Goal: Task Accomplishment & Management: Use online tool/utility

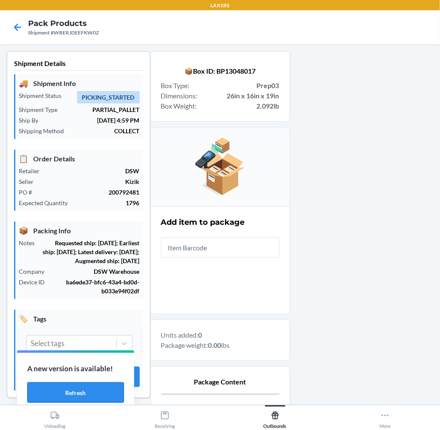
click at [104, 385] on button "Refresh" at bounding box center [75, 392] width 97 height 20
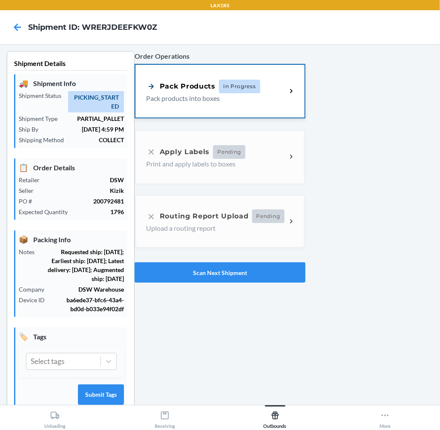
click at [233, 102] on p "Pack products into boxes" at bounding box center [213, 98] width 134 height 10
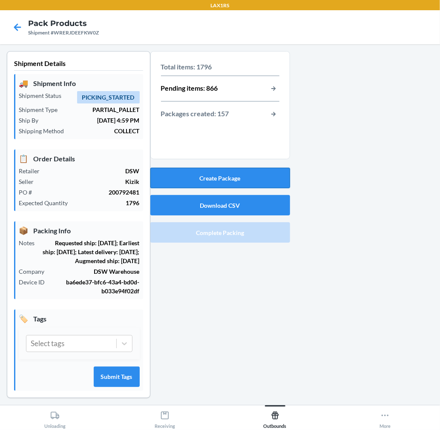
click at [275, 172] on button "Create Package" at bounding box center [220, 178] width 140 height 20
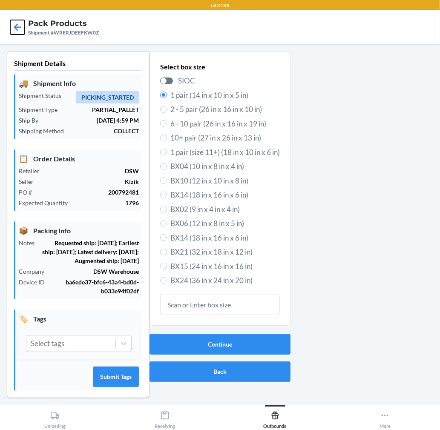
click at [15, 27] on icon at bounding box center [17, 26] width 7 height 7
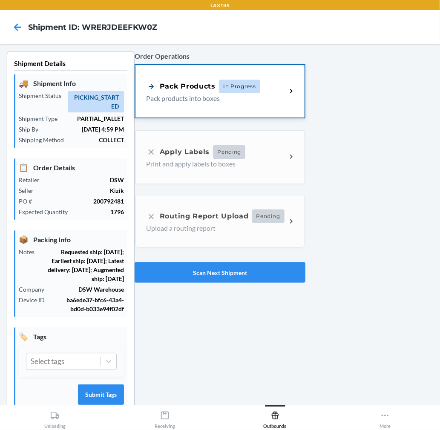
click at [231, 100] on p "Pack products into boxes" at bounding box center [213, 98] width 134 height 10
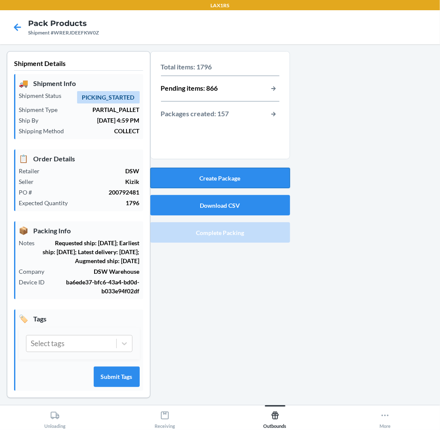
click at [239, 177] on button "Create Package" at bounding box center [220, 178] width 140 height 20
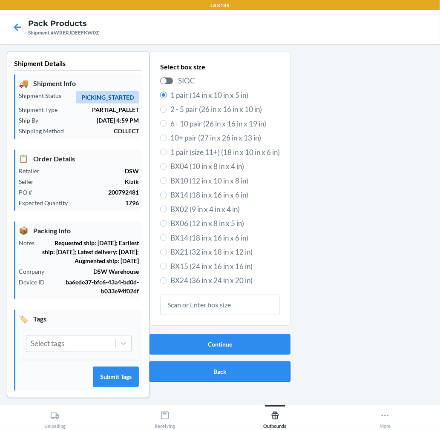
click at [210, 369] on button "Back" at bounding box center [219, 371] width 141 height 20
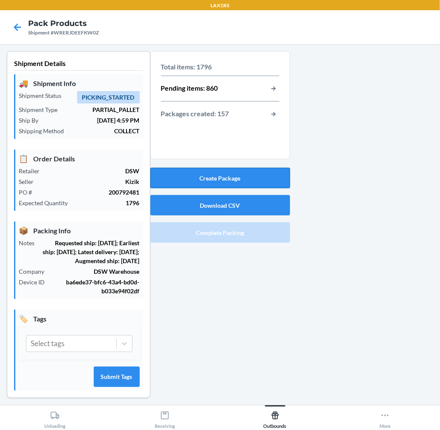
click at [222, 174] on button "Create Package" at bounding box center [220, 178] width 140 height 20
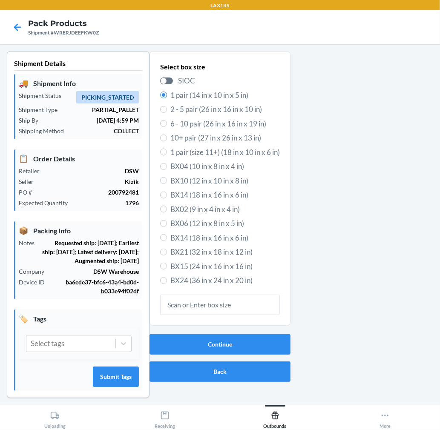
click at [225, 124] on span "6 - 10 pair (26 in x 16 in x 19 in)" at bounding box center [224, 123] width 109 height 11
click at [167, 124] on input "6 - 10 pair (26 in x 16 in x 19 in)" at bounding box center [163, 123] width 7 height 7
radio input "true"
radio input "false"
click at [241, 326] on div "Select box size SIOC 1 pair (14 in x 10 in x 5 in) 2 - 5 pair (26 in x 16 in x …" at bounding box center [219, 191] width 141 height 280
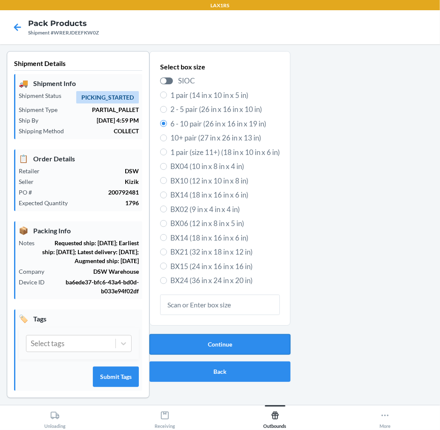
click at [235, 337] on button "Continue" at bounding box center [219, 344] width 141 height 20
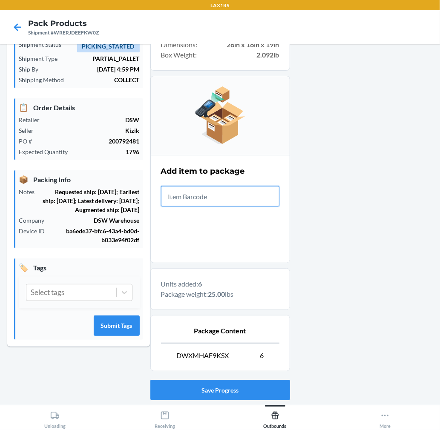
scroll to position [104, 0]
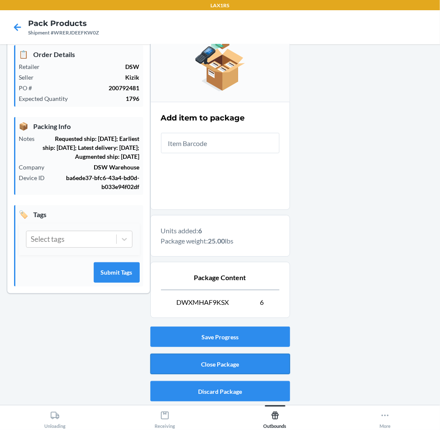
click at [276, 359] on button "Close Package" at bounding box center [220, 364] width 140 height 20
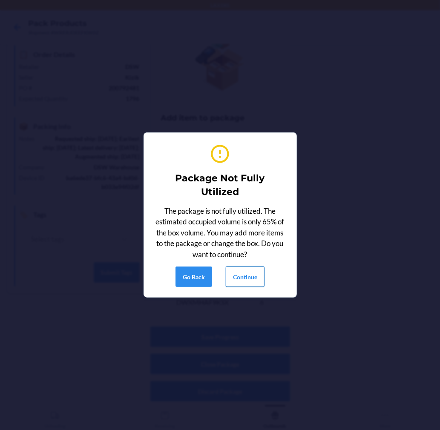
click at [250, 275] on button "Continue" at bounding box center [245, 276] width 39 height 20
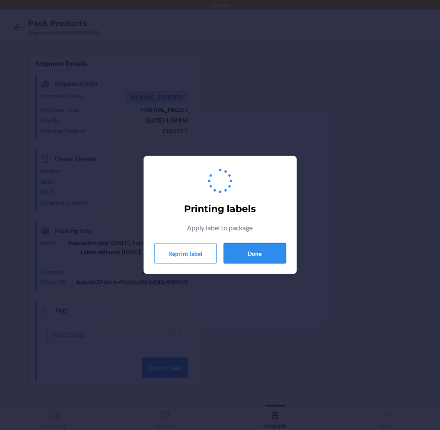
click at [277, 249] on button "Done" at bounding box center [254, 253] width 63 height 20
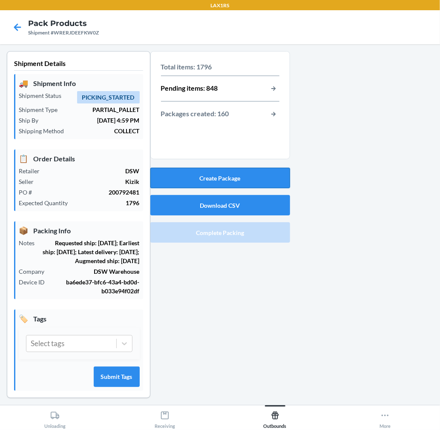
click at [252, 181] on button "Create Package" at bounding box center [220, 178] width 140 height 20
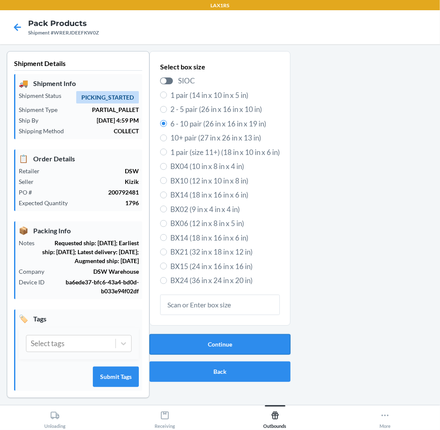
click at [237, 342] on button "Continue" at bounding box center [219, 344] width 141 height 20
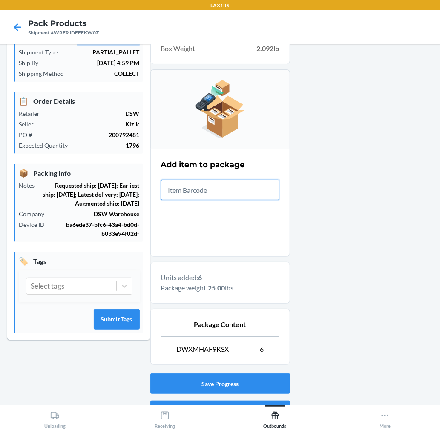
scroll to position [104, 0]
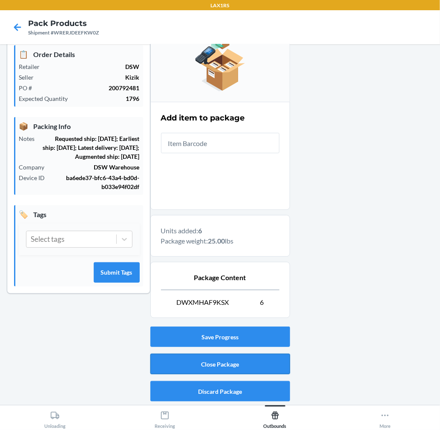
click at [230, 360] on button "Close Package" at bounding box center [220, 364] width 140 height 20
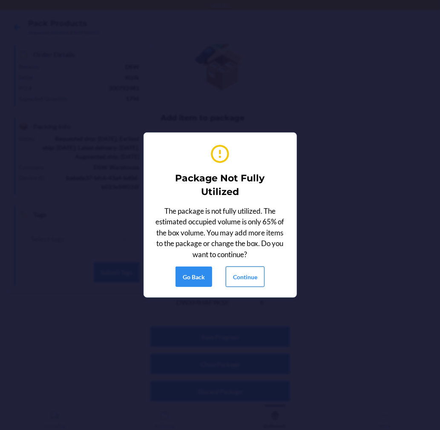
click at [233, 274] on button "Continue" at bounding box center [245, 276] width 39 height 20
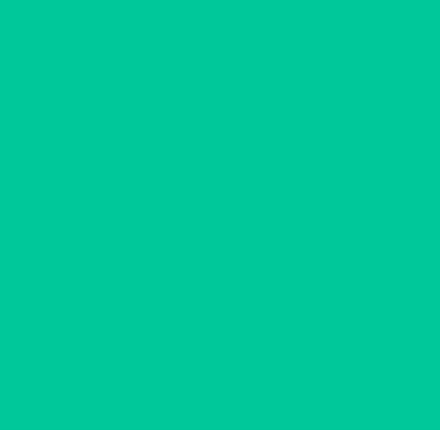
scroll to position [0, 0]
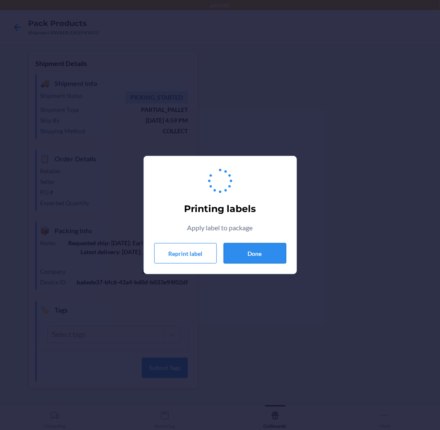
click at [263, 258] on button "Done" at bounding box center [254, 253] width 63 height 20
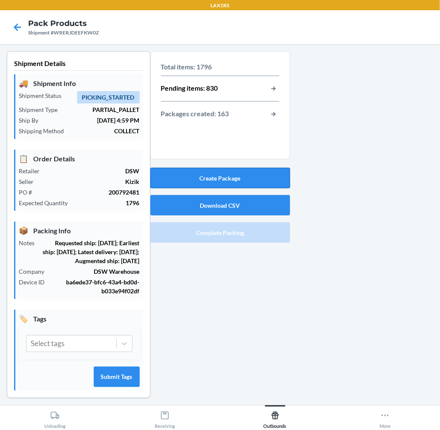
click at [260, 186] on button "Create Package" at bounding box center [220, 178] width 140 height 20
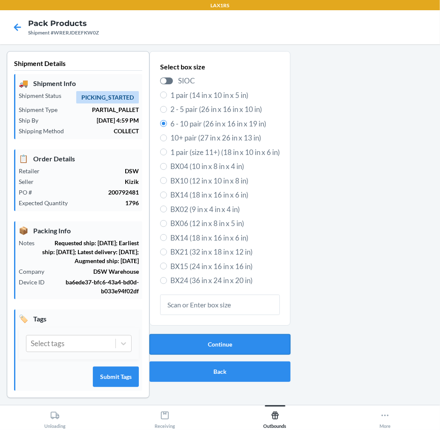
click at [266, 340] on button "Continue" at bounding box center [219, 344] width 141 height 20
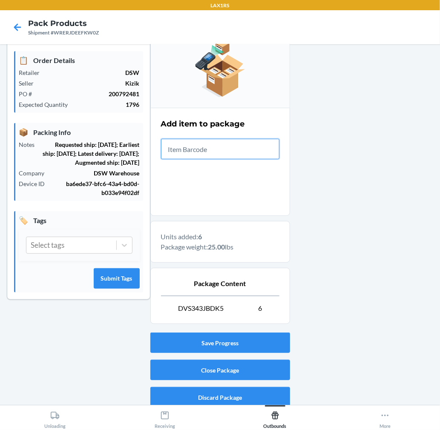
scroll to position [104, 0]
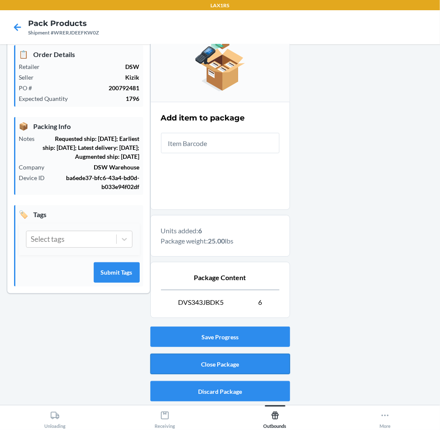
click at [269, 358] on button "Close Package" at bounding box center [220, 364] width 140 height 20
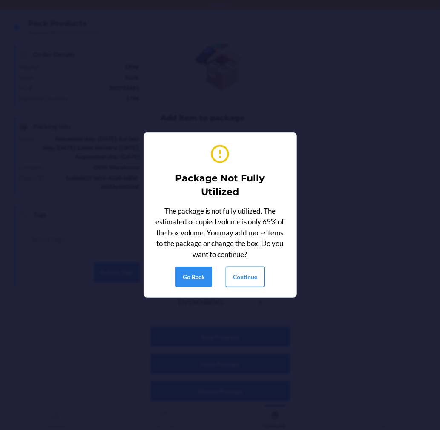
click at [252, 270] on button "Continue" at bounding box center [245, 276] width 39 height 20
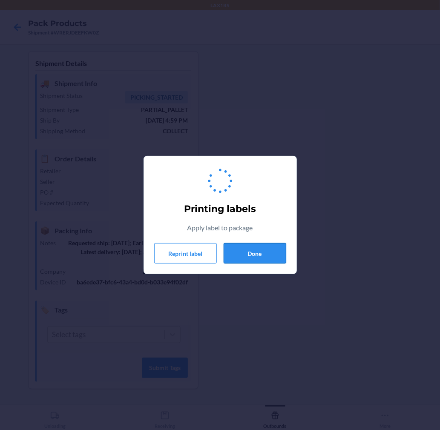
click at [256, 254] on button "Done" at bounding box center [254, 253] width 63 height 20
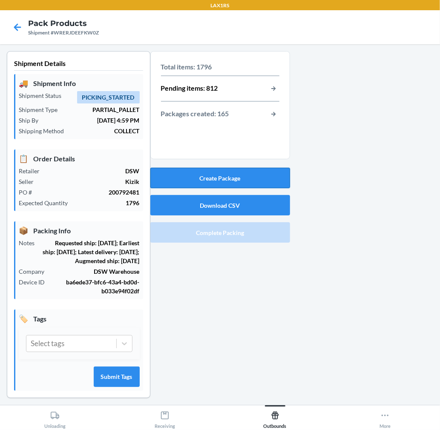
click at [256, 180] on button "Create Package" at bounding box center [220, 178] width 140 height 20
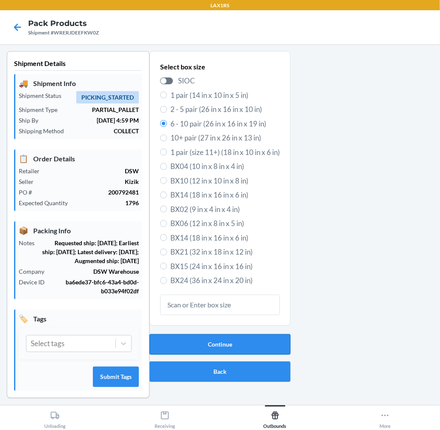
click at [200, 341] on button "Continue" at bounding box center [219, 344] width 141 height 20
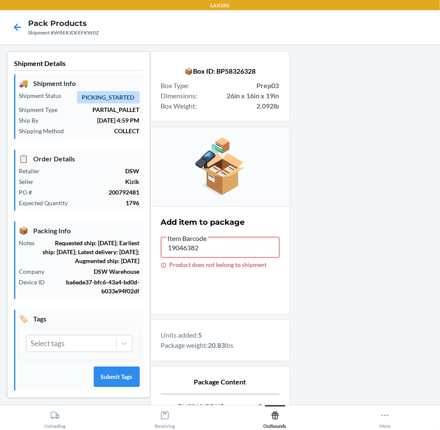
click at [227, 256] on input "19046382" at bounding box center [220, 247] width 118 height 20
click at [227, 245] on input "19046382" at bounding box center [220, 247] width 118 height 20
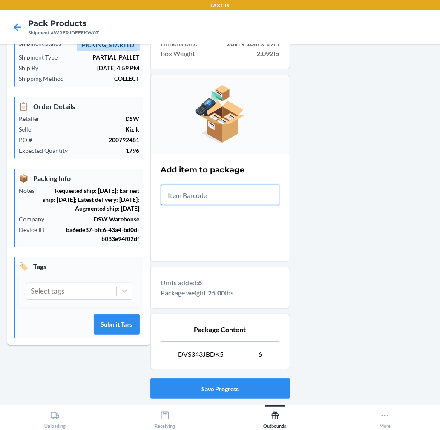
scroll to position [104, 0]
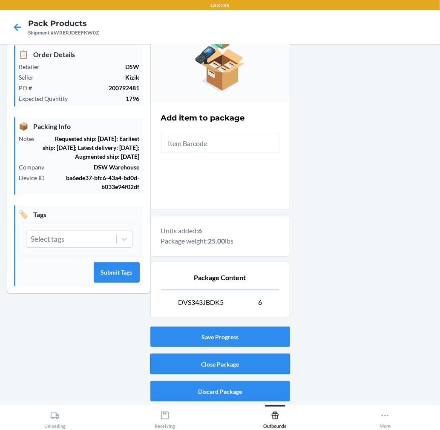
click at [265, 356] on button "Close Package" at bounding box center [220, 364] width 140 height 20
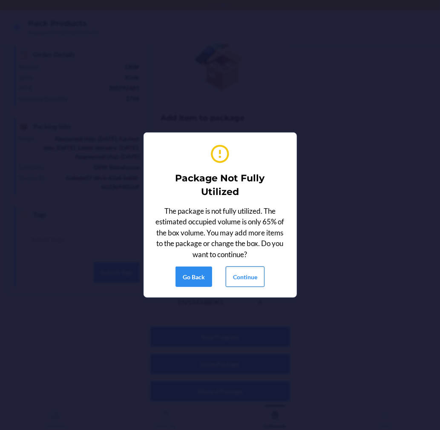
click at [246, 284] on button "Continue" at bounding box center [245, 276] width 39 height 20
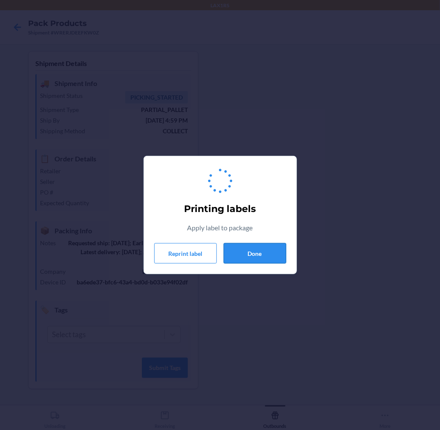
click at [262, 257] on button "Done" at bounding box center [254, 253] width 63 height 20
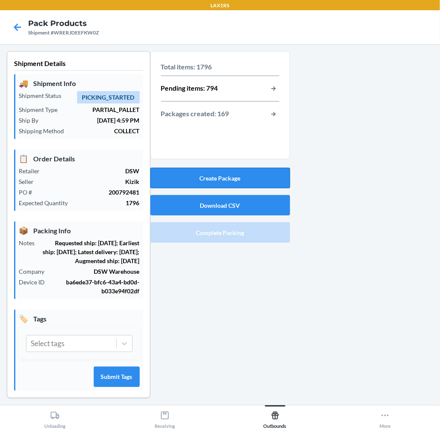
click at [264, 174] on button "Create Package" at bounding box center [220, 178] width 140 height 20
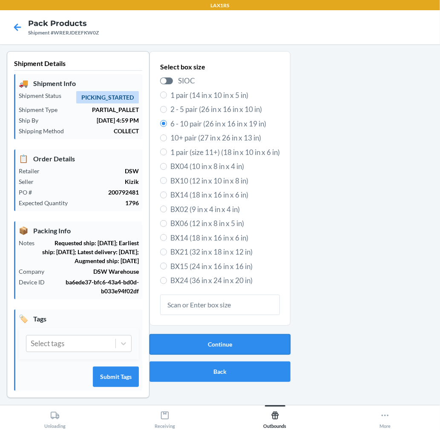
click at [246, 343] on button "Continue" at bounding box center [219, 344] width 141 height 20
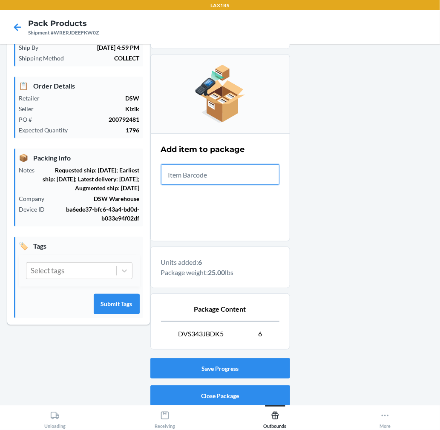
scroll to position [104, 0]
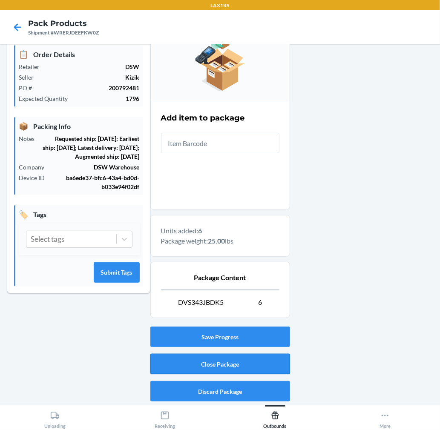
click at [263, 357] on button "Close Package" at bounding box center [220, 364] width 140 height 20
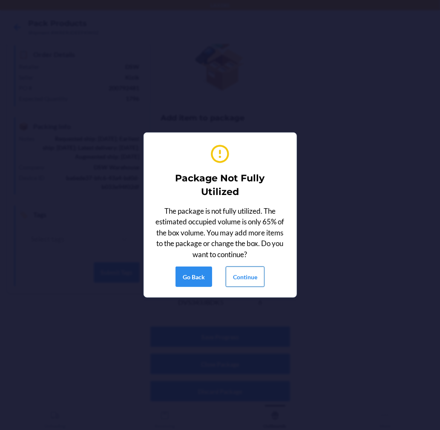
click at [247, 286] on button "Continue" at bounding box center [245, 276] width 39 height 20
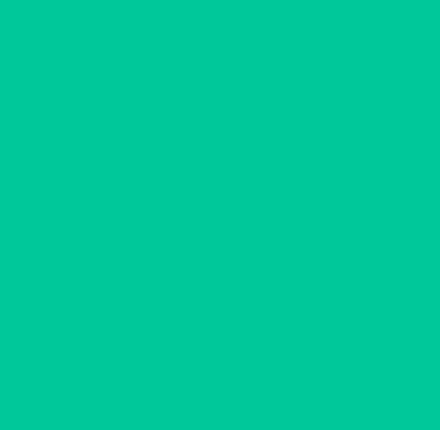
scroll to position [0, 0]
click at [247, 271] on section "Printing labels Apply label to package Reprint label Done" at bounding box center [219, 215] width 153 height 118
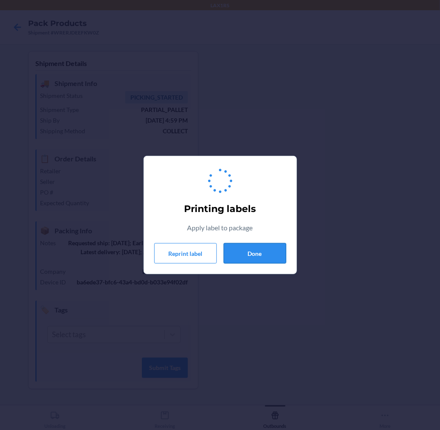
click at [251, 253] on button "Done" at bounding box center [254, 253] width 63 height 20
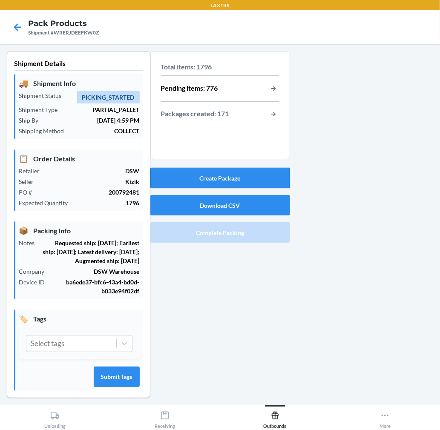
click at [248, 181] on button "Create Package" at bounding box center [220, 178] width 140 height 20
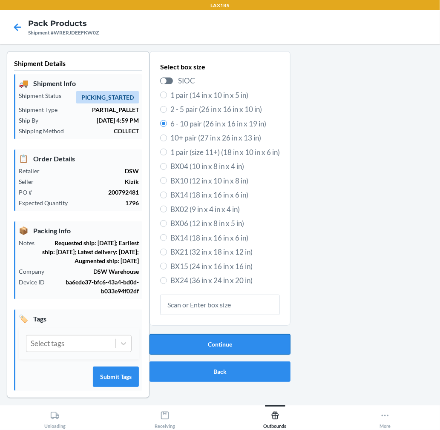
click at [224, 343] on button "Continue" at bounding box center [219, 344] width 141 height 20
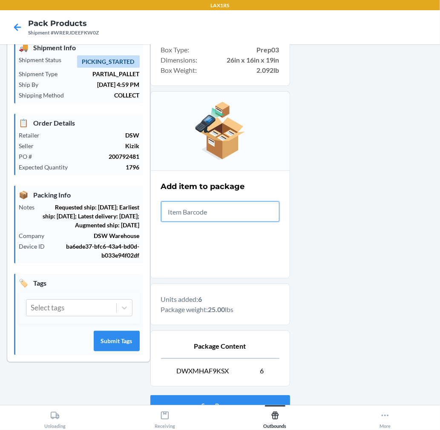
scroll to position [104, 0]
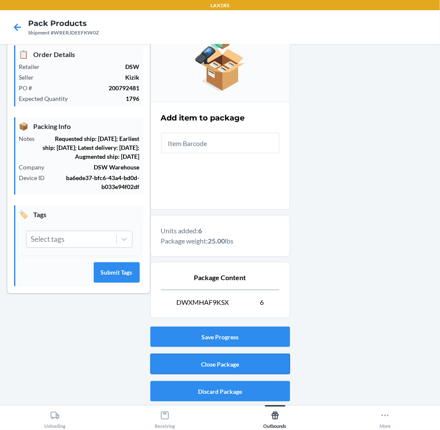
click at [210, 363] on button "Close Package" at bounding box center [220, 364] width 140 height 20
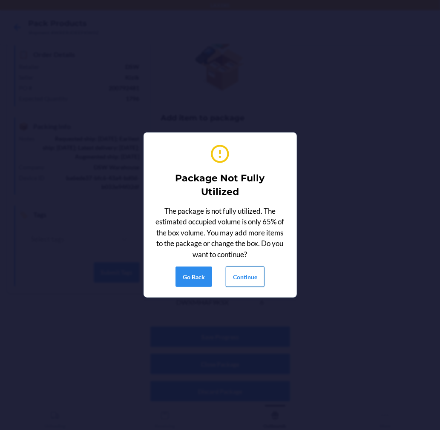
click at [241, 275] on button "Continue" at bounding box center [245, 276] width 39 height 20
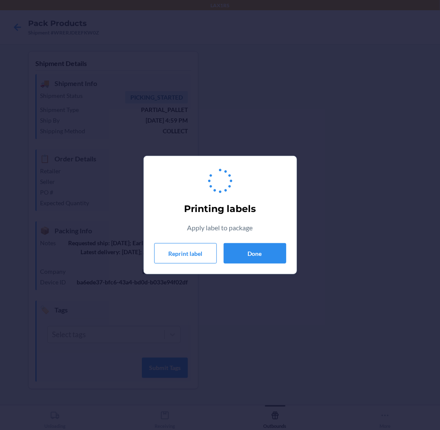
click at [243, 265] on div "Printing labels Apply label to package Reprint label Done" at bounding box center [220, 215] width 132 height 104
click at [246, 259] on button "Done" at bounding box center [254, 253] width 63 height 20
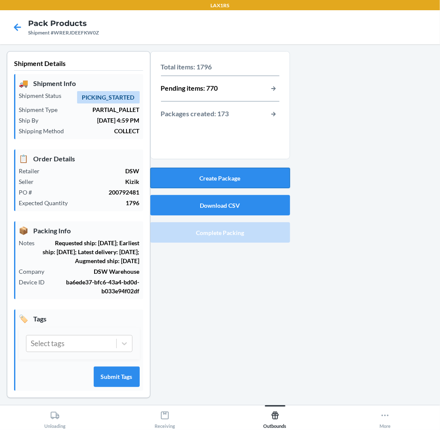
click at [264, 180] on button "Create Package" at bounding box center [220, 178] width 140 height 20
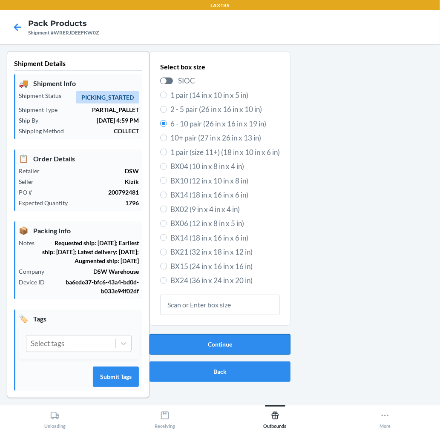
click at [215, 337] on button "Continue" at bounding box center [219, 344] width 141 height 20
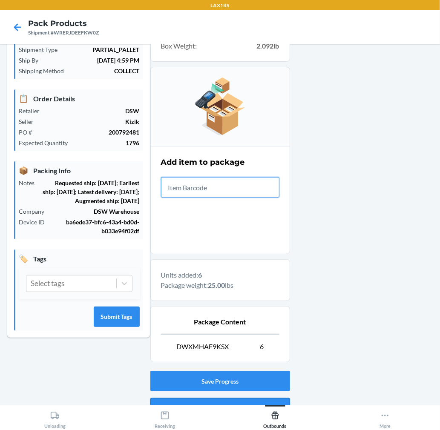
scroll to position [104, 0]
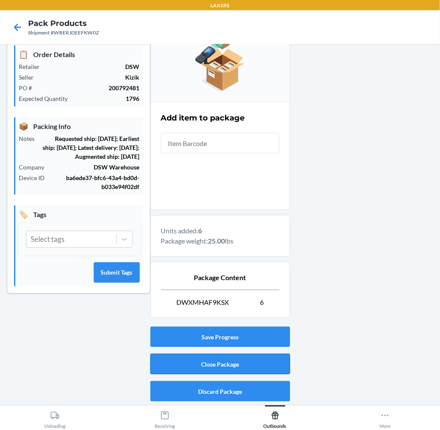
click at [254, 362] on button "Close Package" at bounding box center [220, 364] width 140 height 20
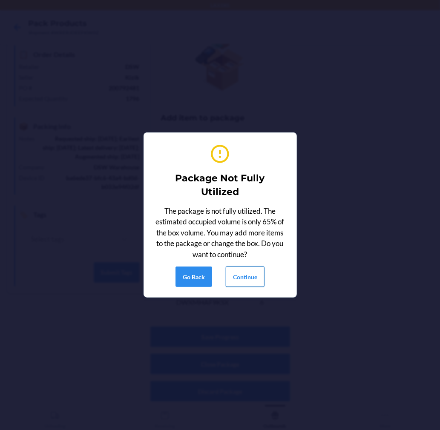
click at [251, 274] on button "Continue" at bounding box center [245, 276] width 39 height 20
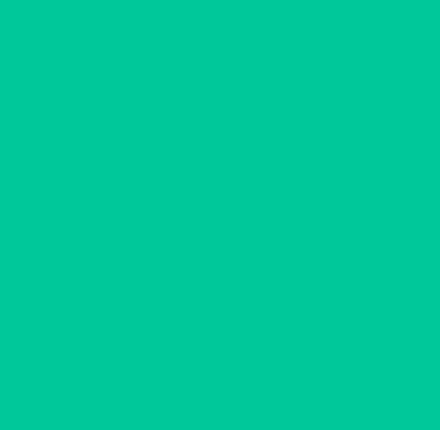
scroll to position [0, 0]
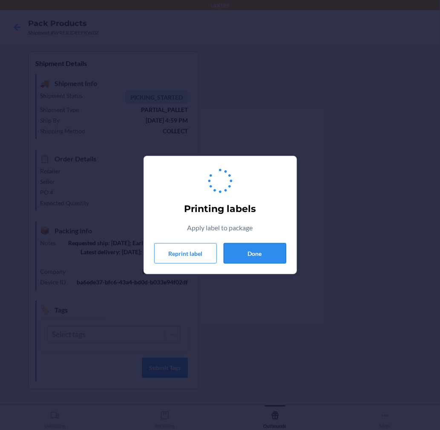
click at [262, 249] on button "Done" at bounding box center [254, 253] width 63 height 20
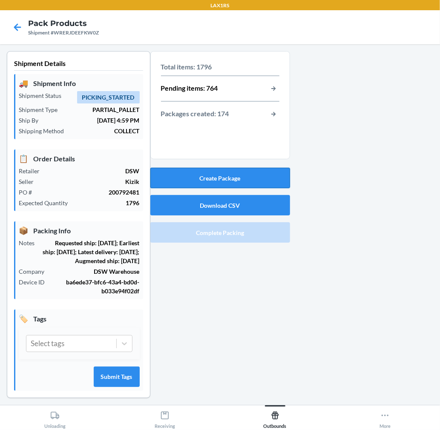
click at [249, 179] on button "Create Package" at bounding box center [220, 178] width 140 height 20
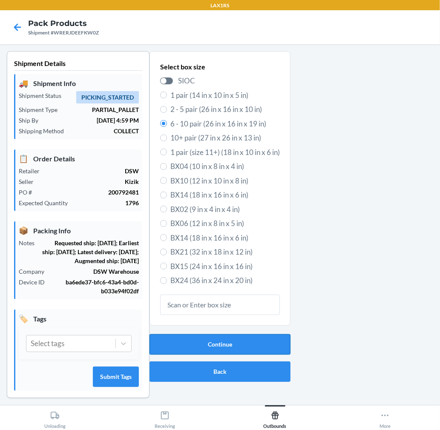
click at [260, 343] on button "Continue" at bounding box center [219, 344] width 141 height 20
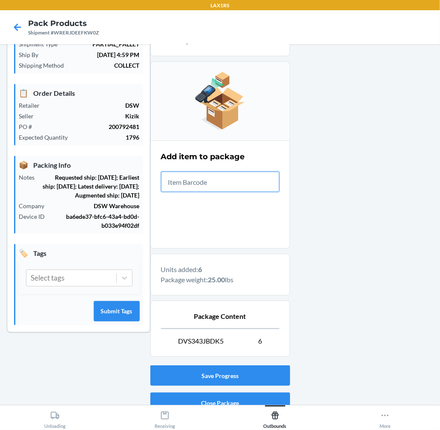
scroll to position [104, 0]
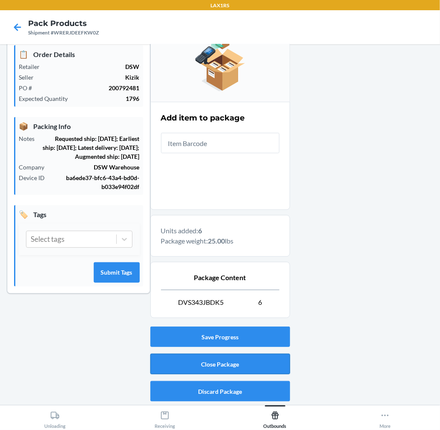
click at [261, 367] on button "Close Package" at bounding box center [220, 364] width 140 height 20
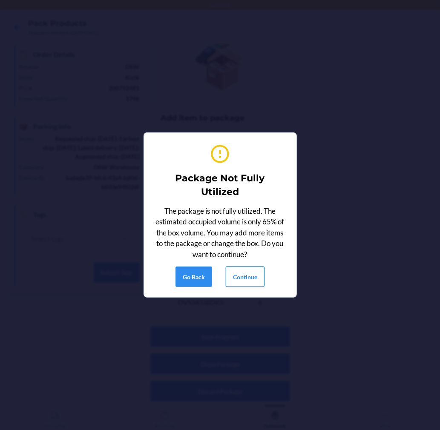
click at [244, 275] on button "Continue" at bounding box center [245, 276] width 39 height 20
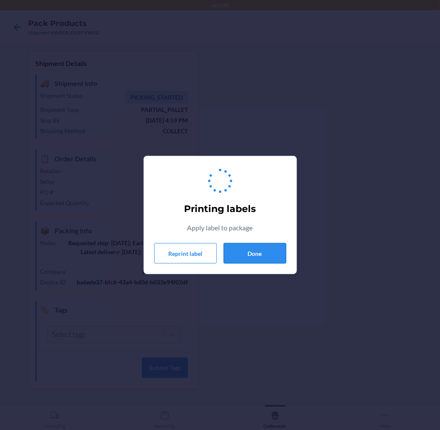
click at [252, 253] on button "Done" at bounding box center [254, 253] width 63 height 20
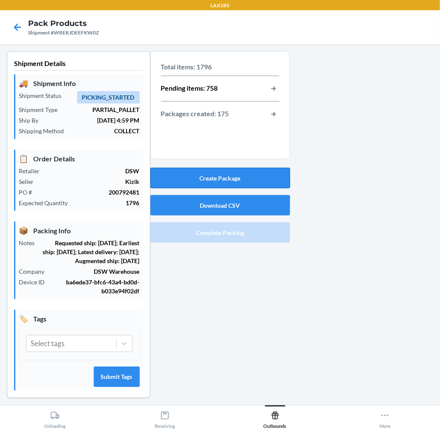
click at [259, 177] on button "Create Package" at bounding box center [220, 178] width 140 height 20
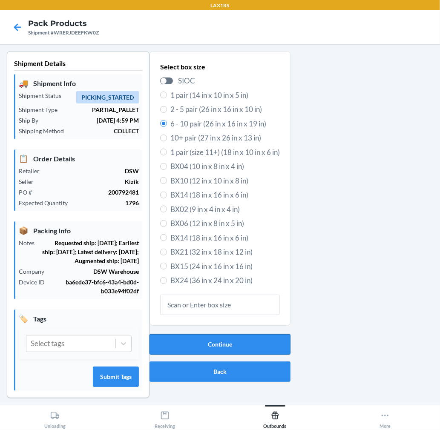
click at [222, 341] on button "Continue" at bounding box center [219, 344] width 141 height 20
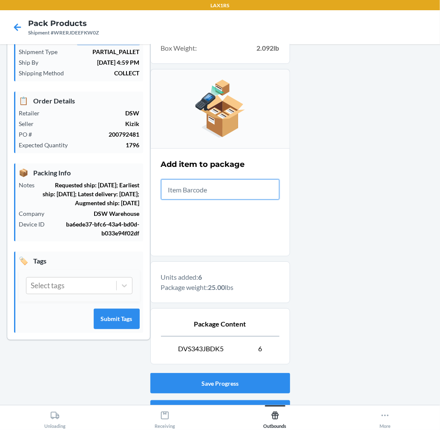
scroll to position [104, 0]
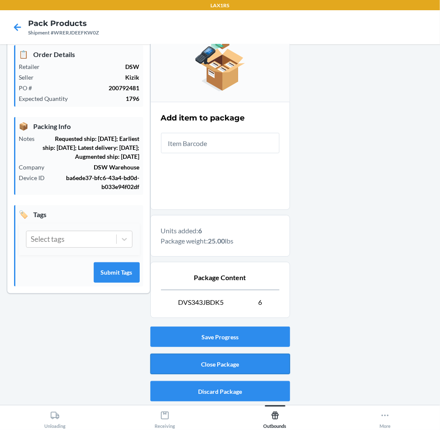
click at [238, 371] on button "Close Package" at bounding box center [220, 364] width 140 height 20
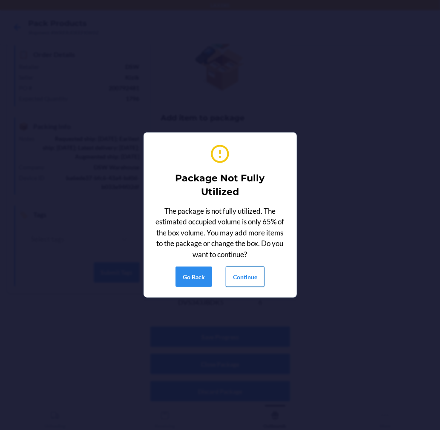
click at [245, 277] on button "Continue" at bounding box center [245, 276] width 39 height 20
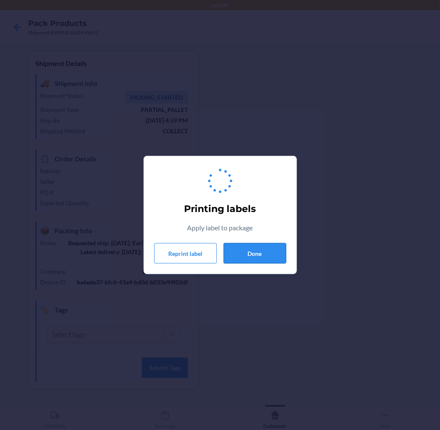
click at [256, 248] on button "Done" at bounding box center [254, 253] width 63 height 20
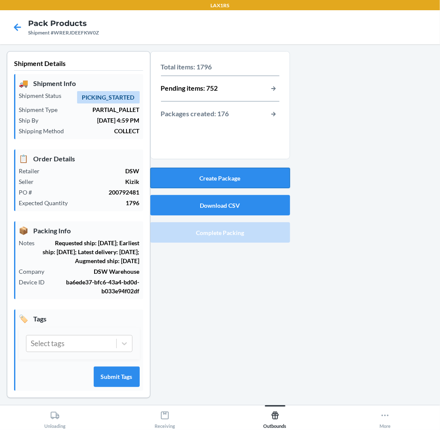
click at [250, 168] on button "Create Package" at bounding box center [220, 178] width 140 height 20
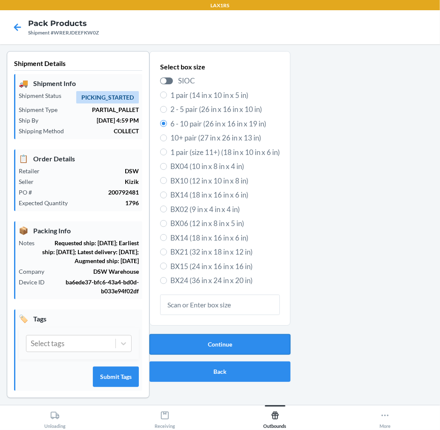
click at [230, 341] on button "Continue" at bounding box center [219, 344] width 141 height 20
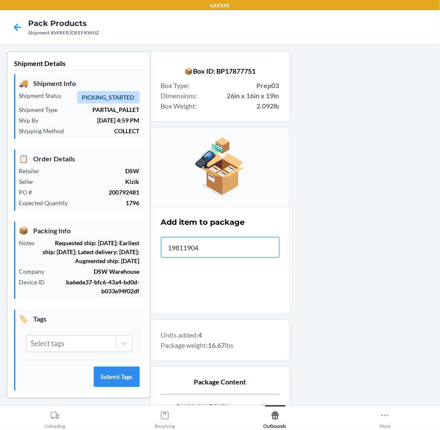
type input "198119046"
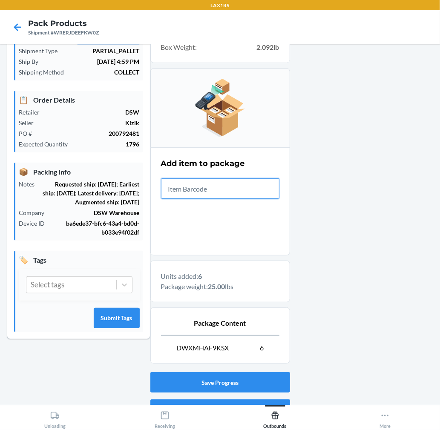
scroll to position [104, 0]
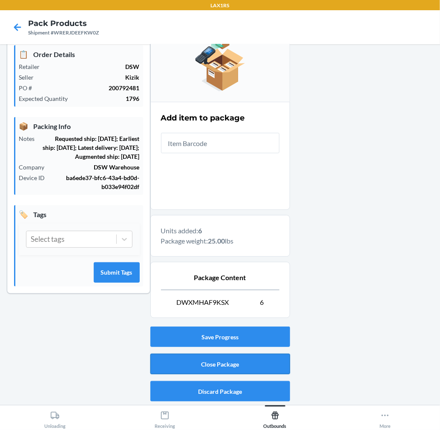
click at [266, 364] on button "Close Package" at bounding box center [220, 364] width 140 height 20
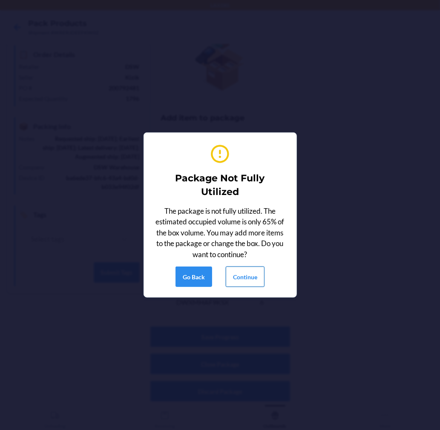
click at [261, 277] on button "Continue" at bounding box center [245, 276] width 39 height 20
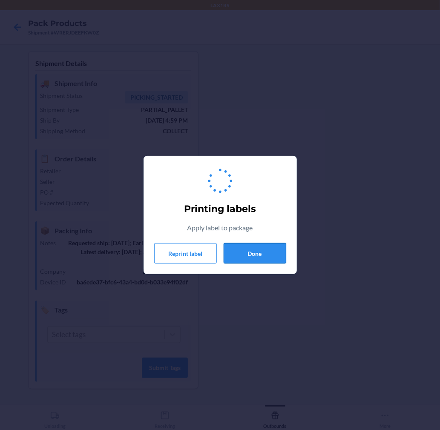
click at [262, 254] on button "Done" at bounding box center [254, 253] width 63 height 20
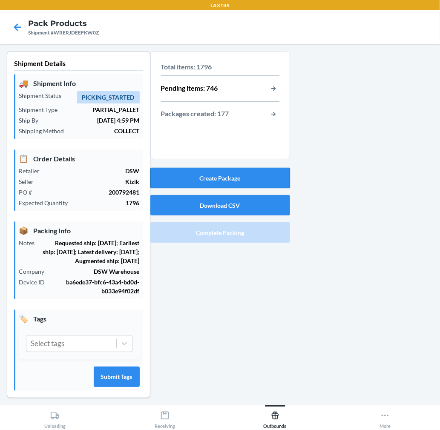
click at [234, 181] on button "Create Package" at bounding box center [220, 178] width 140 height 20
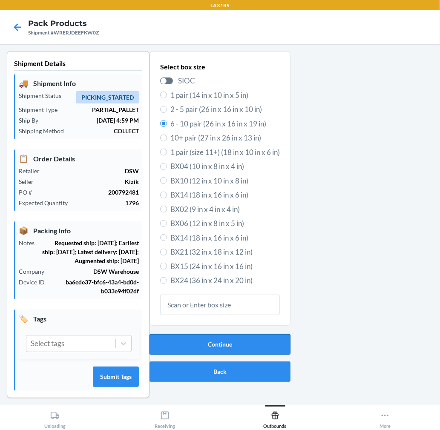
click at [206, 341] on button "Continue" at bounding box center [219, 344] width 141 height 20
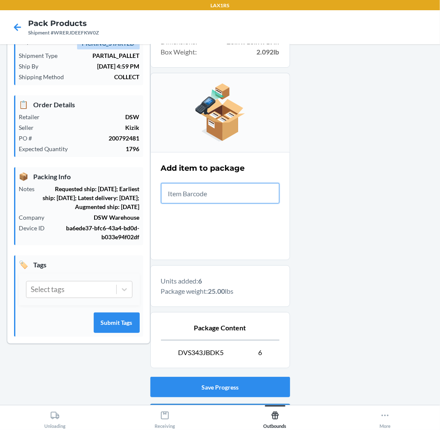
scroll to position [104, 0]
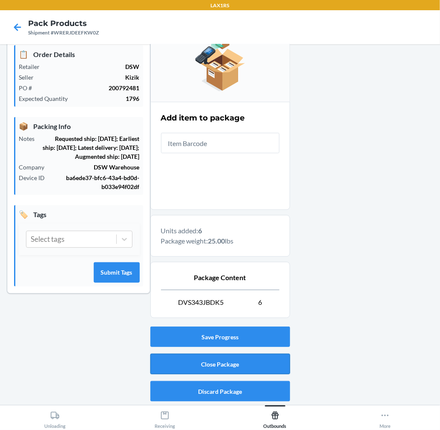
click at [224, 362] on button "Close Package" at bounding box center [220, 364] width 140 height 20
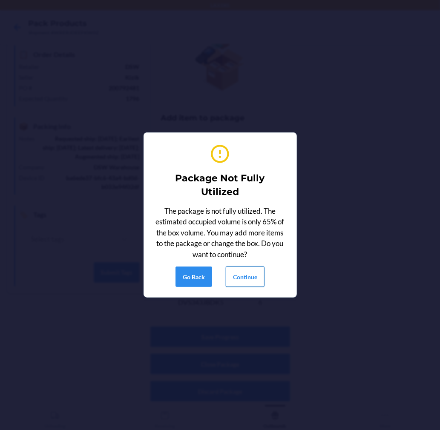
click at [239, 278] on button "Continue" at bounding box center [245, 276] width 39 height 20
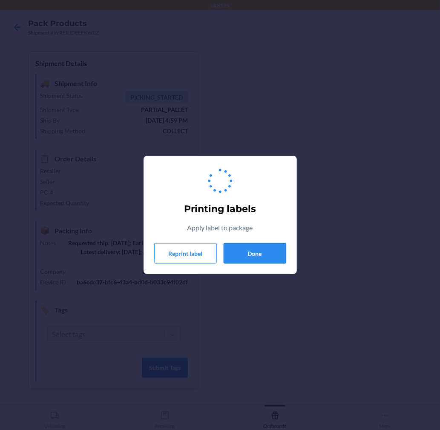
click at [275, 247] on button "Done" at bounding box center [254, 253] width 63 height 20
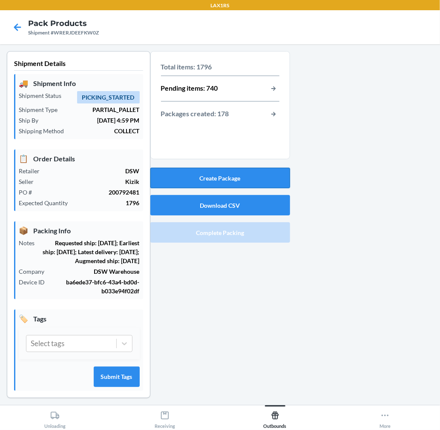
click at [266, 182] on button "Create Package" at bounding box center [220, 178] width 140 height 20
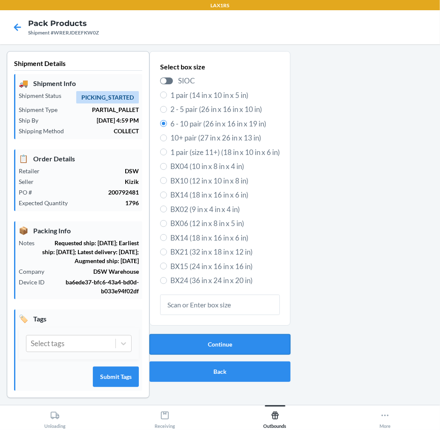
click at [261, 335] on button "Continue" at bounding box center [219, 344] width 141 height 20
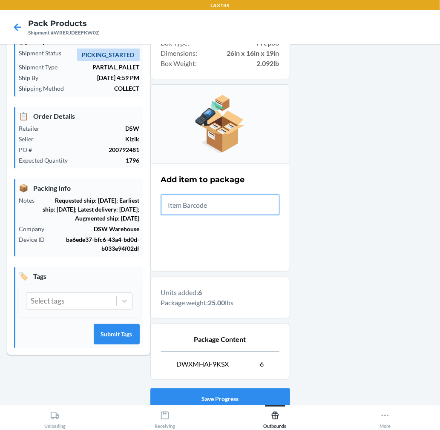
scroll to position [104, 0]
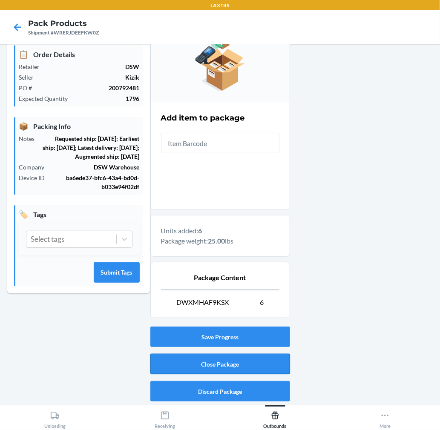
click at [220, 364] on button "Close Package" at bounding box center [220, 364] width 140 height 20
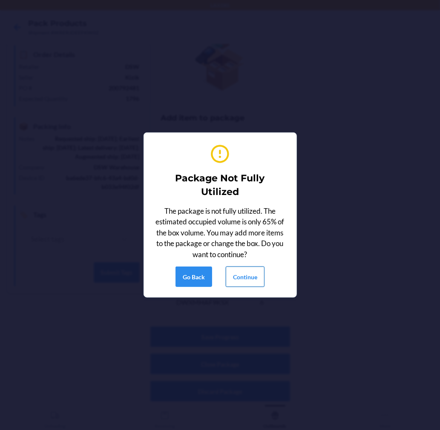
click at [240, 266] on button "Continue" at bounding box center [245, 276] width 39 height 20
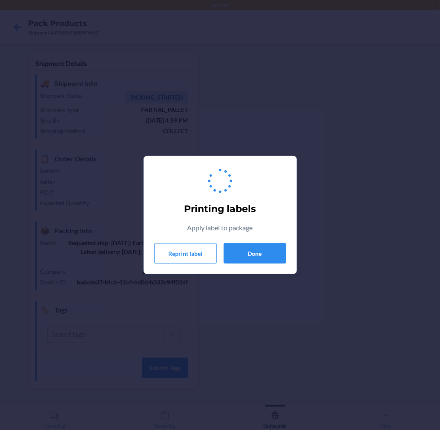
click at [240, 270] on section "Printing labels Apply label to package Reprint label Done" at bounding box center [219, 215] width 153 height 118
click at [253, 250] on button "Done" at bounding box center [254, 253] width 63 height 20
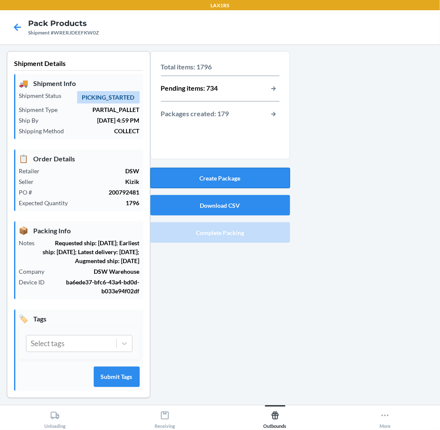
click at [262, 180] on button "Create Package" at bounding box center [220, 178] width 140 height 20
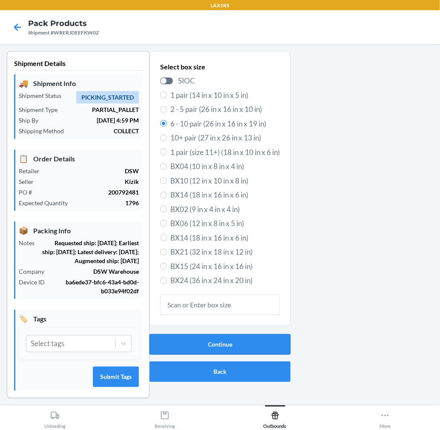
click at [196, 335] on button "Continue" at bounding box center [219, 344] width 141 height 20
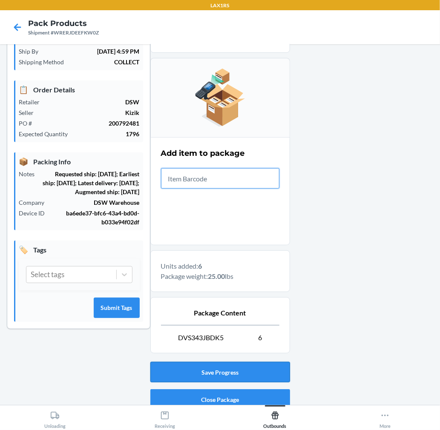
scroll to position [104, 0]
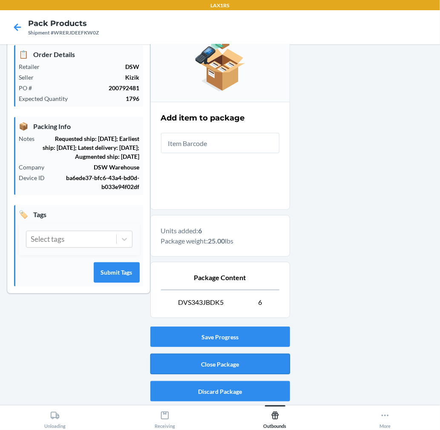
click at [270, 363] on button "Close Package" at bounding box center [220, 364] width 140 height 20
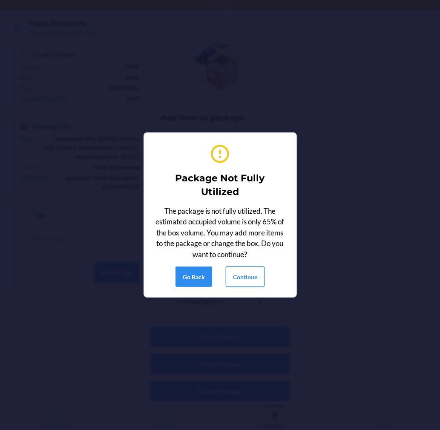
click at [240, 277] on button "Continue" at bounding box center [245, 276] width 39 height 20
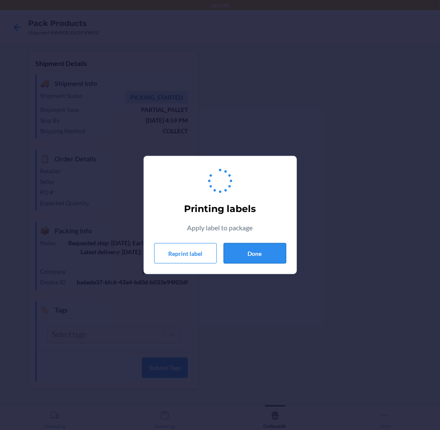
click at [256, 256] on button "Done" at bounding box center [254, 253] width 63 height 20
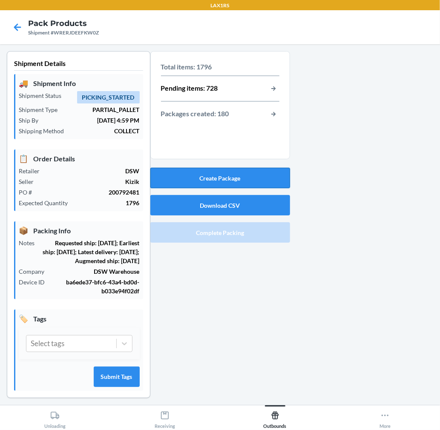
click at [246, 183] on button "Create Package" at bounding box center [220, 178] width 140 height 20
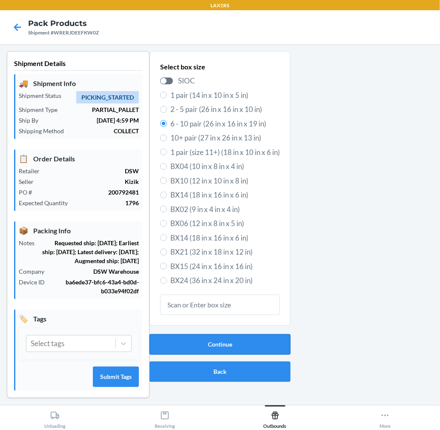
click at [186, 347] on button "Continue" at bounding box center [219, 344] width 141 height 20
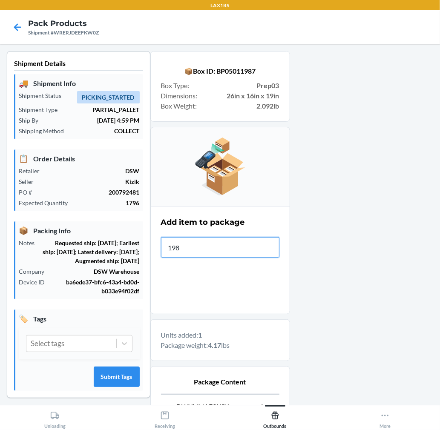
type input "1981"
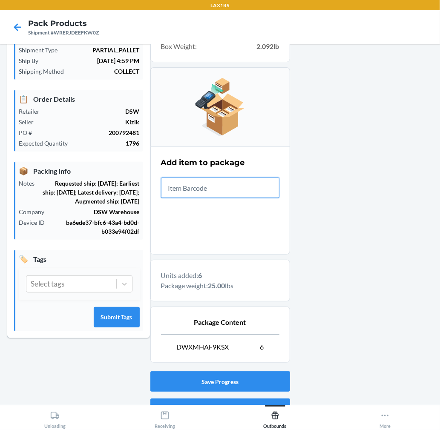
scroll to position [104, 0]
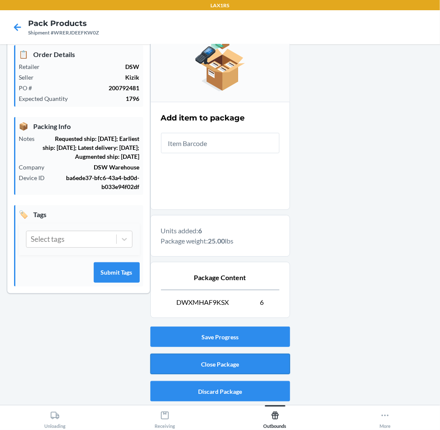
click at [230, 368] on button "Close Package" at bounding box center [220, 364] width 140 height 20
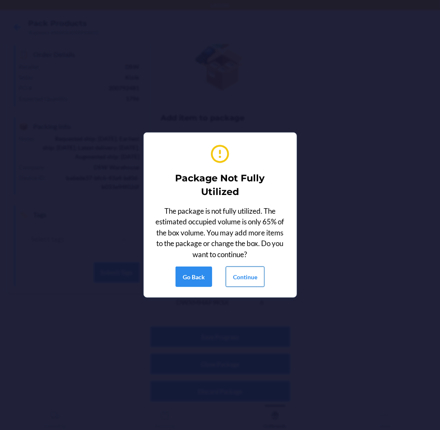
click at [252, 274] on button "Continue" at bounding box center [245, 276] width 39 height 20
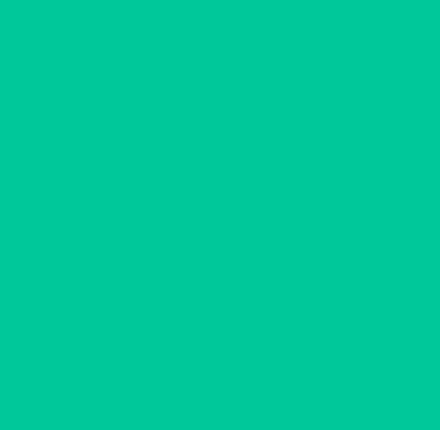
scroll to position [0, 0]
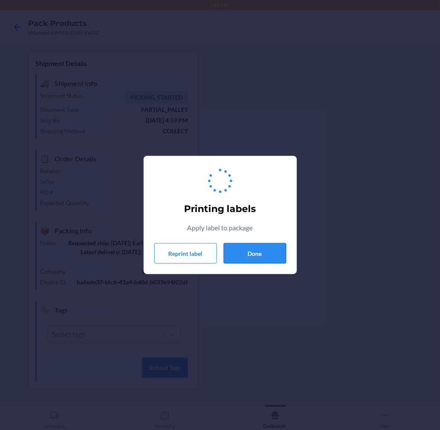
click at [254, 260] on button "Done" at bounding box center [254, 253] width 63 height 20
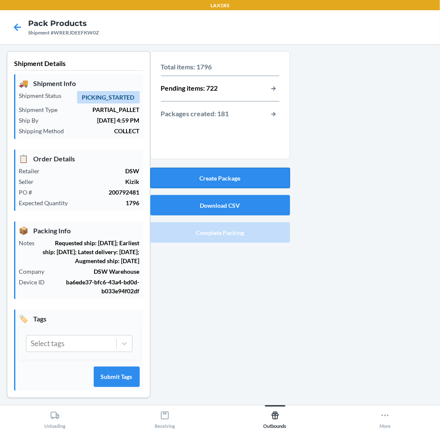
click at [254, 178] on button "Create Package" at bounding box center [220, 178] width 140 height 20
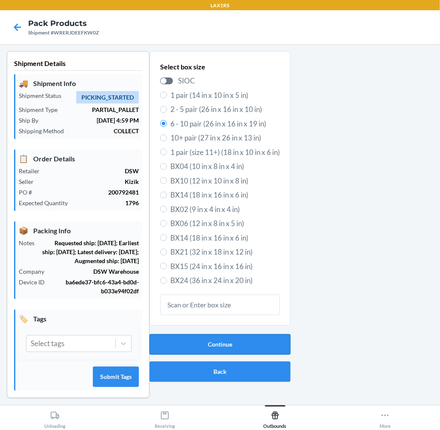
click at [267, 341] on button "Continue" at bounding box center [219, 344] width 141 height 20
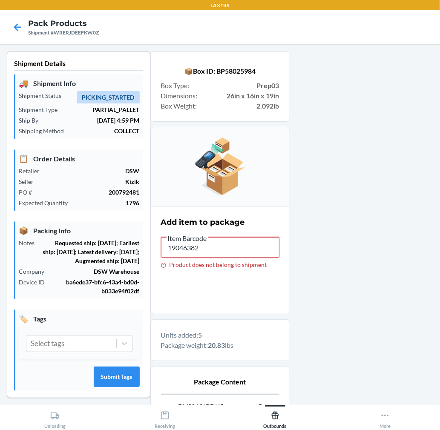
click at [213, 244] on input "19046382" at bounding box center [220, 247] width 118 height 20
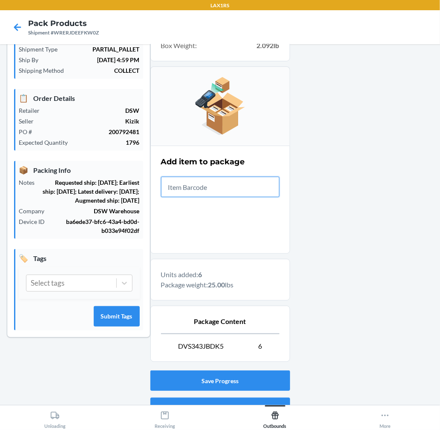
scroll to position [104, 0]
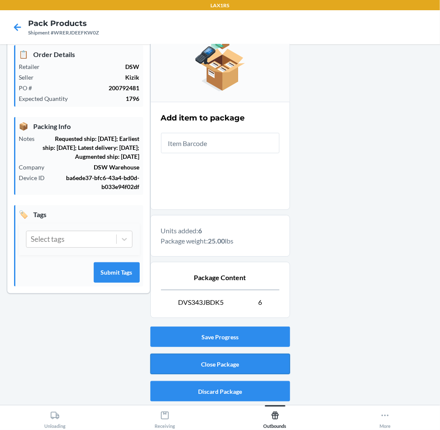
click at [231, 355] on button "Close Package" at bounding box center [220, 364] width 140 height 20
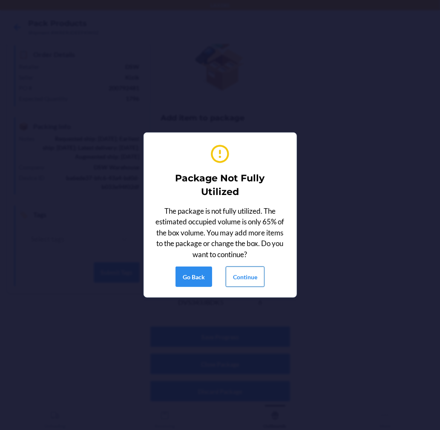
click at [252, 277] on button "Continue" at bounding box center [245, 276] width 39 height 20
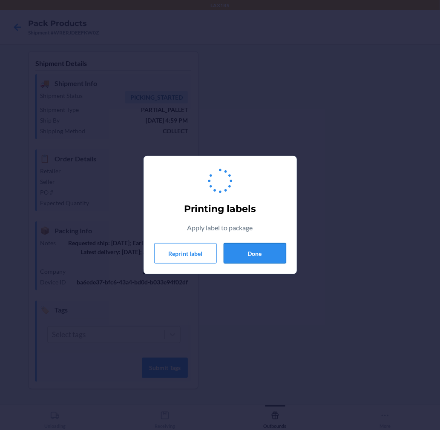
click at [254, 252] on button "Done" at bounding box center [254, 253] width 63 height 20
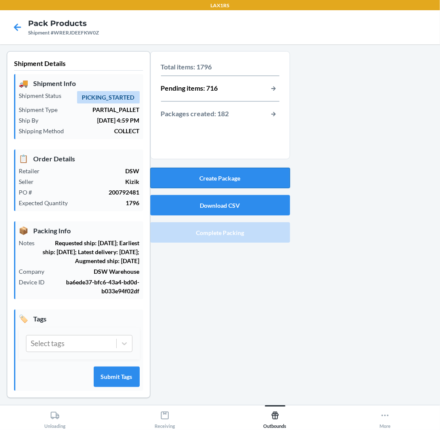
click at [228, 181] on button "Create Package" at bounding box center [220, 178] width 140 height 20
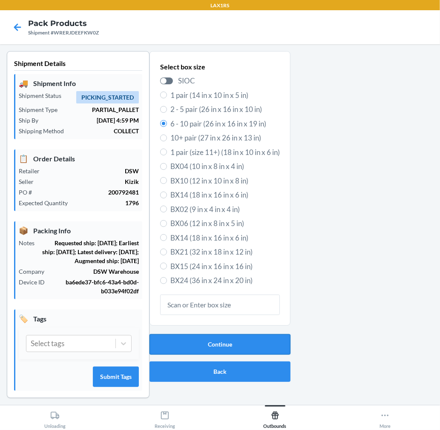
click at [254, 337] on button "Continue" at bounding box center [219, 344] width 141 height 20
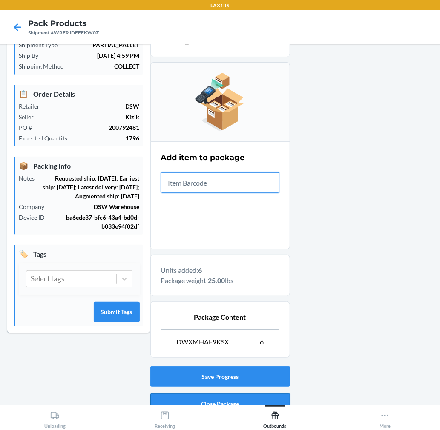
scroll to position [104, 0]
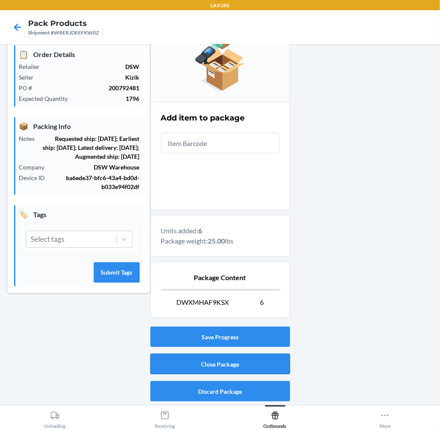
click at [263, 360] on button "Close Package" at bounding box center [220, 364] width 140 height 20
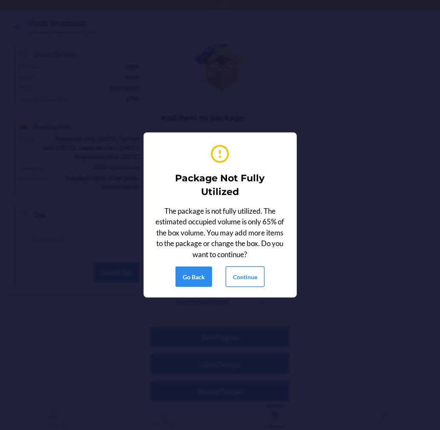
click at [247, 266] on button "Continue" at bounding box center [245, 276] width 39 height 20
click at [248, 273] on button "Continue" at bounding box center [245, 276] width 39 height 20
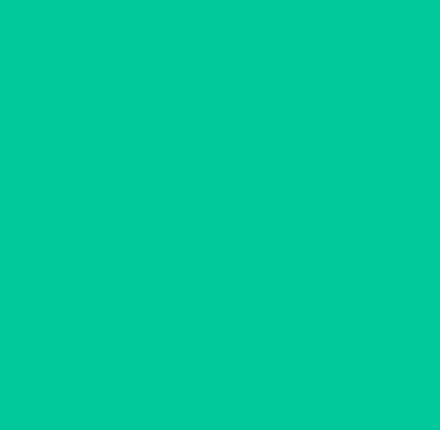
scroll to position [0, 0]
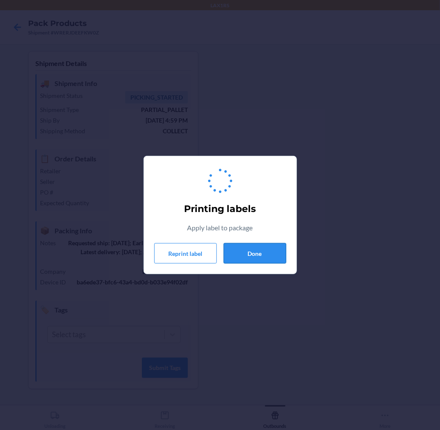
click at [244, 254] on button "Done" at bounding box center [254, 253] width 63 height 20
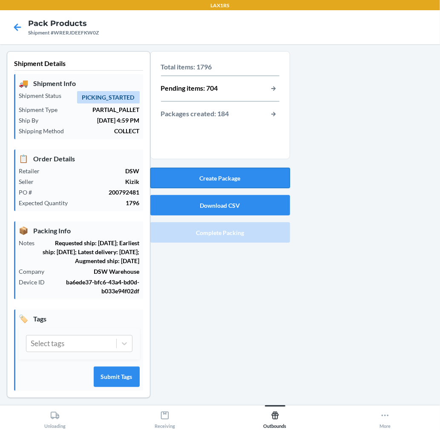
click at [232, 177] on button "Create Package" at bounding box center [220, 178] width 140 height 20
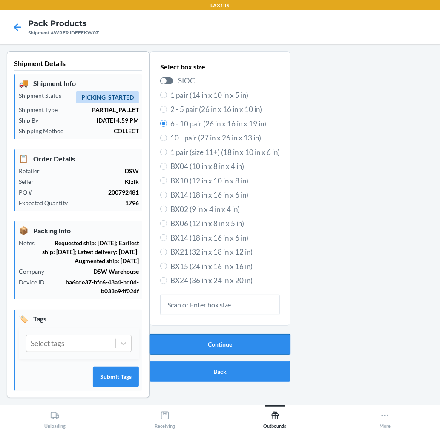
click at [235, 342] on button "Continue" at bounding box center [219, 344] width 141 height 20
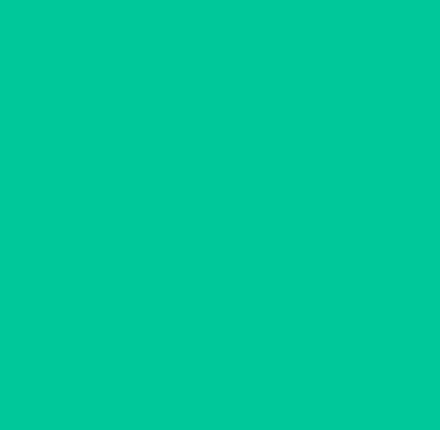
type input "198119"
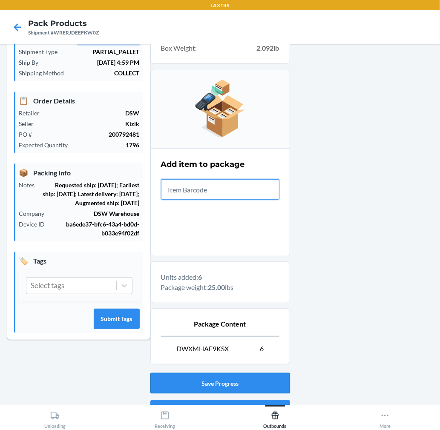
scroll to position [104, 0]
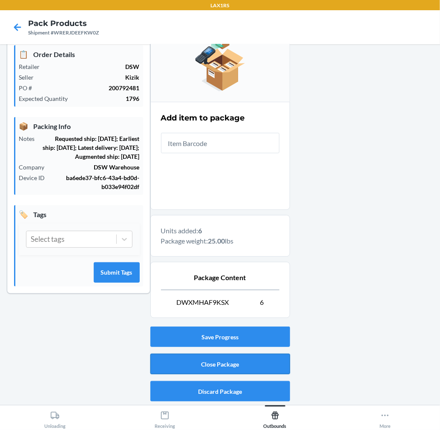
click at [274, 358] on button "Close Package" at bounding box center [220, 364] width 140 height 20
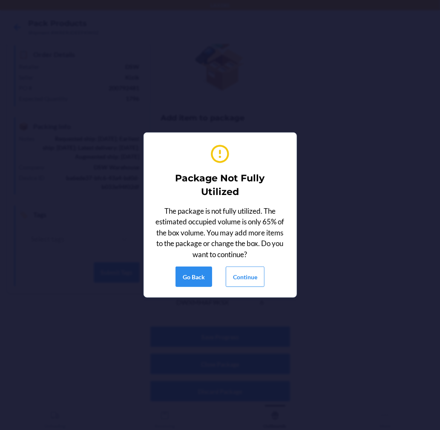
click at [251, 263] on div "Package Not Fully Utilized The package is not fully utilized. The estimated occ…" at bounding box center [220, 215] width 132 height 151
click at [249, 271] on button "Continue" at bounding box center [245, 276] width 39 height 20
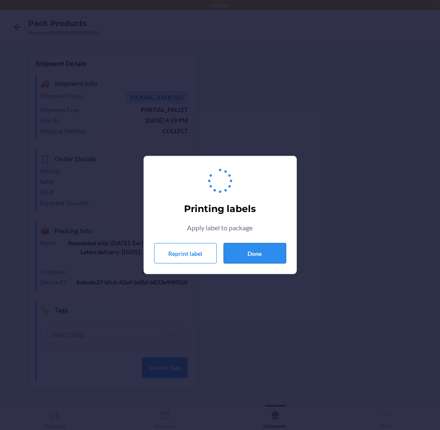
click at [249, 258] on button "Done" at bounding box center [254, 253] width 63 height 20
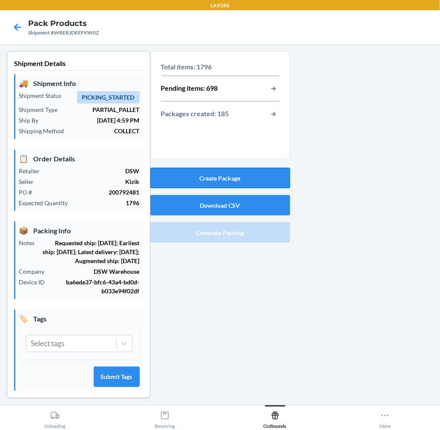
click at [229, 174] on button "Create Package" at bounding box center [220, 178] width 140 height 20
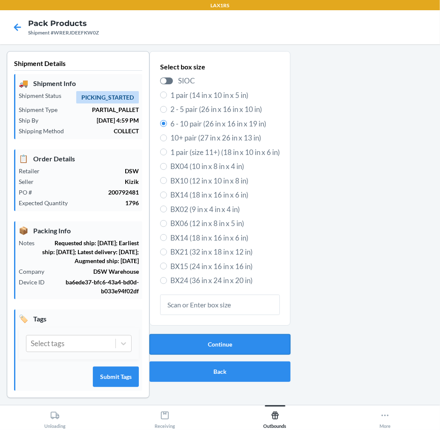
click at [188, 346] on button "Continue" at bounding box center [219, 344] width 141 height 20
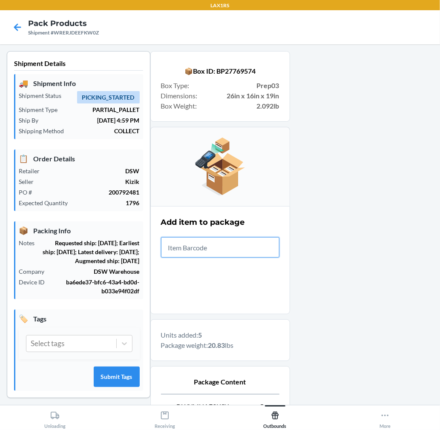
scroll to position [104, 0]
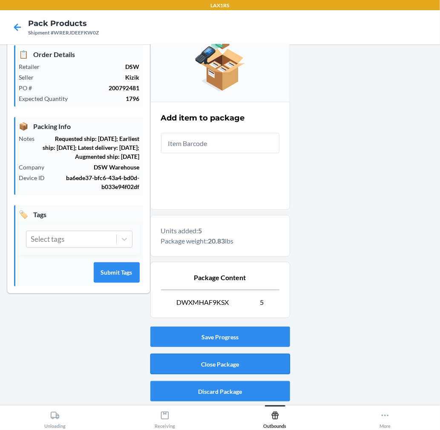
click at [211, 364] on button "Close Package" at bounding box center [220, 364] width 140 height 20
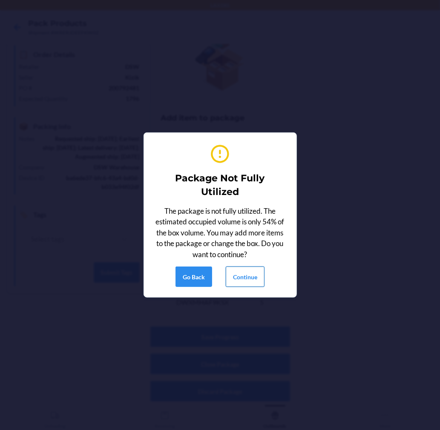
click at [257, 270] on button "Continue" at bounding box center [245, 276] width 39 height 20
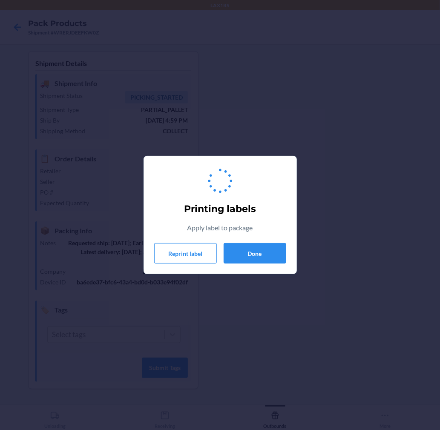
click at [254, 239] on div "Printing labels Apply label to package Reprint label Done" at bounding box center [220, 215] width 132 height 104
click at [259, 253] on button "Done" at bounding box center [254, 253] width 63 height 20
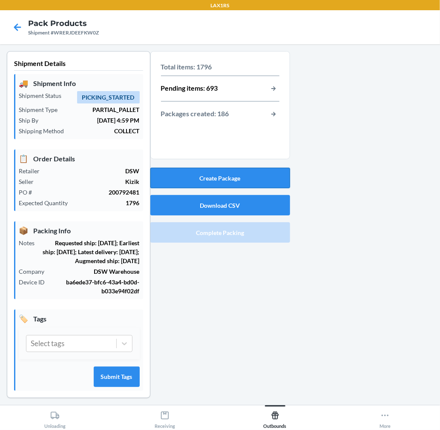
click at [251, 181] on button "Create Package" at bounding box center [220, 178] width 140 height 20
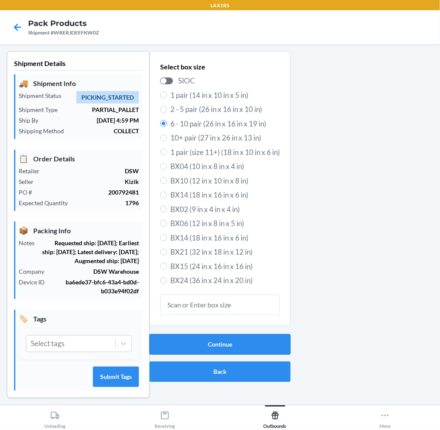
click at [254, 347] on button "Continue" at bounding box center [219, 344] width 141 height 20
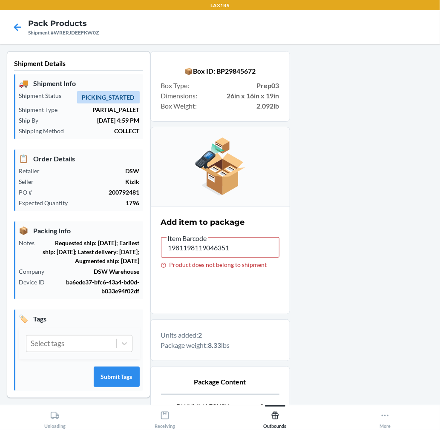
type input "198119046351"
click at [248, 250] on input "198119046351" at bounding box center [220, 247] width 118 height 20
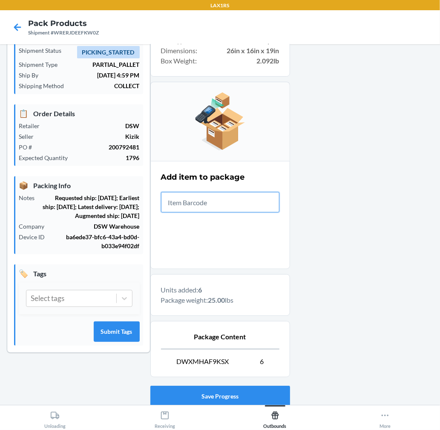
scroll to position [104, 0]
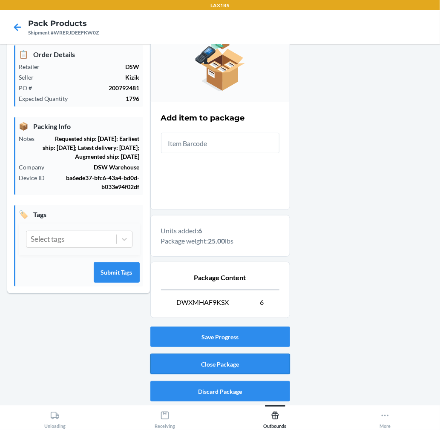
click at [265, 357] on button "Close Package" at bounding box center [220, 364] width 140 height 20
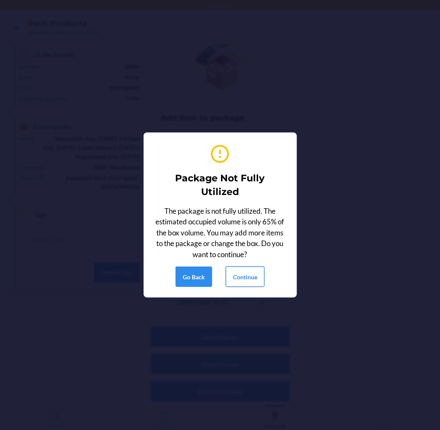
click at [249, 271] on button "Continue" at bounding box center [245, 276] width 39 height 20
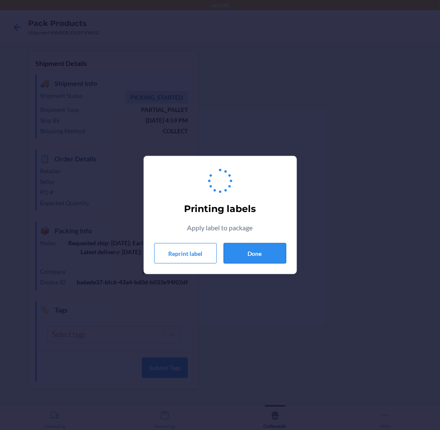
click at [253, 252] on button "Done" at bounding box center [254, 253] width 63 height 20
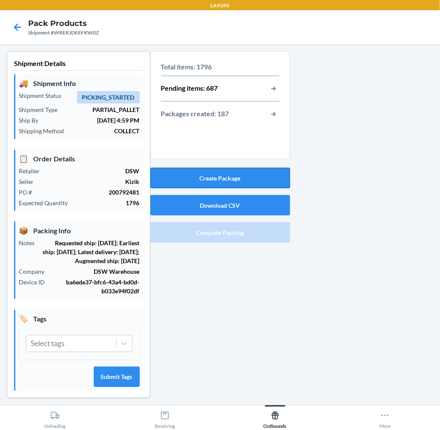
click at [263, 173] on button "Create Package" at bounding box center [220, 178] width 140 height 20
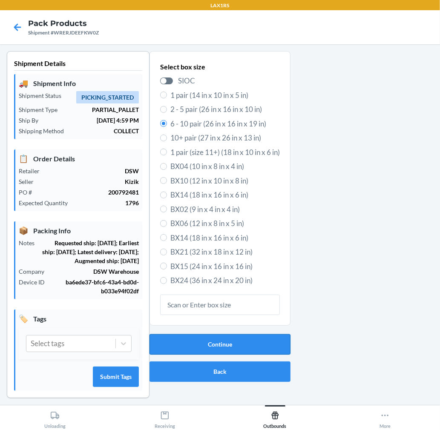
click at [257, 344] on button "Continue" at bounding box center [219, 344] width 141 height 20
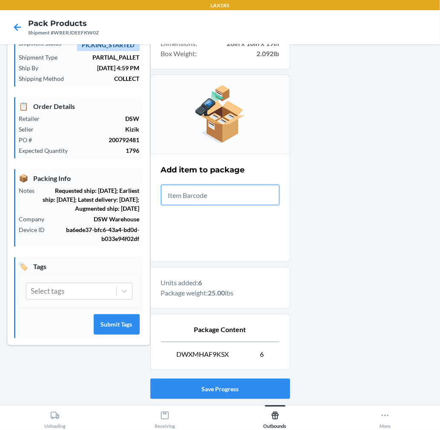
scroll to position [104, 0]
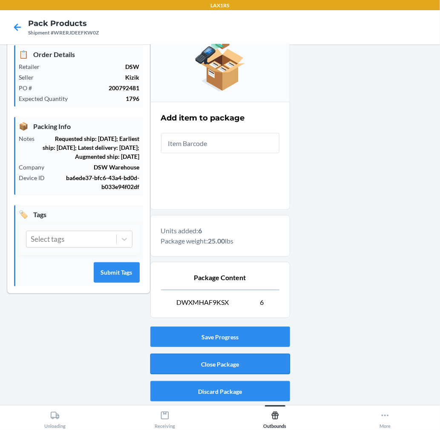
click at [240, 363] on button "Close Package" at bounding box center [220, 364] width 140 height 20
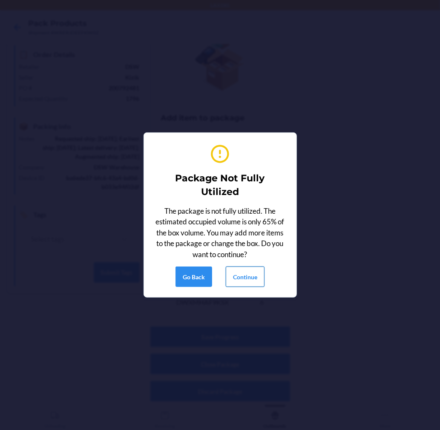
click at [246, 279] on button "Continue" at bounding box center [245, 276] width 39 height 20
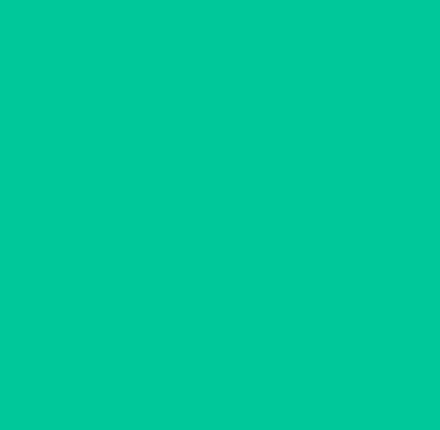
scroll to position [0, 0]
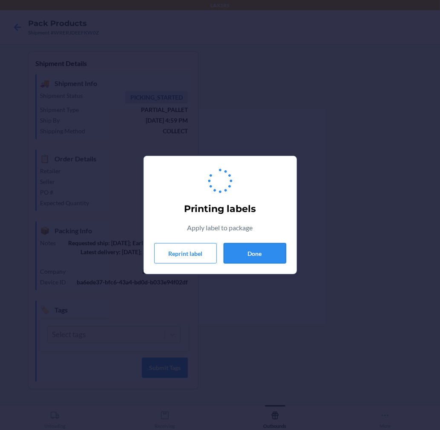
click at [252, 254] on button "Done" at bounding box center [254, 253] width 63 height 20
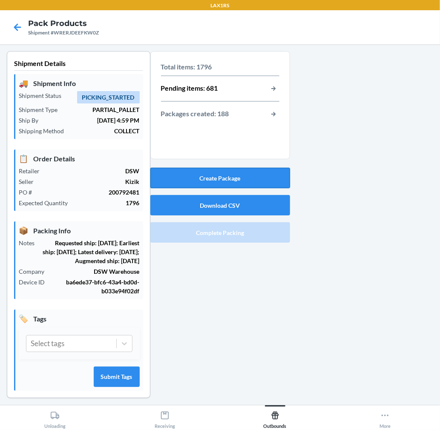
click at [236, 177] on button "Create Package" at bounding box center [220, 178] width 140 height 20
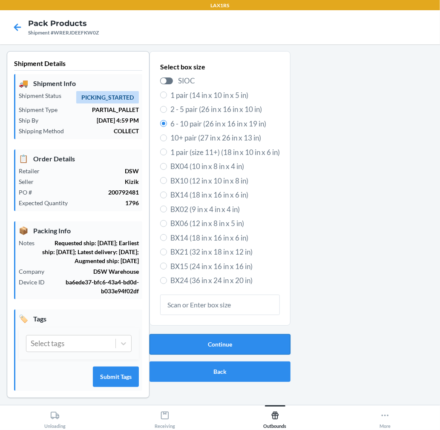
click at [231, 350] on button "Continue" at bounding box center [219, 344] width 141 height 20
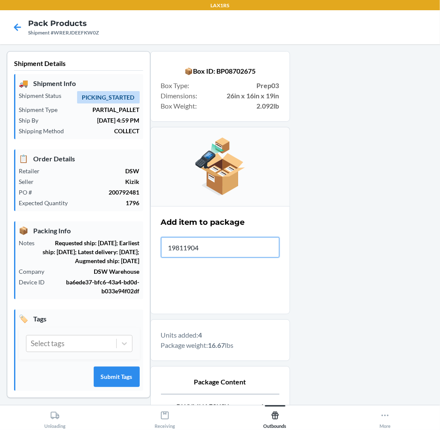
type input "198119046"
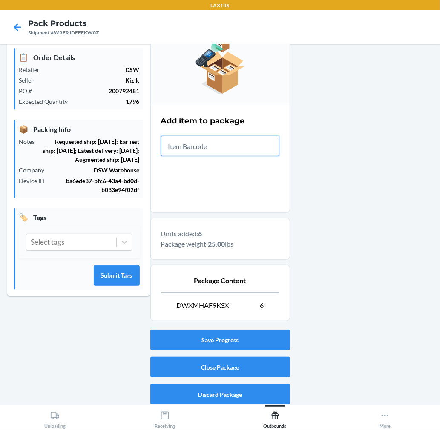
scroll to position [104, 0]
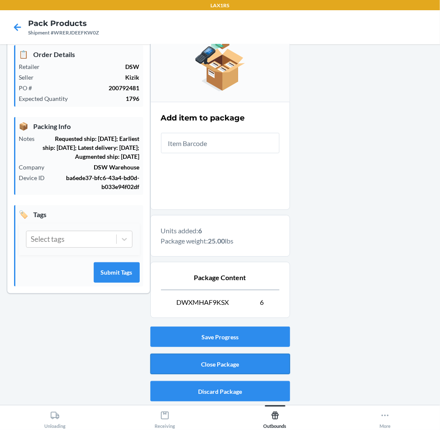
click at [234, 366] on button "Close Package" at bounding box center [220, 364] width 140 height 20
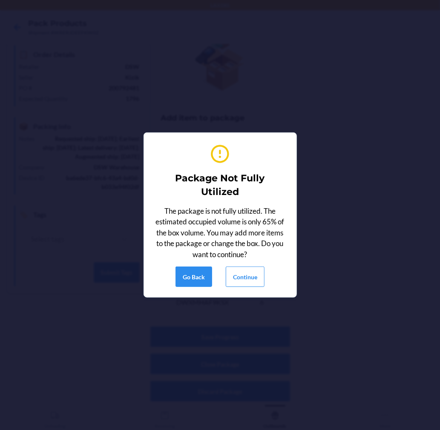
drag, startPoint x: 240, startPoint y: 261, endPoint x: 241, endPoint y: 273, distance: 12.4
click at [240, 261] on div "Package Not Fully Utilized The package is not fully utilized. The estimated occ…" at bounding box center [220, 215] width 132 height 151
click at [243, 278] on button "Continue" at bounding box center [245, 276] width 39 height 20
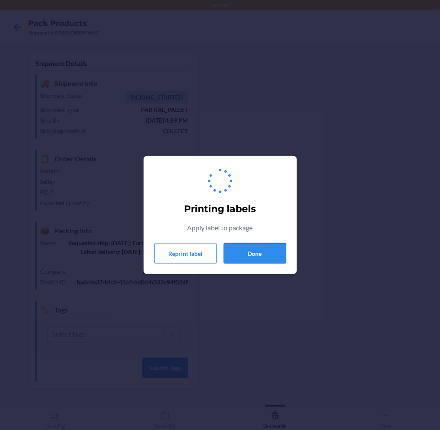
click at [248, 260] on button "Done" at bounding box center [254, 253] width 63 height 20
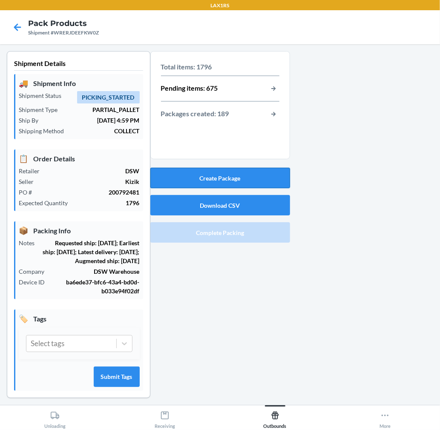
click at [256, 175] on button "Create Package" at bounding box center [220, 178] width 140 height 20
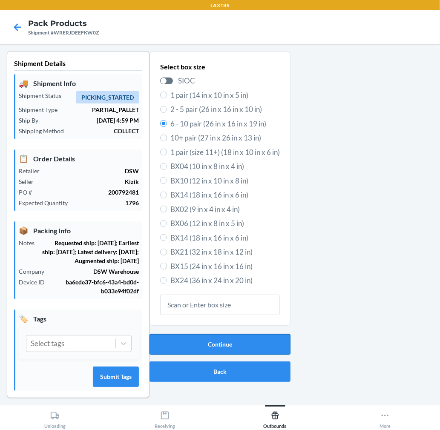
click at [219, 340] on button "Continue" at bounding box center [219, 344] width 141 height 20
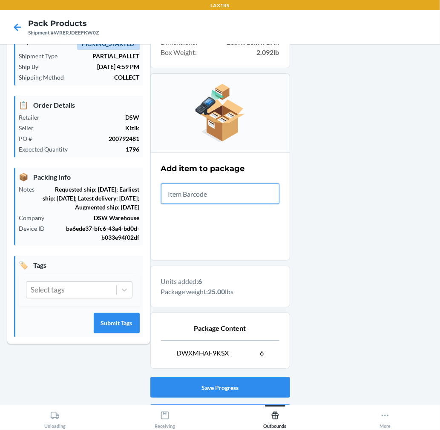
scroll to position [104, 0]
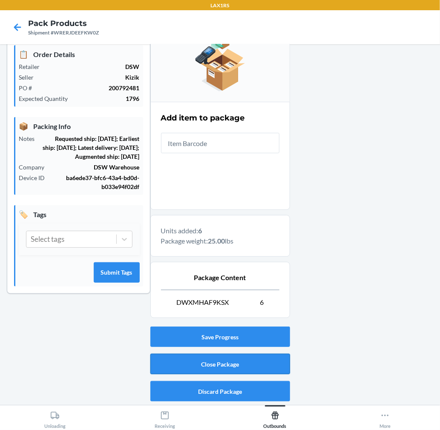
click at [272, 354] on button "Close Package" at bounding box center [220, 364] width 140 height 20
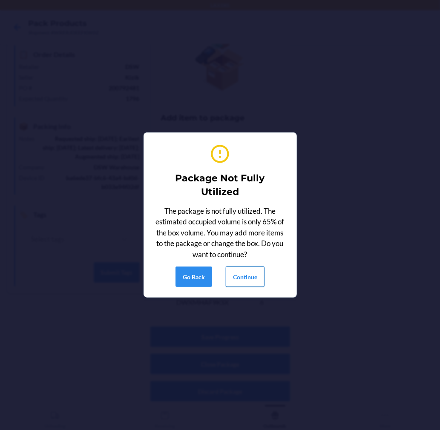
click at [253, 274] on button "Continue" at bounding box center [245, 276] width 39 height 20
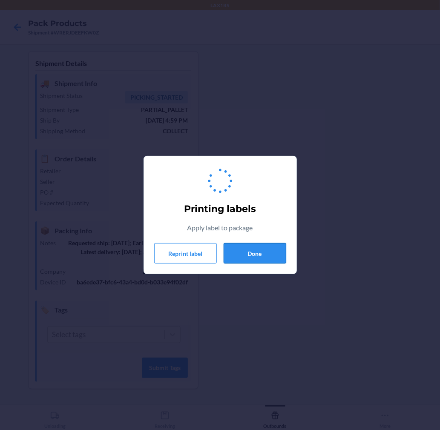
click at [255, 249] on button "Done" at bounding box center [254, 253] width 63 height 20
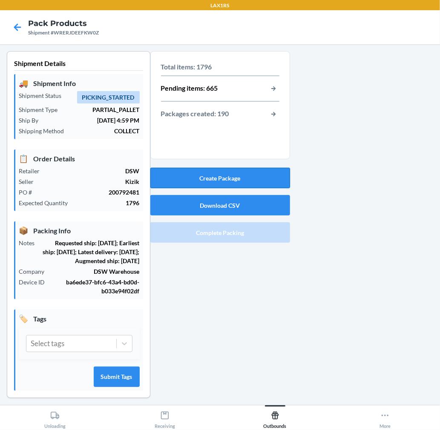
click at [272, 174] on button "Create Package" at bounding box center [220, 178] width 140 height 20
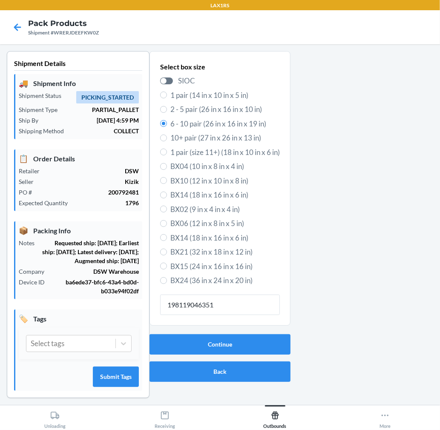
type input "198119046351"
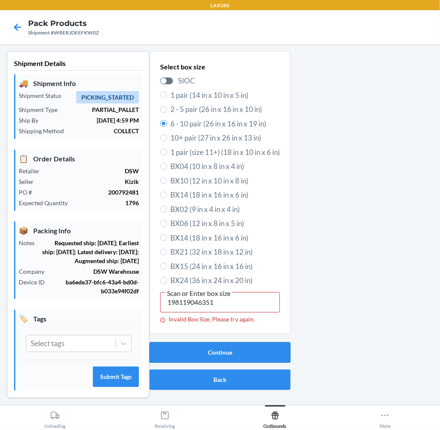
click at [226, 355] on button "Continue" at bounding box center [219, 352] width 141 height 20
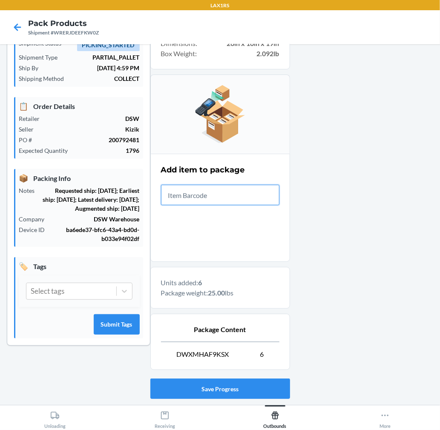
scroll to position [104, 0]
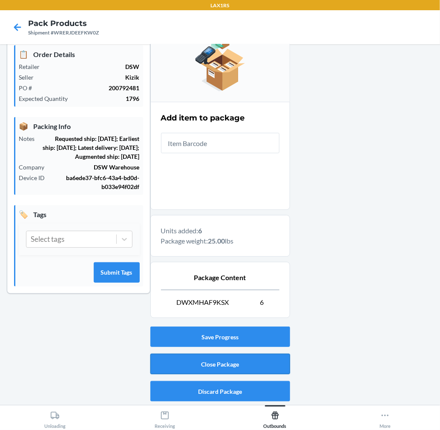
click at [249, 358] on button "Close Package" at bounding box center [220, 364] width 140 height 20
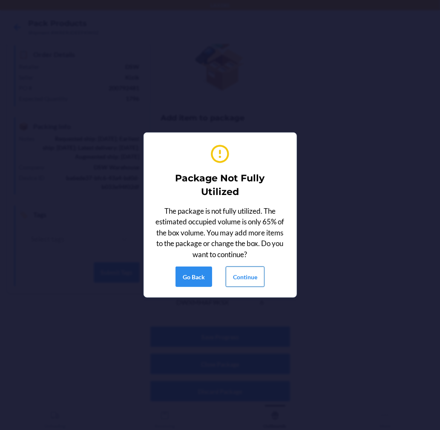
click at [252, 274] on button "Continue" at bounding box center [245, 276] width 39 height 20
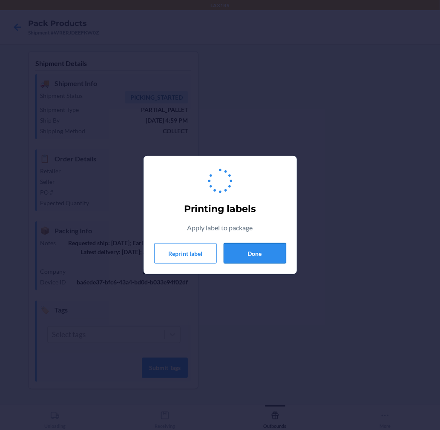
click at [251, 250] on button "Done" at bounding box center [254, 253] width 63 height 20
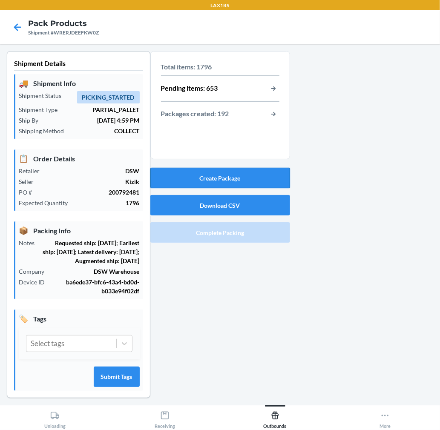
click at [253, 179] on button "Create Package" at bounding box center [220, 178] width 140 height 20
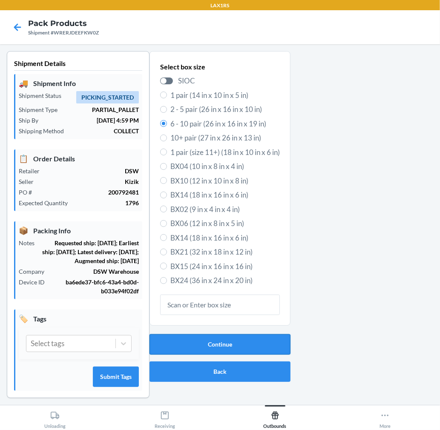
click at [228, 344] on button "Continue" at bounding box center [219, 344] width 141 height 20
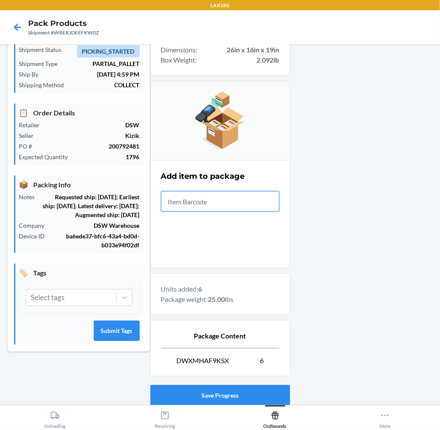
scroll to position [104, 0]
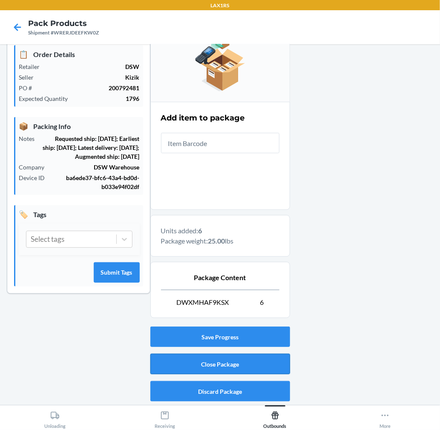
click at [248, 358] on button "Close Package" at bounding box center [220, 364] width 140 height 20
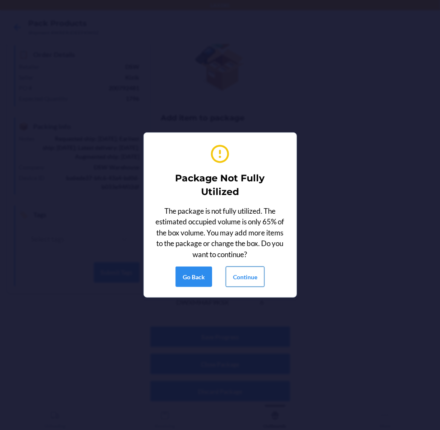
click at [248, 267] on button "Continue" at bounding box center [245, 276] width 39 height 20
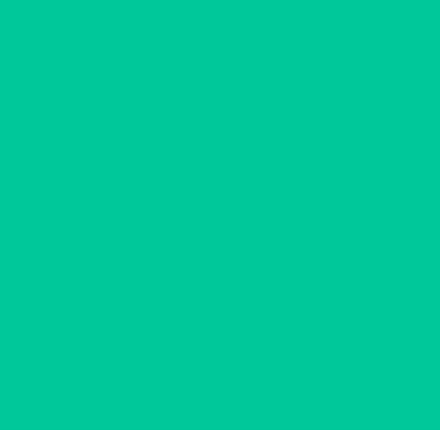
scroll to position [0, 0]
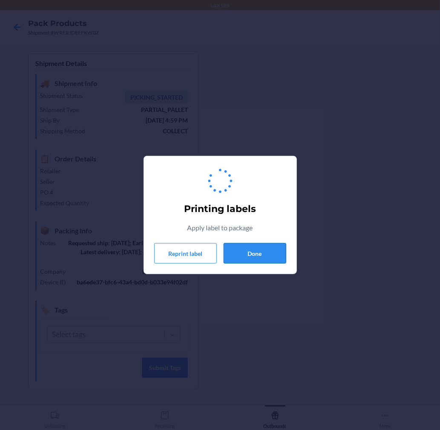
click at [249, 261] on button "Done" at bounding box center [254, 253] width 63 height 20
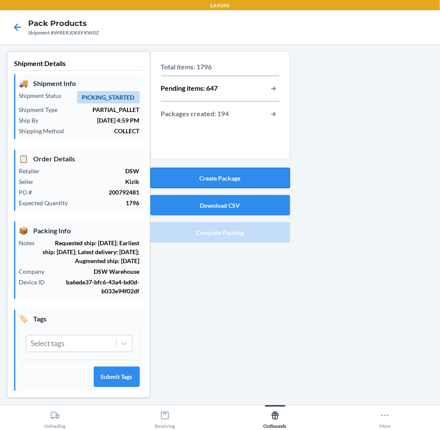
click at [254, 172] on button "Create Package" at bounding box center [220, 178] width 140 height 20
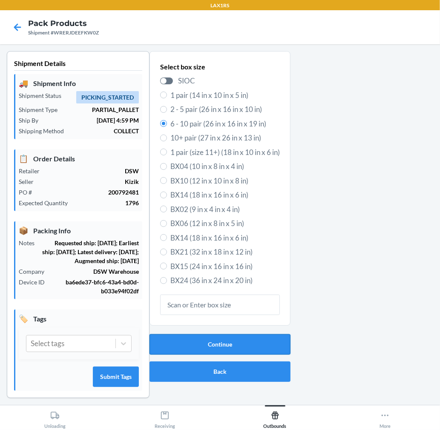
click at [240, 338] on button "Continue" at bounding box center [219, 344] width 141 height 20
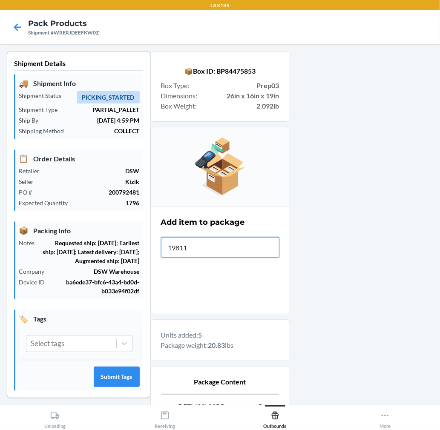
type input "198119"
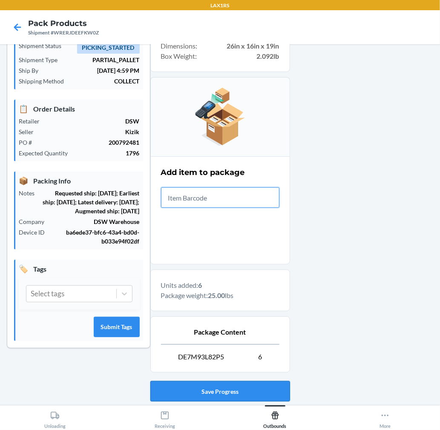
scroll to position [104, 0]
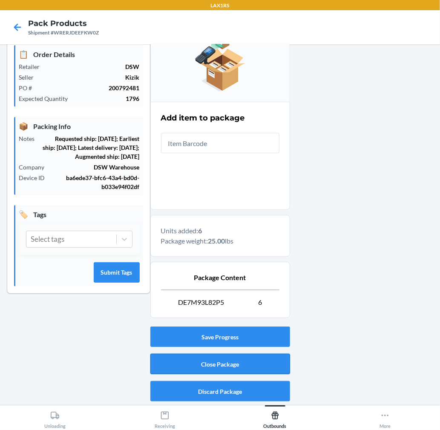
click at [246, 360] on button "Close Package" at bounding box center [220, 364] width 140 height 20
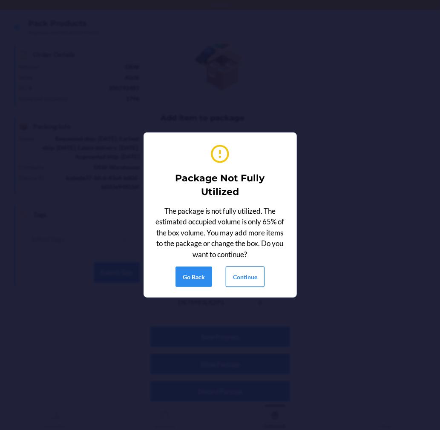
click at [233, 278] on button "Continue" at bounding box center [245, 276] width 39 height 20
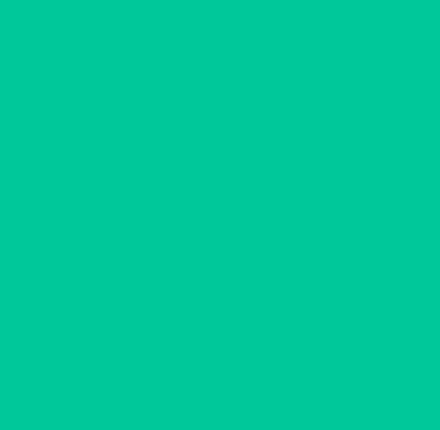
scroll to position [0, 0]
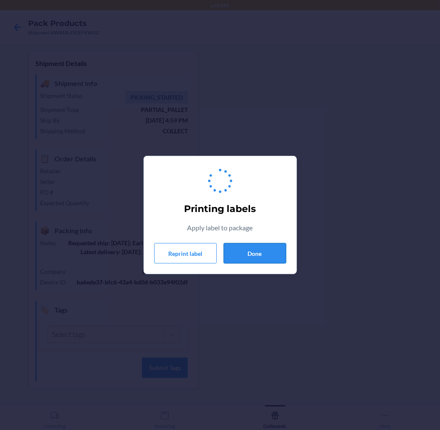
click at [245, 256] on button "Done" at bounding box center [254, 253] width 63 height 20
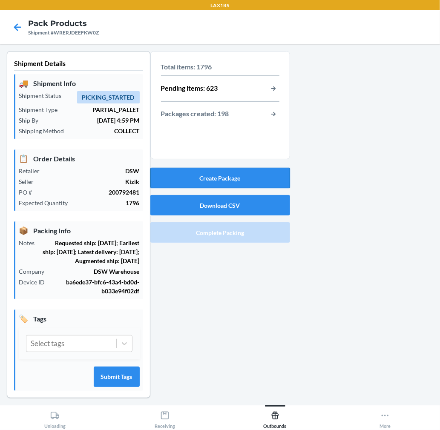
click at [265, 174] on button "Create Package" at bounding box center [220, 178] width 140 height 20
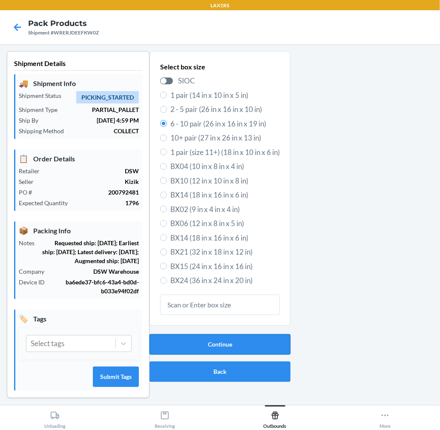
click at [266, 348] on button "Continue" at bounding box center [219, 344] width 141 height 20
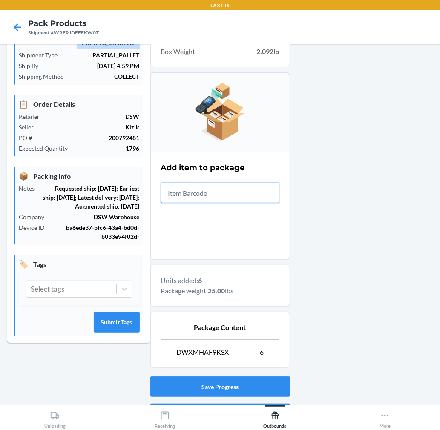
scroll to position [104, 0]
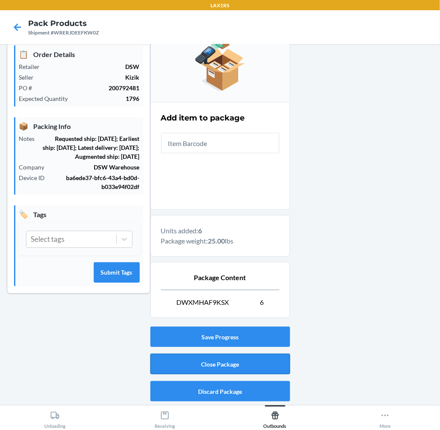
click at [246, 360] on button "Close Package" at bounding box center [220, 364] width 140 height 20
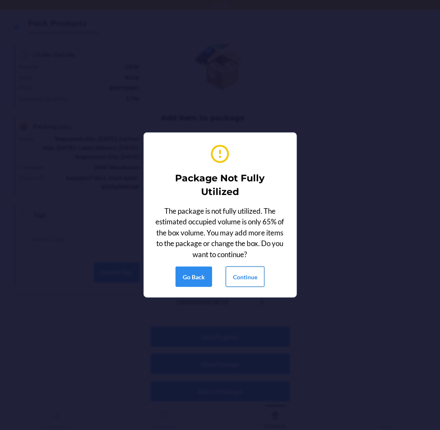
click at [246, 283] on button "Continue" at bounding box center [245, 276] width 39 height 20
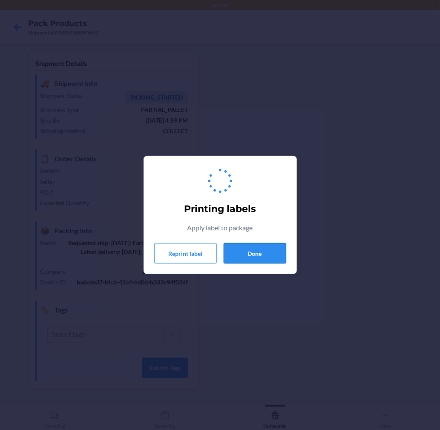
click at [256, 256] on button "Done" at bounding box center [254, 253] width 63 height 20
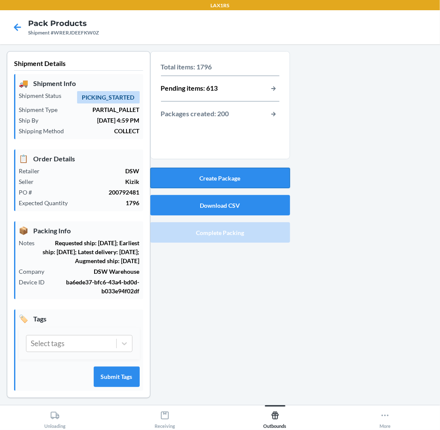
click at [252, 169] on button "Create Package" at bounding box center [220, 178] width 140 height 20
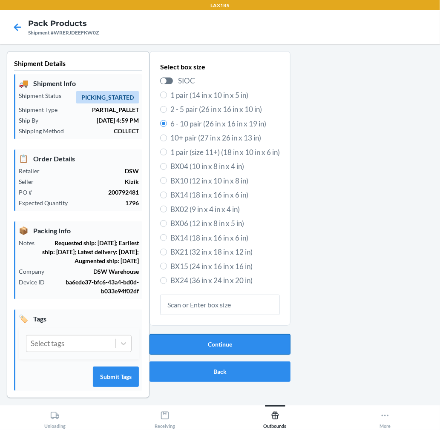
click at [197, 338] on button "Continue" at bounding box center [219, 344] width 141 height 20
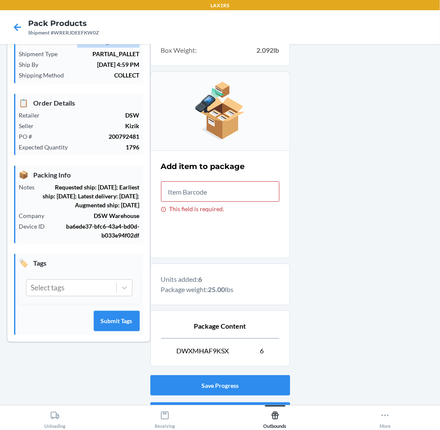
scroll to position [104, 0]
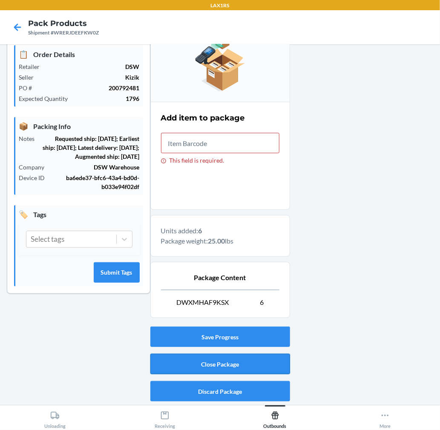
click at [278, 357] on button "Close Package" at bounding box center [220, 364] width 140 height 20
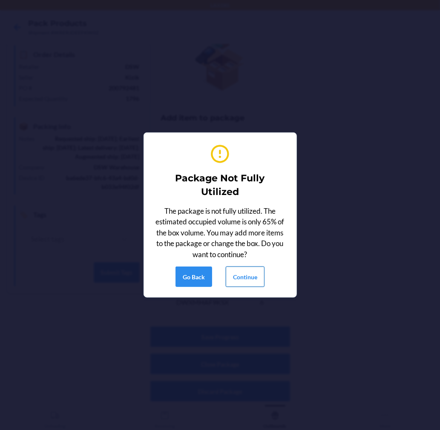
click at [239, 282] on button "Continue" at bounding box center [245, 276] width 39 height 20
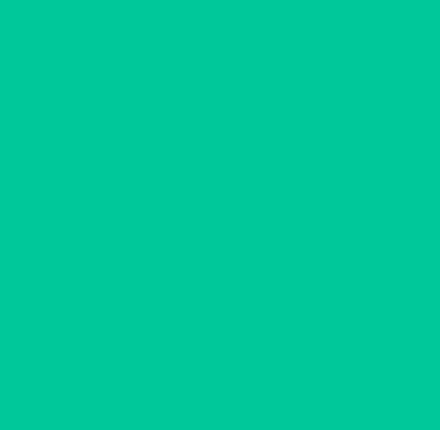
scroll to position [0, 0]
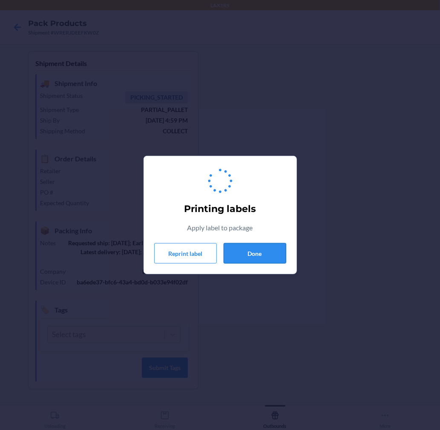
click at [252, 252] on button "Done" at bounding box center [254, 253] width 63 height 20
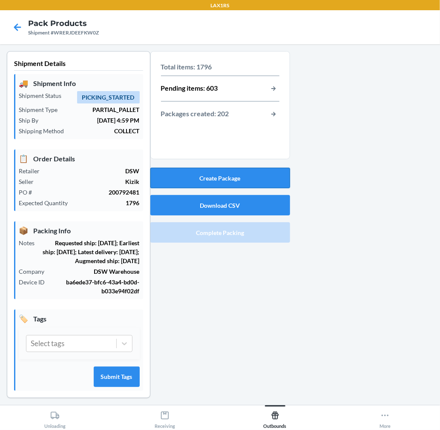
click at [247, 179] on button "Create Package" at bounding box center [220, 178] width 140 height 20
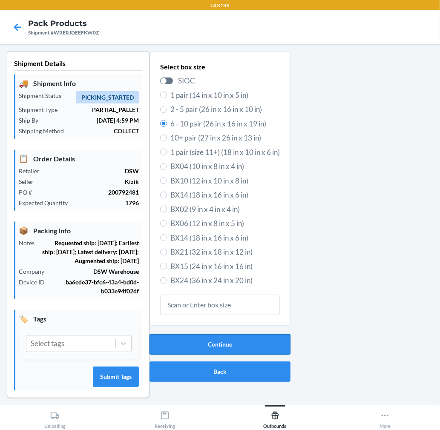
click at [232, 339] on button "Continue" at bounding box center [219, 344] width 141 height 20
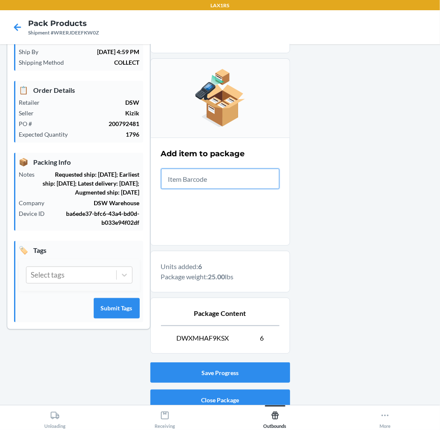
scroll to position [104, 0]
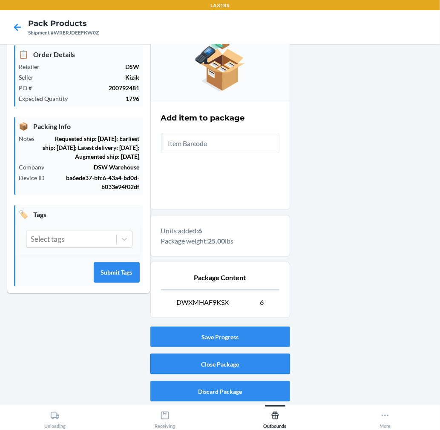
click at [260, 365] on button "Close Package" at bounding box center [220, 364] width 140 height 20
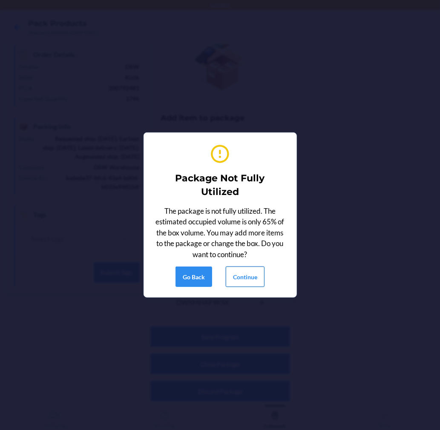
click at [247, 280] on button "Continue" at bounding box center [245, 276] width 39 height 20
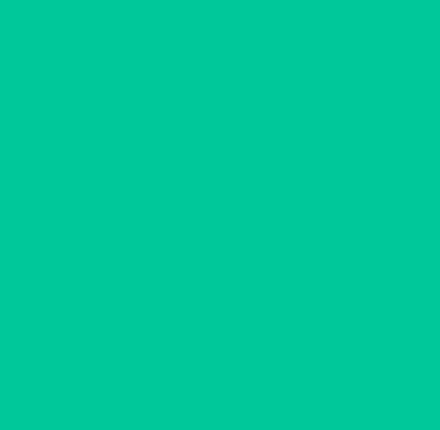
scroll to position [0, 0]
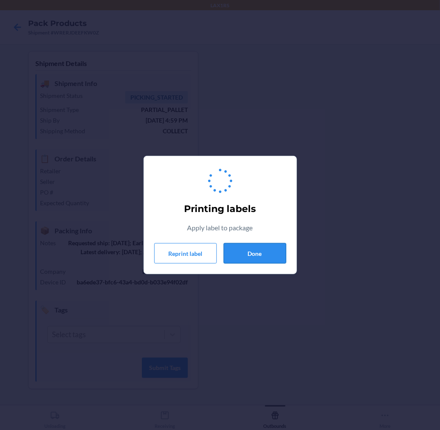
click at [253, 247] on button "Done" at bounding box center [254, 253] width 63 height 20
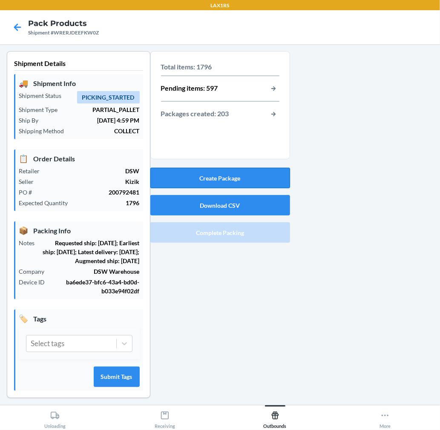
click at [253, 176] on button "Create Package" at bounding box center [220, 178] width 140 height 20
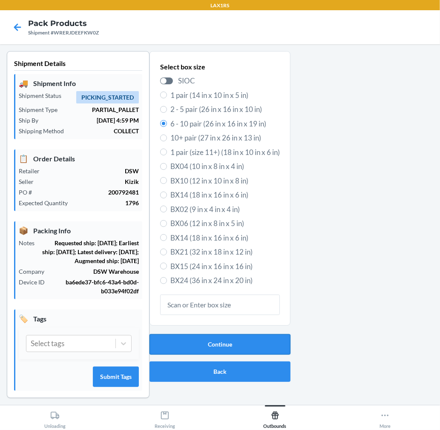
click at [266, 344] on button "Continue" at bounding box center [219, 344] width 141 height 20
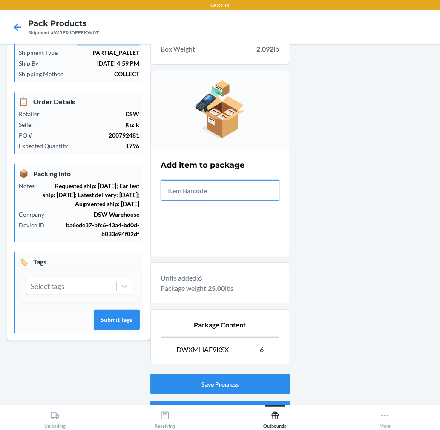
scroll to position [104, 0]
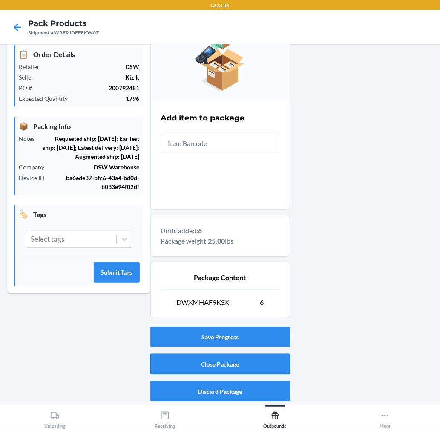
click at [211, 359] on button "Close Package" at bounding box center [220, 364] width 140 height 20
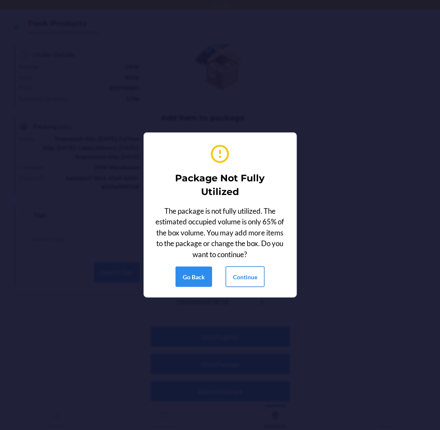
click at [244, 274] on button "Continue" at bounding box center [245, 276] width 39 height 20
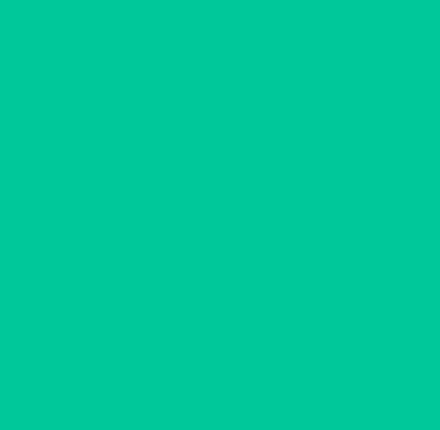
scroll to position [0, 0]
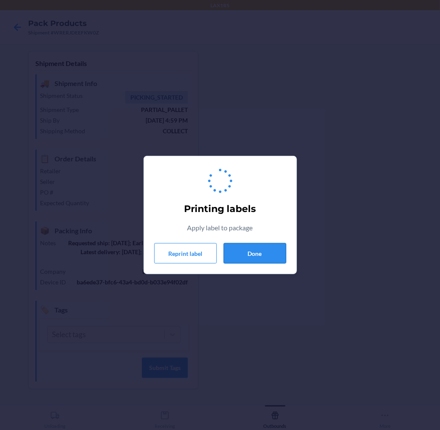
click at [248, 257] on button "Done" at bounding box center [254, 253] width 63 height 20
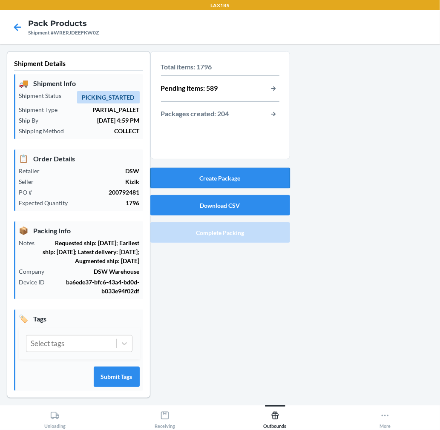
click at [251, 180] on button "Create Package" at bounding box center [220, 178] width 140 height 20
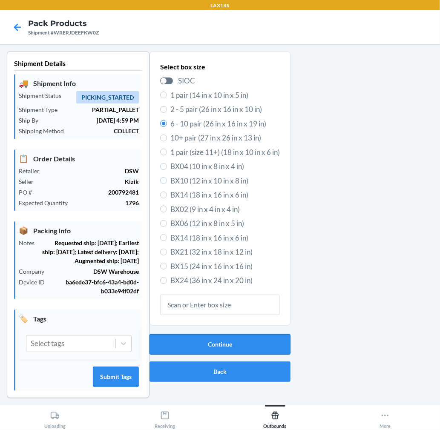
click at [229, 343] on button "Continue" at bounding box center [219, 344] width 141 height 20
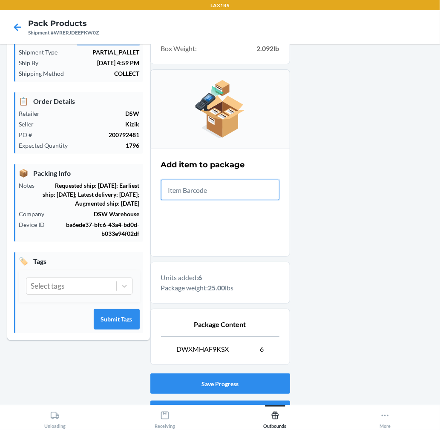
scroll to position [104, 0]
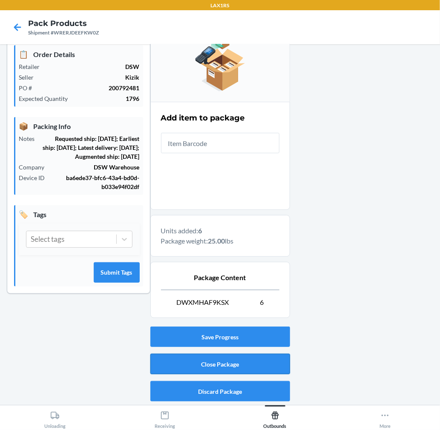
click at [258, 361] on button "Close Package" at bounding box center [220, 364] width 140 height 20
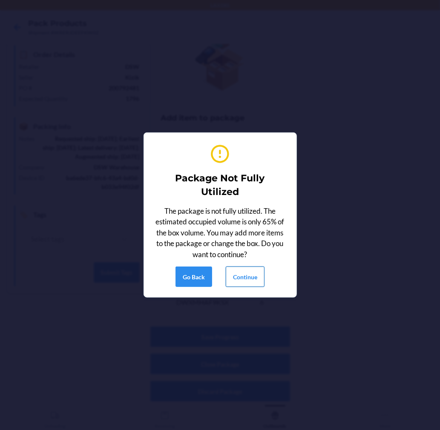
click at [251, 268] on button "Continue" at bounding box center [245, 276] width 39 height 20
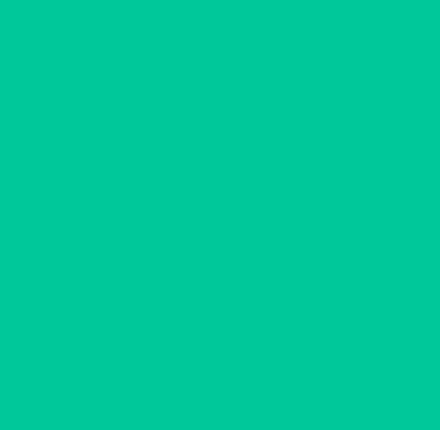
scroll to position [0, 0]
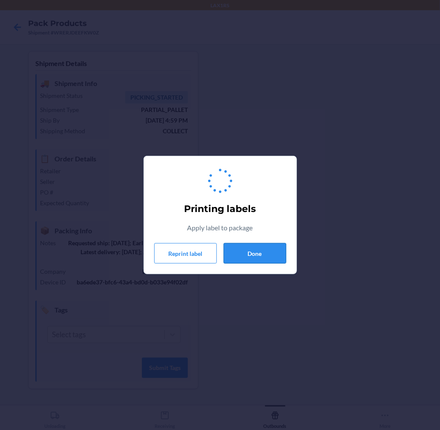
click at [249, 254] on button "Done" at bounding box center [254, 253] width 63 height 20
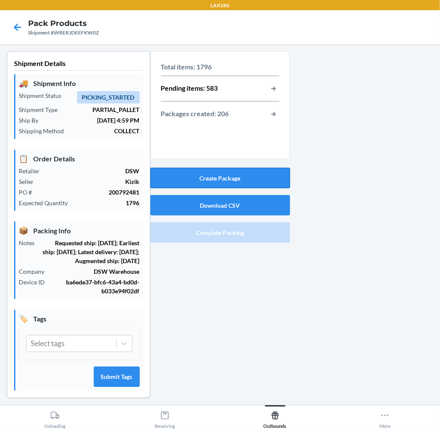
click at [244, 178] on button "Create Package" at bounding box center [220, 178] width 140 height 20
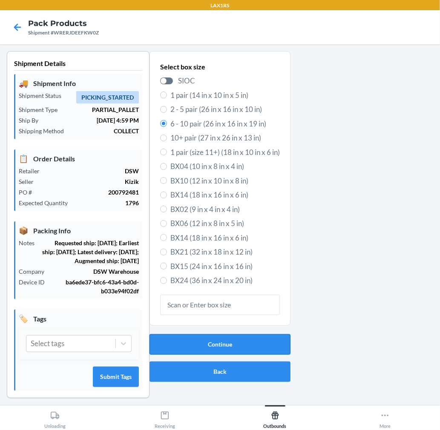
click at [244, 348] on button "Continue" at bounding box center [219, 344] width 141 height 20
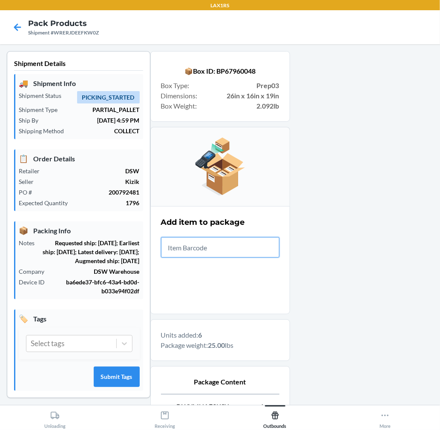
scroll to position [104, 0]
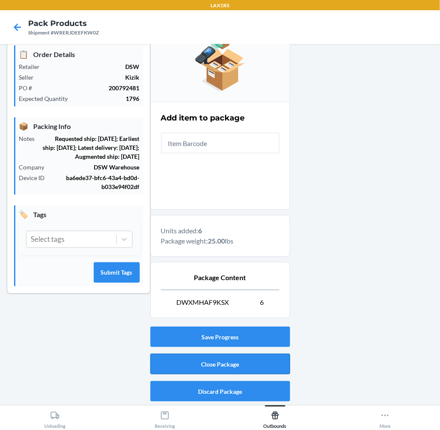
click at [263, 358] on button "Close Package" at bounding box center [220, 364] width 140 height 20
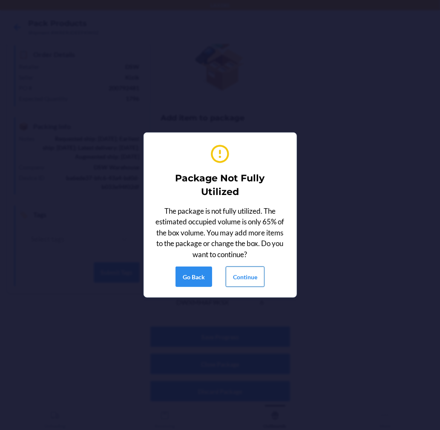
click at [250, 271] on button "Continue" at bounding box center [245, 276] width 39 height 20
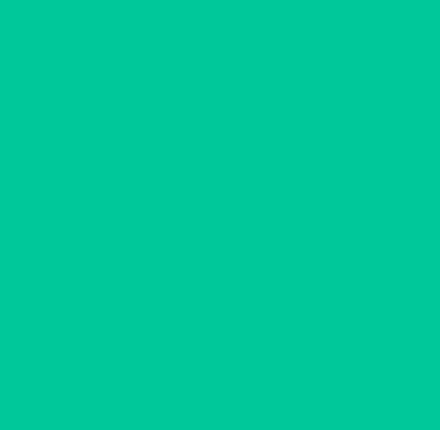
scroll to position [0, 0]
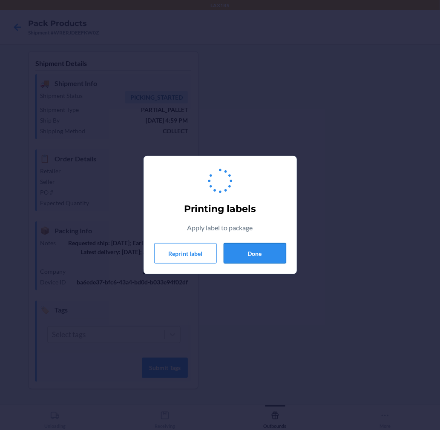
click at [250, 246] on button "Done" at bounding box center [254, 253] width 63 height 20
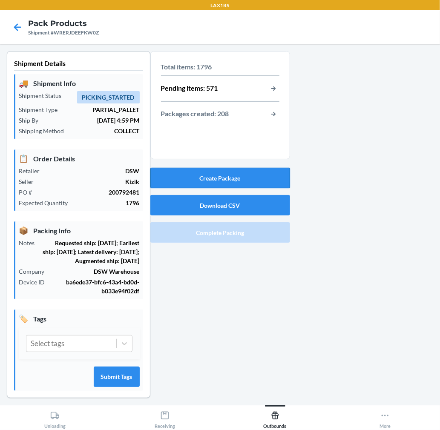
click at [230, 180] on button "Create Package" at bounding box center [220, 178] width 140 height 20
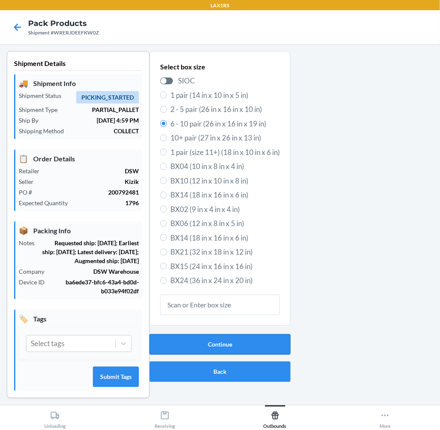
click at [199, 343] on button "Continue" at bounding box center [219, 344] width 141 height 20
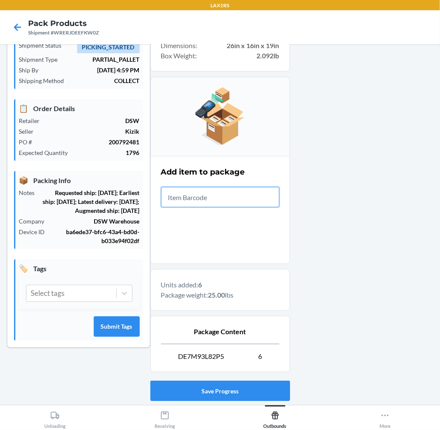
scroll to position [94, 0]
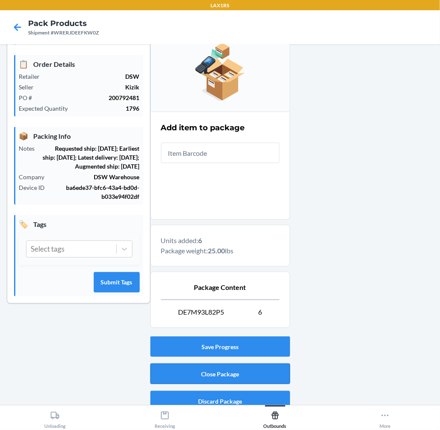
click at [249, 371] on button "Close Package" at bounding box center [220, 373] width 140 height 20
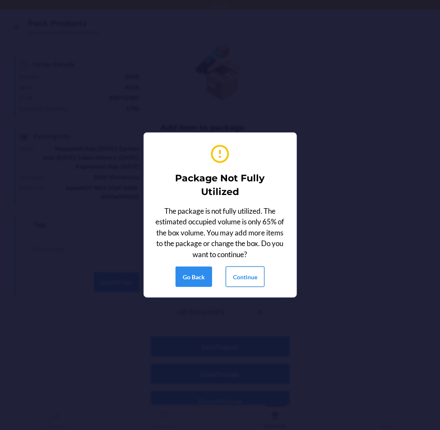
click at [249, 274] on button "Continue" at bounding box center [245, 276] width 39 height 20
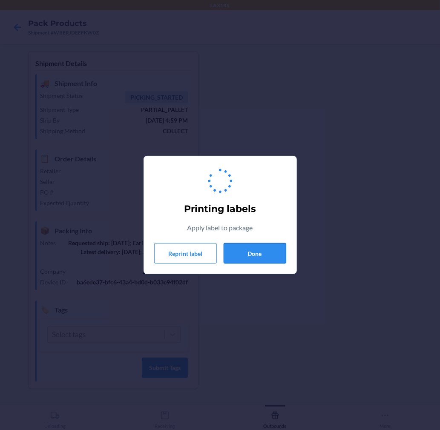
click at [251, 256] on button "Done" at bounding box center [254, 253] width 63 height 20
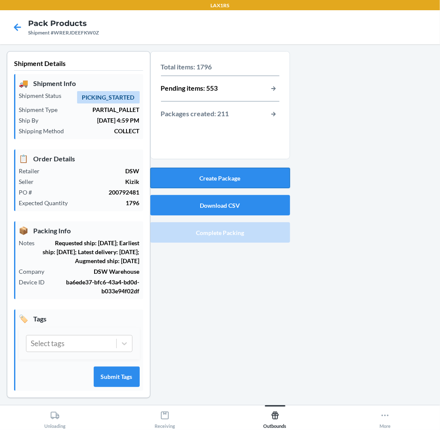
click at [252, 175] on button "Create Package" at bounding box center [220, 178] width 140 height 20
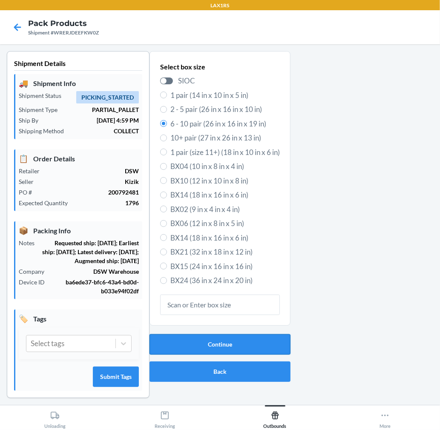
click at [237, 337] on button "Continue" at bounding box center [219, 344] width 141 height 20
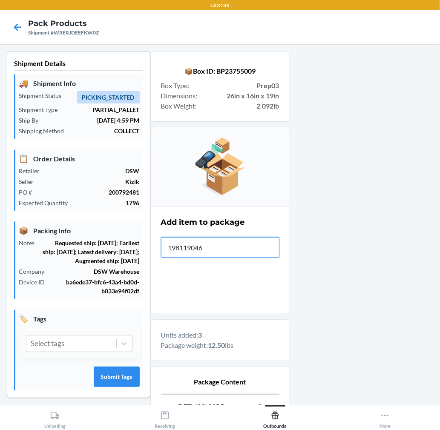
type input "1981190463"
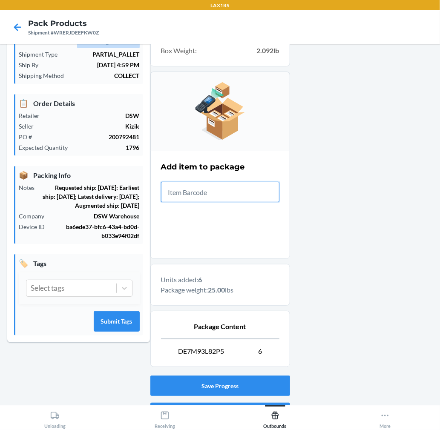
scroll to position [104, 0]
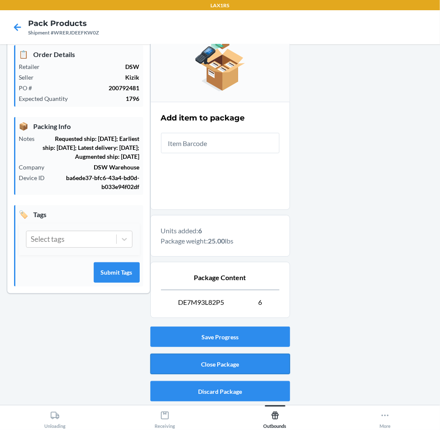
click at [263, 360] on button "Close Package" at bounding box center [220, 364] width 140 height 20
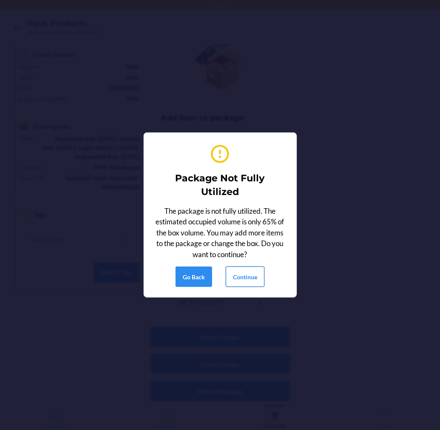
click at [249, 286] on button "Continue" at bounding box center [245, 276] width 39 height 20
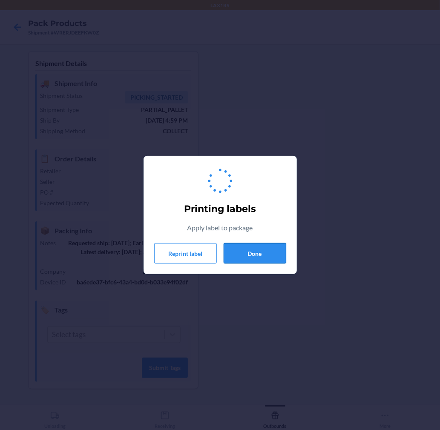
click at [258, 260] on button "Done" at bounding box center [254, 253] width 63 height 20
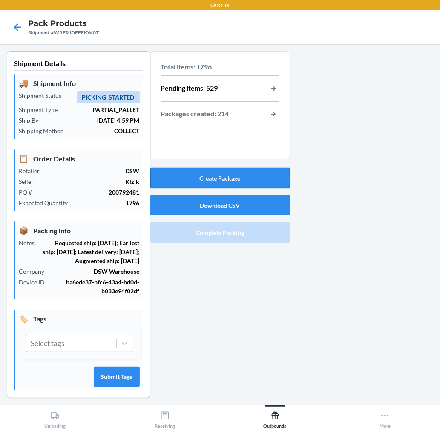
click at [258, 179] on button "Create Package" at bounding box center [220, 178] width 140 height 20
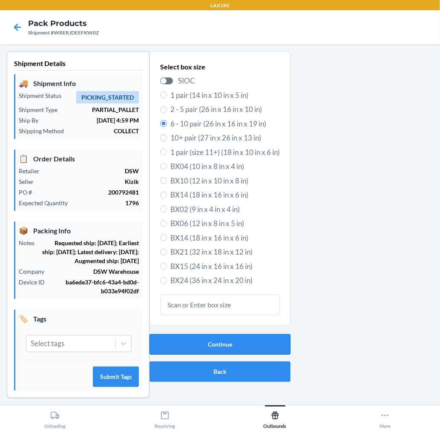
click at [270, 344] on button "Continue" at bounding box center [219, 344] width 141 height 20
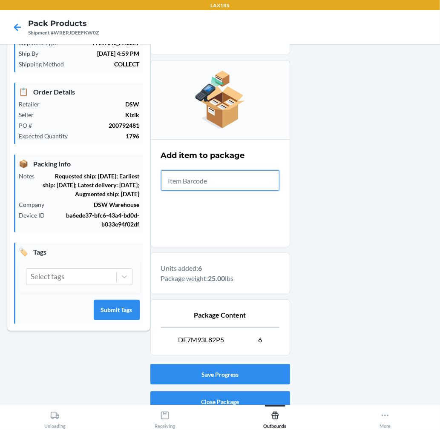
scroll to position [104, 0]
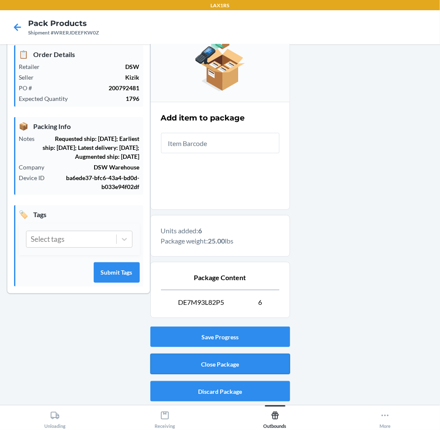
click at [245, 370] on button "Close Package" at bounding box center [220, 364] width 140 height 20
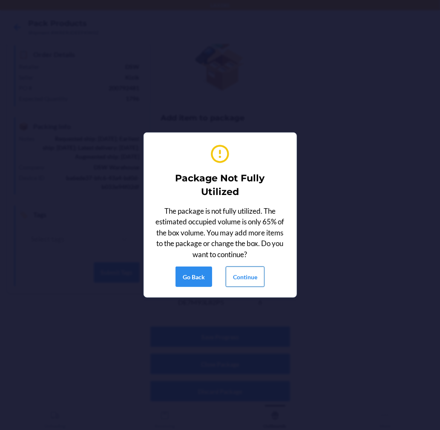
click at [250, 279] on button "Continue" at bounding box center [245, 276] width 39 height 20
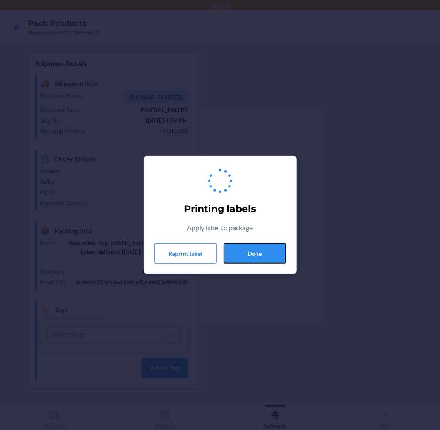
click at [254, 253] on button "Done" at bounding box center [254, 253] width 63 height 20
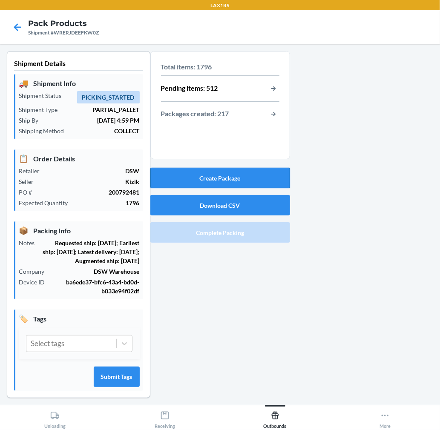
click at [241, 178] on button "Create Package" at bounding box center [220, 178] width 140 height 20
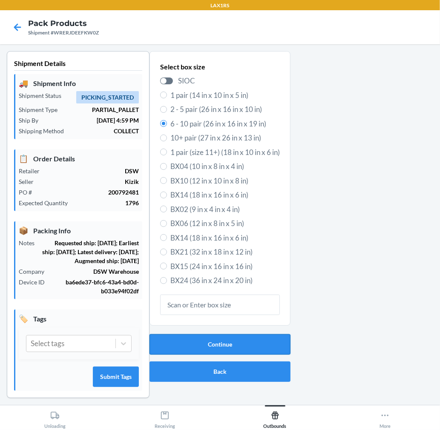
click at [223, 335] on button "Continue" at bounding box center [219, 344] width 141 height 20
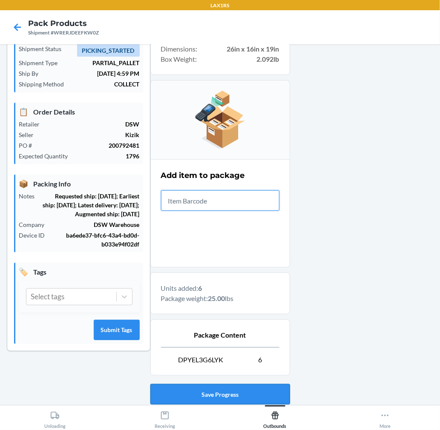
scroll to position [104, 0]
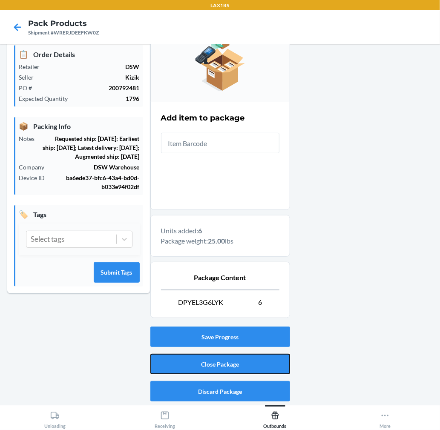
drag, startPoint x: 255, startPoint y: 354, endPoint x: 235, endPoint y: 288, distance: 69.5
click at [252, 345] on div "Save Progress Close Package Discard Package" at bounding box center [220, 364] width 140 height 82
click at [224, 367] on button "Close Package" at bounding box center [220, 364] width 140 height 20
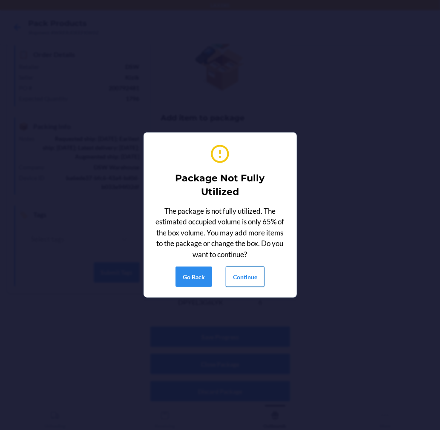
click at [243, 276] on button "Continue" at bounding box center [245, 276] width 39 height 20
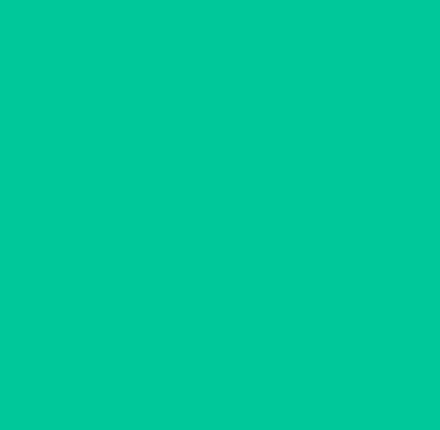
scroll to position [0, 0]
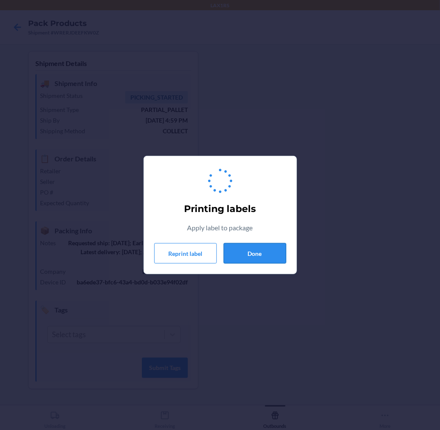
click at [257, 251] on button "Done" at bounding box center [254, 253] width 63 height 20
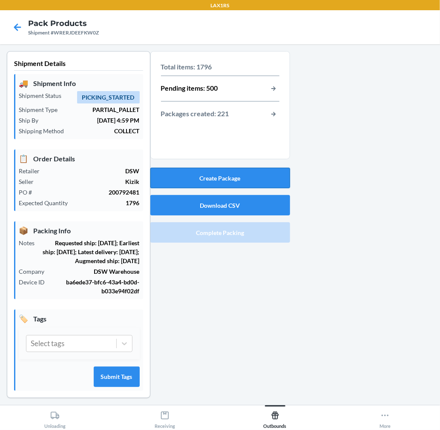
click at [253, 179] on button "Create Package" at bounding box center [220, 178] width 140 height 20
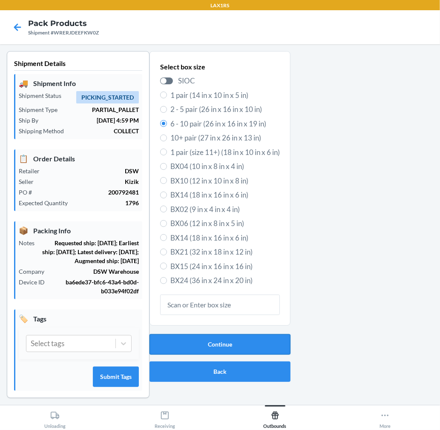
click at [253, 339] on button "Continue" at bounding box center [219, 344] width 141 height 20
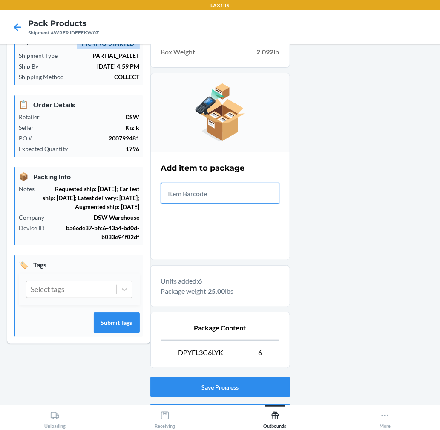
scroll to position [104, 0]
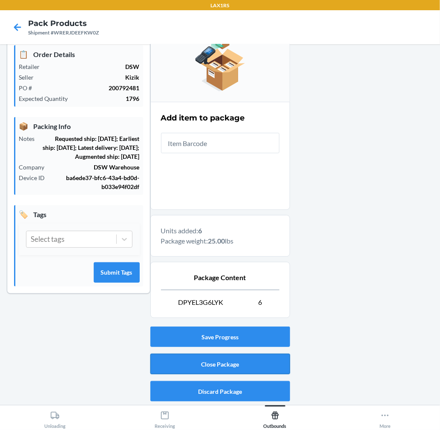
click at [250, 373] on button "Close Package" at bounding box center [220, 364] width 140 height 20
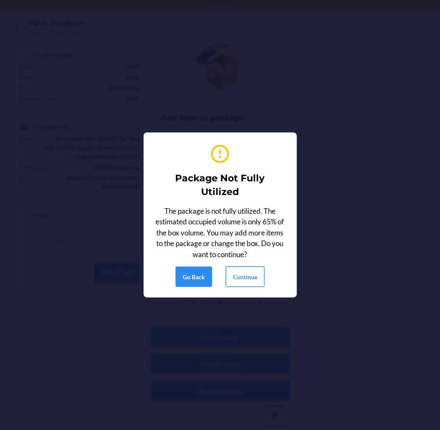
click at [241, 277] on button "Continue" at bounding box center [245, 276] width 39 height 20
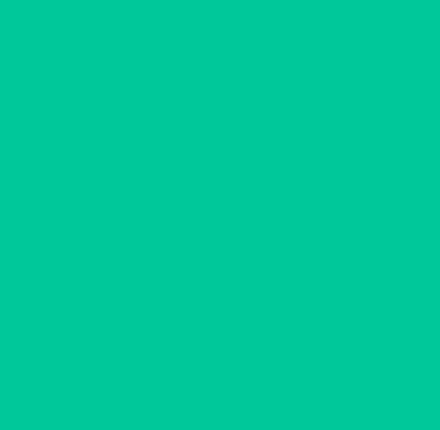
scroll to position [0, 0]
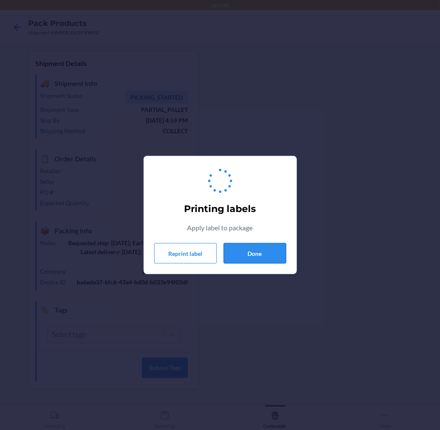
click at [249, 244] on button "Done" at bounding box center [254, 253] width 63 height 20
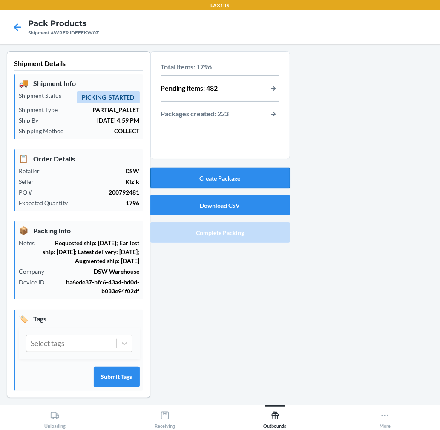
click at [248, 181] on button "Create Package" at bounding box center [220, 178] width 140 height 20
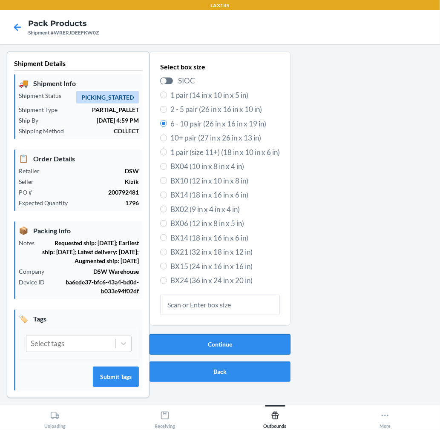
click at [257, 342] on button "Continue" at bounding box center [219, 344] width 141 height 20
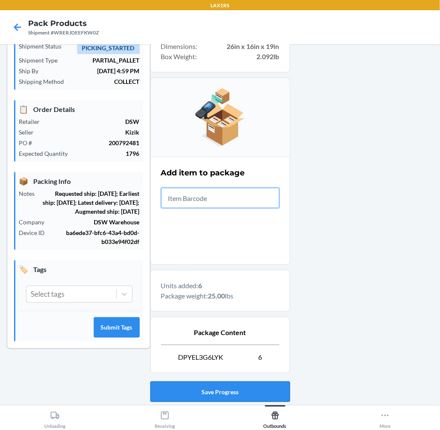
scroll to position [104, 0]
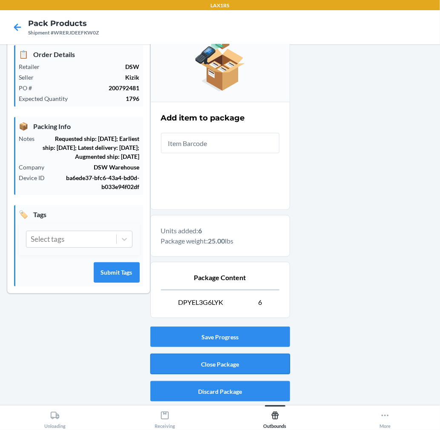
click at [259, 367] on button "Close Package" at bounding box center [220, 364] width 140 height 20
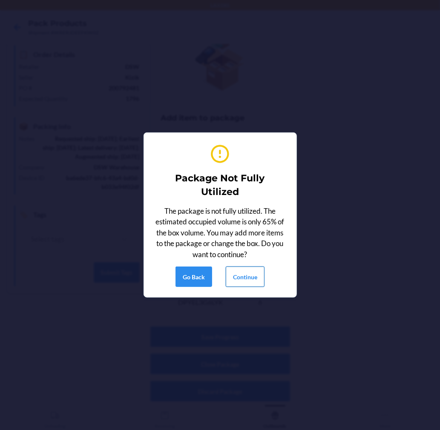
click at [243, 276] on button "Continue" at bounding box center [245, 276] width 39 height 20
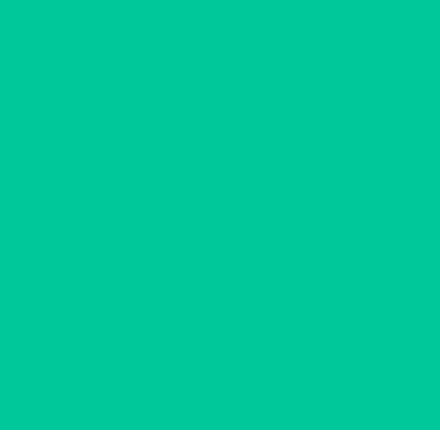
scroll to position [0, 0]
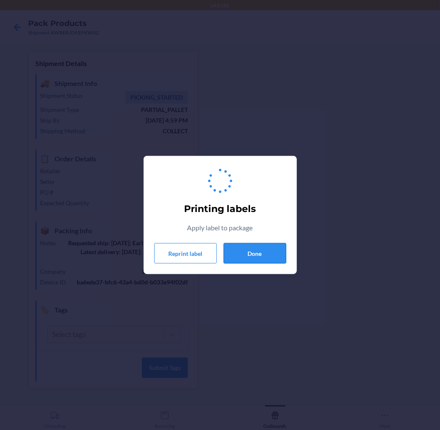
click at [249, 257] on button "Done" at bounding box center [254, 253] width 63 height 20
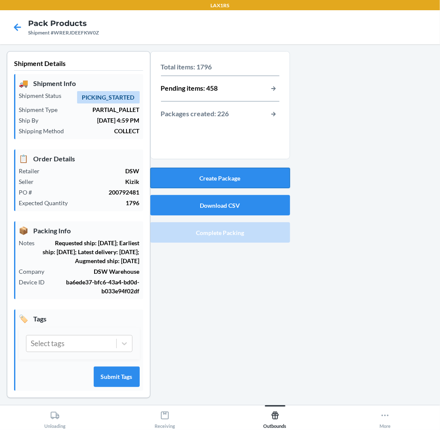
click at [249, 178] on button "Create Package" at bounding box center [220, 178] width 140 height 20
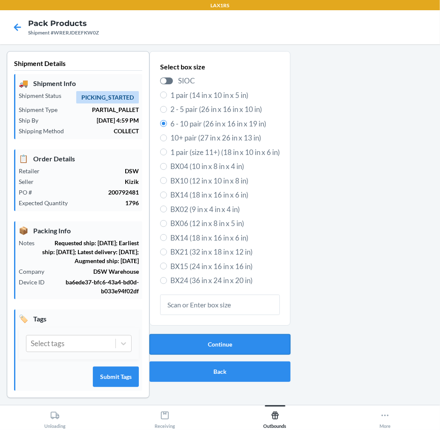
click at [241, 338] on button "Continue" at bounding box center [219, 344] width 141 height 20
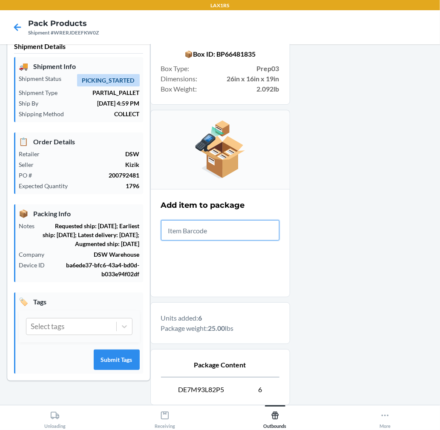
scroll to position [47, 0]
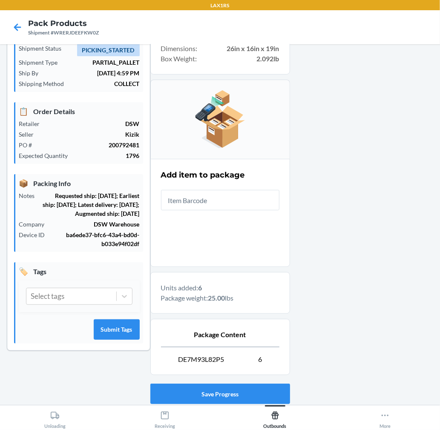
click at [206, 354] on span "DE7M93L82P5" at bounding box center [201, 359] width 46 height 10
click at [206, 357] on span "DE7M93L82P5" at bounding box center [201, 359] width 46 height 10
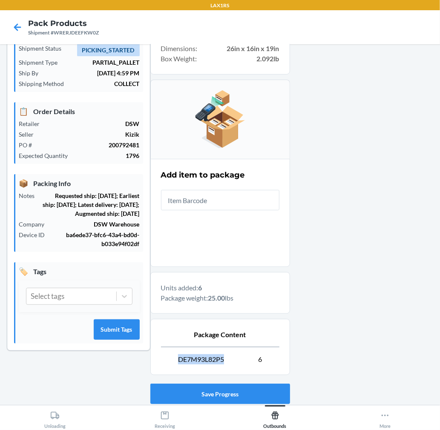
copy span "DE7M93L82P5"
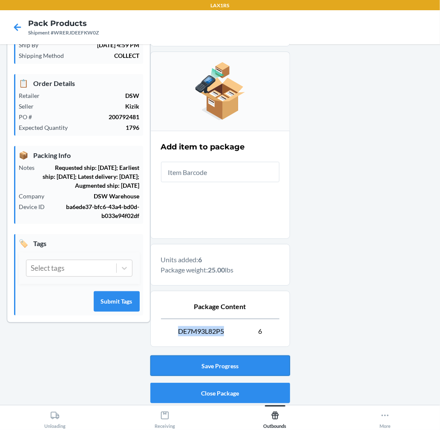
scroll to position [104, 0]
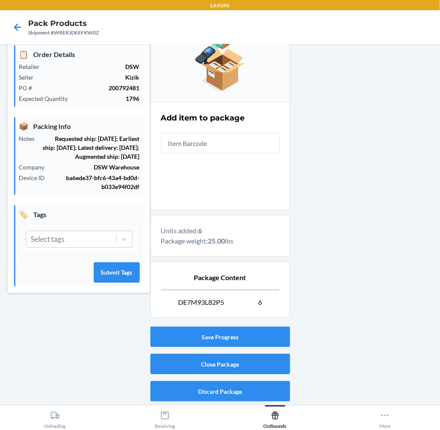
click at [269, 352] on div "Save Progress Close Package Discard Package" at bounding box center [220, 364] width 140 height 82
click at [244, 359] on button "Close Package" at bounding box center [220, 364] width 140 height 20
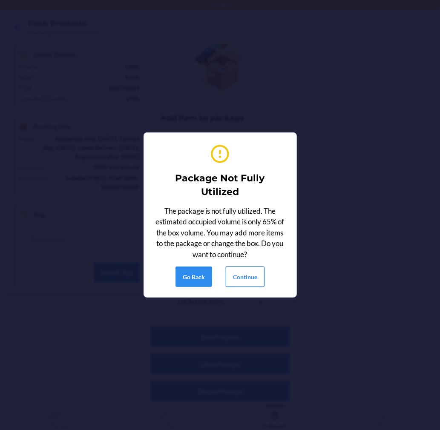
click at [250, 280] on button "Continue" at bounding box center [245, 276] width 39 height 20
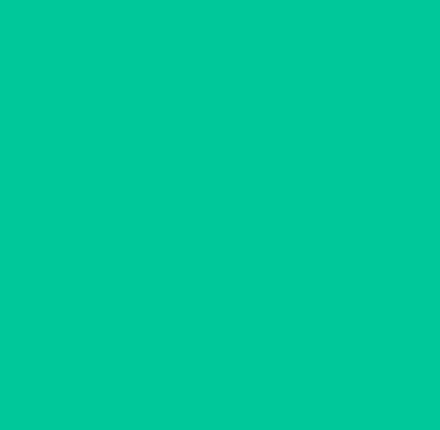
scroll to position [0, 0]
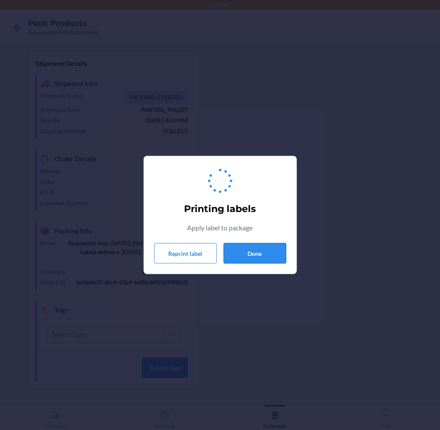
click at [258, 260] on button "Done" at bounding box center [254, 253] width 63 height 20
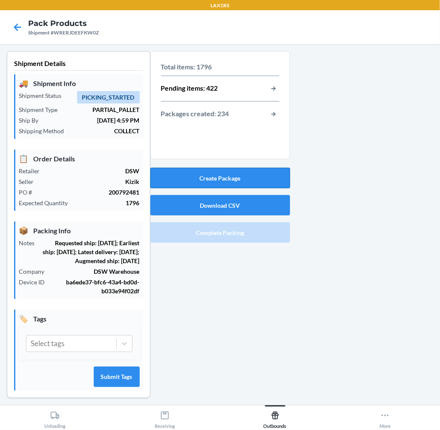
click at [200, 177] on button "Create Package" at bounding box center [220, 178] width 140 height 20
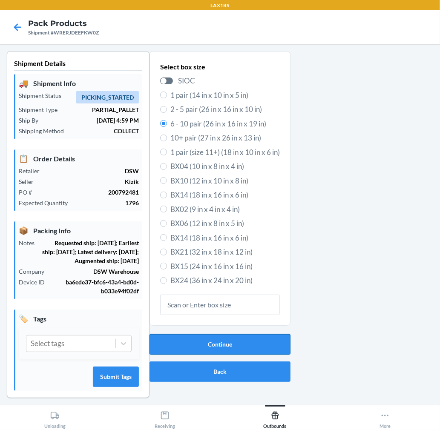
click at [214, 346] on button "Continue" at bounding box center [219, 344] width 141 height 20
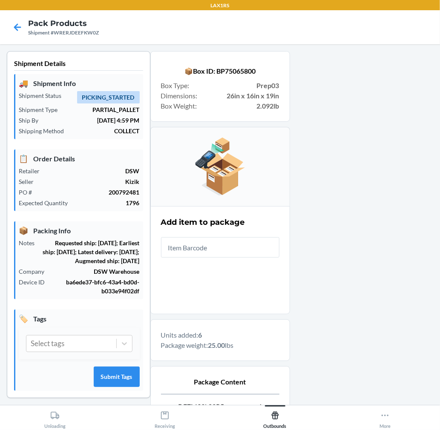
scroll to position [104, 0]
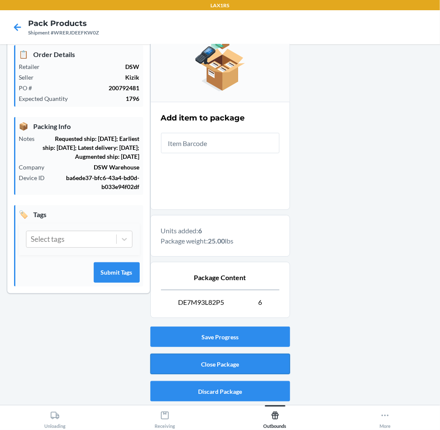
click at [245, 354] on button "Close Package" at bounding box center [220, 364] width 140 height 20
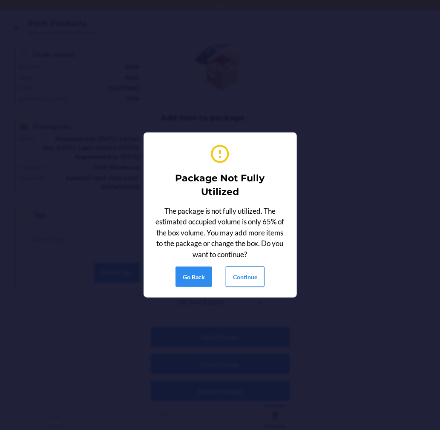
click at [244, 280] on button "Continue" at bounding box center [245, 276] width 39 height 20
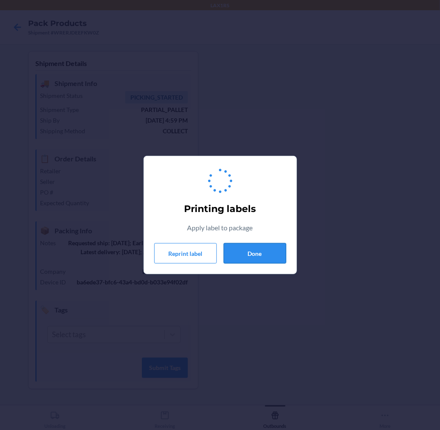
click at [257, 252] on button "Done" at bounding box center [254, 253] width 63 height 20
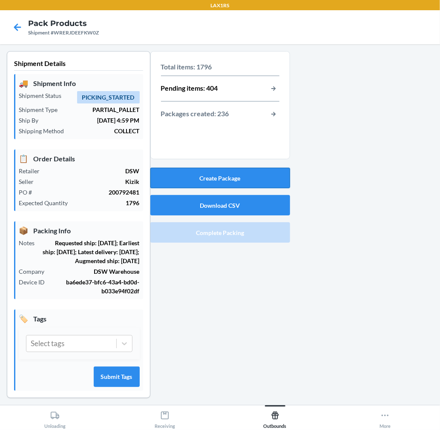
click at [231, 177] on button "Create Package" at bounding box center [220, 178] width 140 height 20
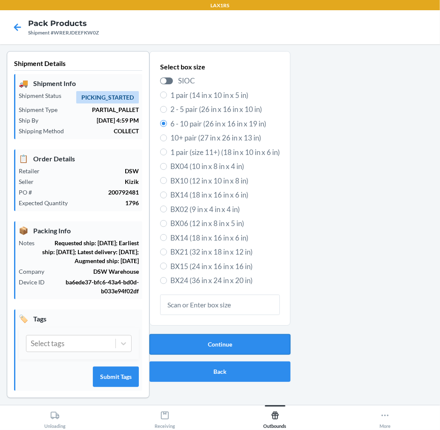
click at [243, 342] on button "Continue" at bounding box center [219, 344] width 141 height 20
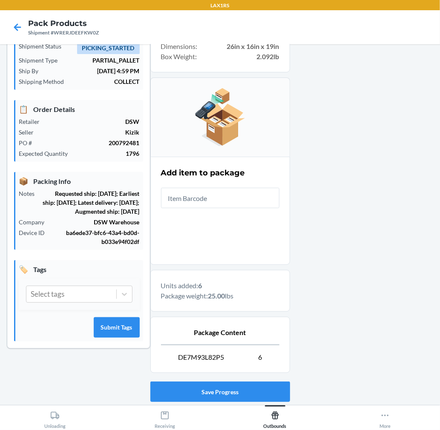
scroll to position [104, 0]
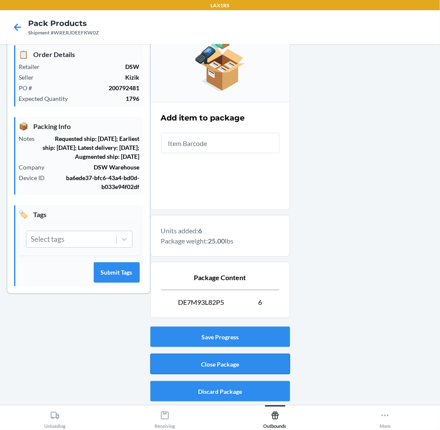
click at [159, 354] on button "Close Package" at bounding box center [220, 364] width 140 height 20
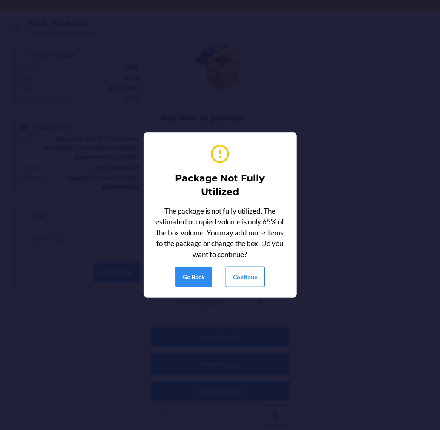
click at [241, 266] on button "Continue" at bounding box center [245, 276] width 39 height 20
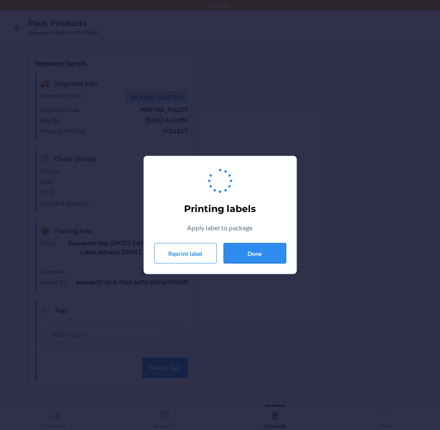
click at [247, 254] on button "Done" at bounding box center [254, 253] width 63 height 20
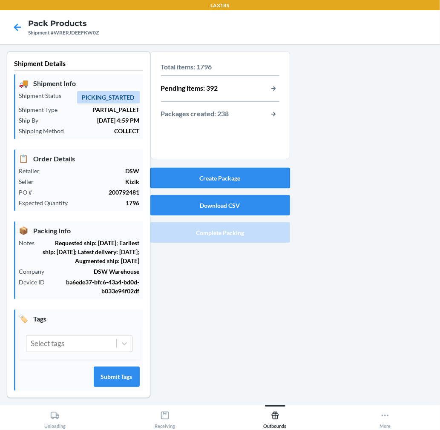
click at [240, 183] on button "Create Package" at bounding box center [220, 178] width 140 height 20
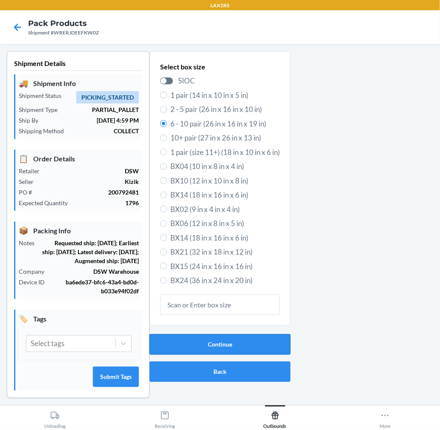
click at [237, 334] on button "Continue" at bounding box center [219, 344] width 141 height 20
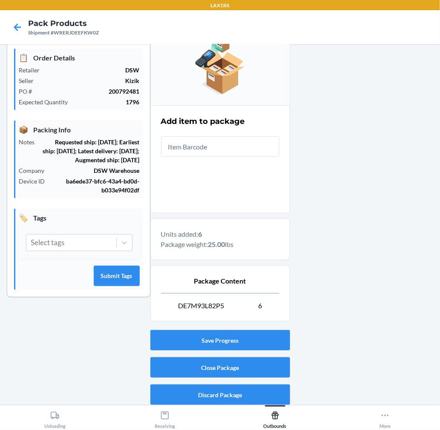
scroll to position [104, 0]
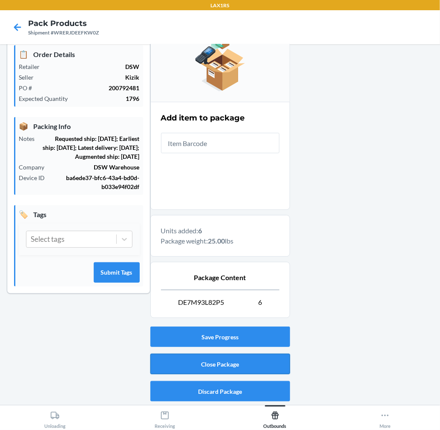
click at [241, 358] on button "Close Package" at bounding box center [220, 364] width 140 height 20
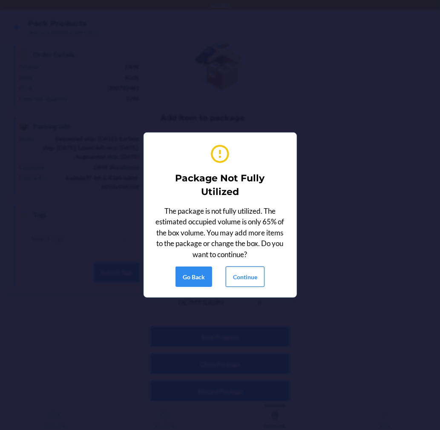
click at [249, 276] on button "Continue" at bounding box center [245, 276] width 39 height 20
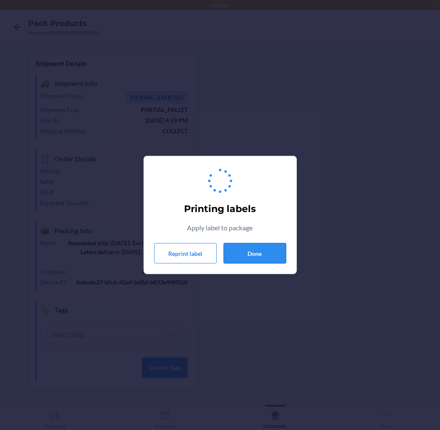
click at [257, 249] on button "Done" at bounding box center [254, 253] width 63 height 20
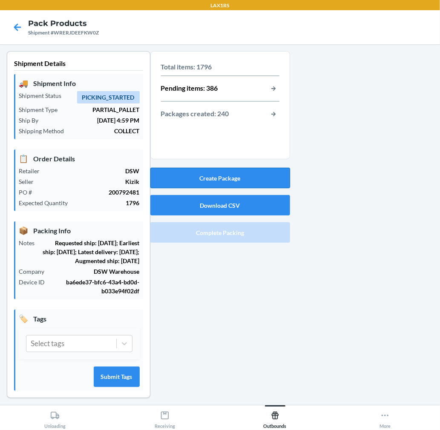
click at [247, 171] on button "Create Package" at bounding box center [220, 178] width 140 height 20
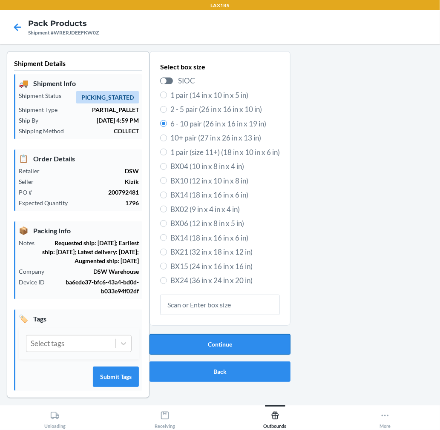
click at [210, 338] on button "Continue" at bounding box center [219, 344] width 141 height 20
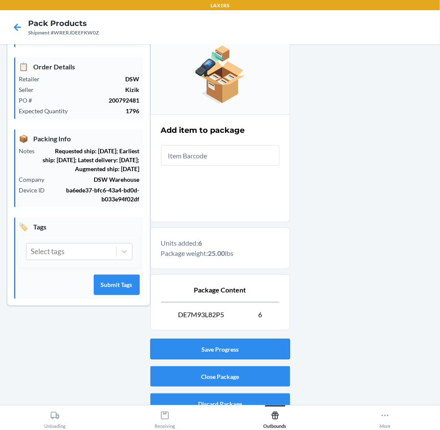
scroll to position [104, 0]
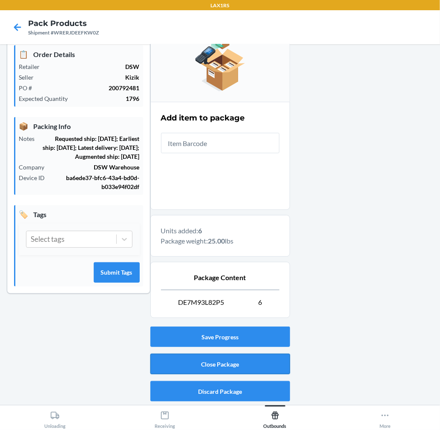
click at [244, 365] on button "Close Package" at bounding box center [220, 364] width 140 height 20
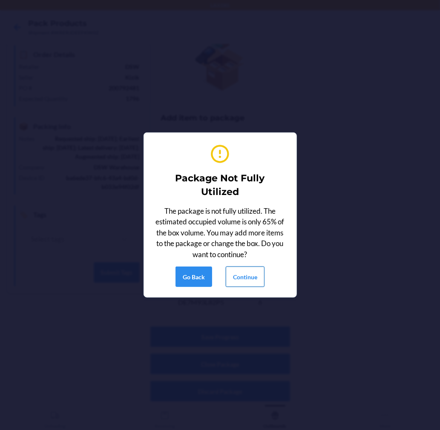
click at [244, 278] on button "Continue" at bounding box center [245, 276] width 39 height 20
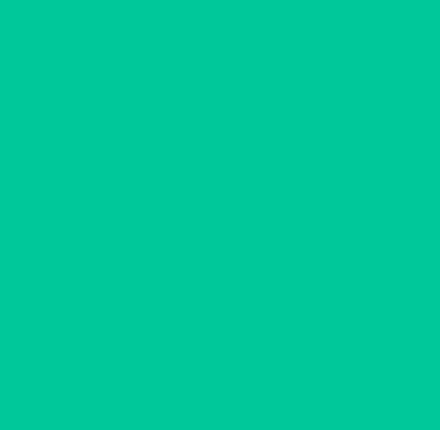
scroll to position [0, 0]
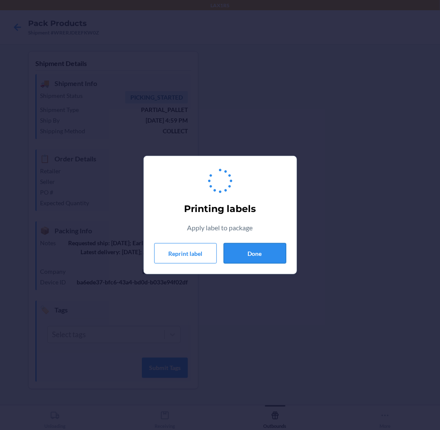
click at [253, 245] on button "Done" at bounding box center [254, 253] width 63 height 20
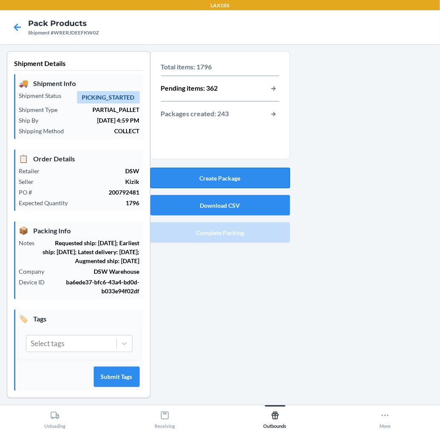
click at [250, 176] on button "Create Package" at bounding box center [220, 178] width 140 height 20
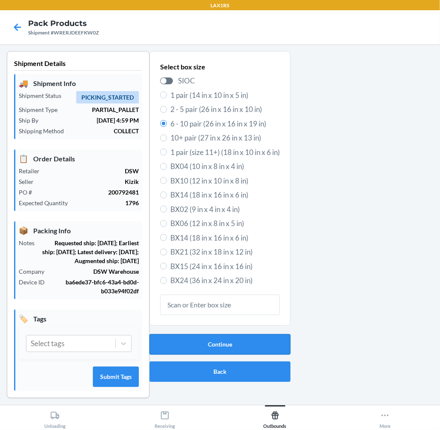
click at [254, 348] on button "Continue" at bounding box center [219, 344] width 141 height 20
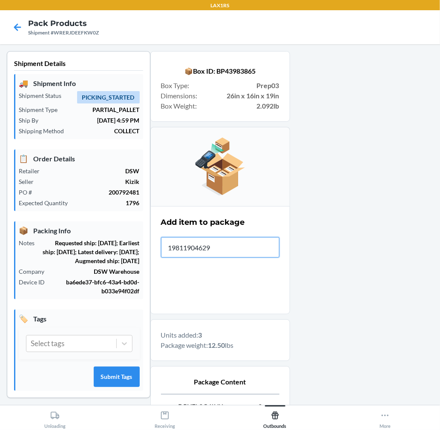
type input "198119046290"
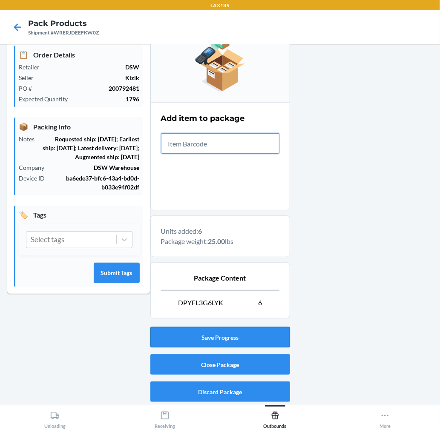
scroll to position [104, 0]
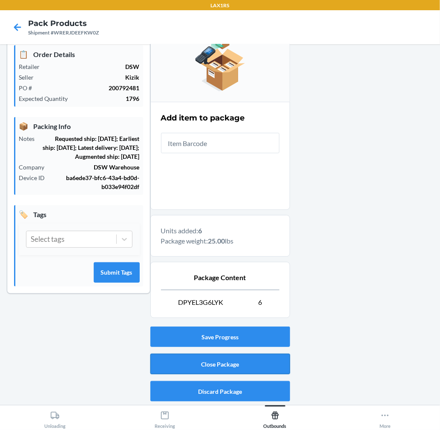
click at [257, 358] on button "Close Package" at bounding box center [220, 364] width 140 height 20
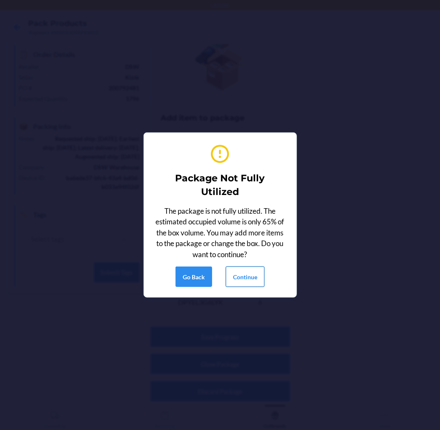
click at [240, 274] on button "Continue" at bounding box center [245, 276] width 39 height 20
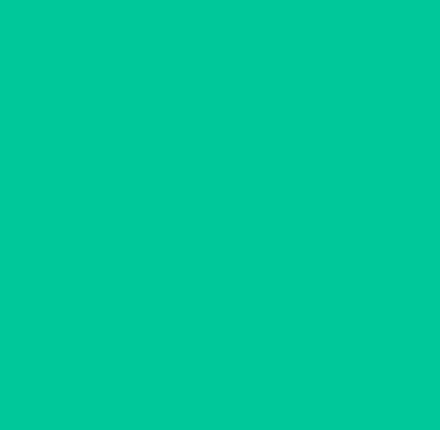
scroll to position [0, 0]
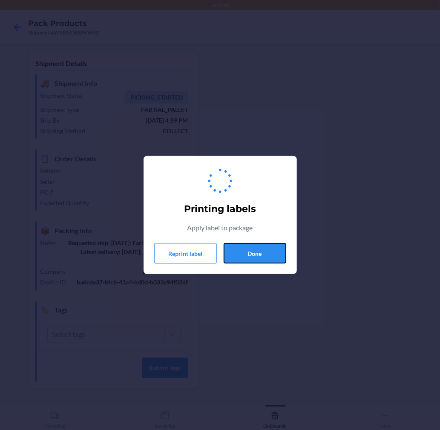
click at [248, 257] on button "Done" at bounding box center [254, 253] width 63 height 20
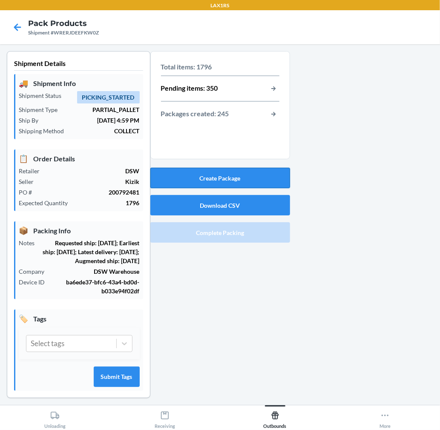
click at [254, 181] on button "Create Package" at bounding box center [220, 178] width 140 height 20
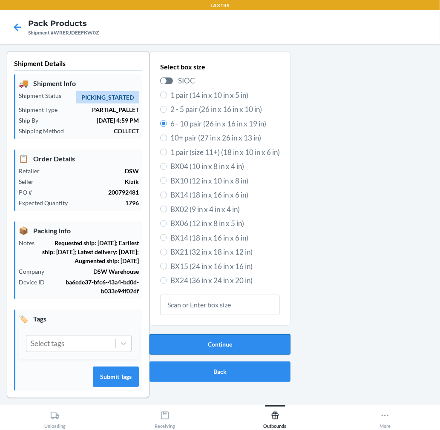
click at [226, 338] on button "Continue" at bounding box center [219, 344] width 141 height 20
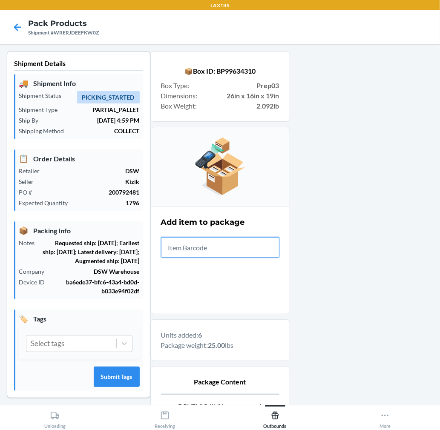
scroll to position [104, 0]
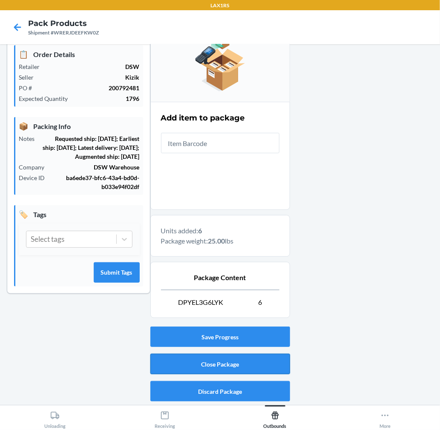
click at [249, 362] on button "Close Package" at bounding box center [220, 364] width 140 height 20
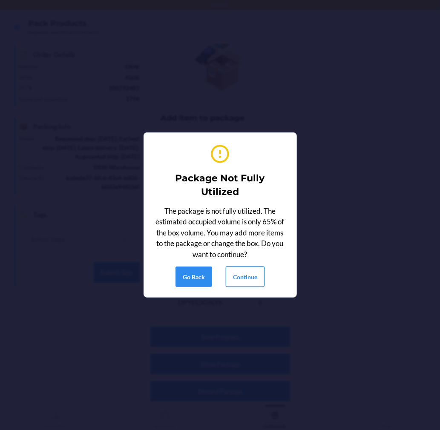
click at [257, 278] on button "Continue" at bounding box center [245, 276] width 39 height 20
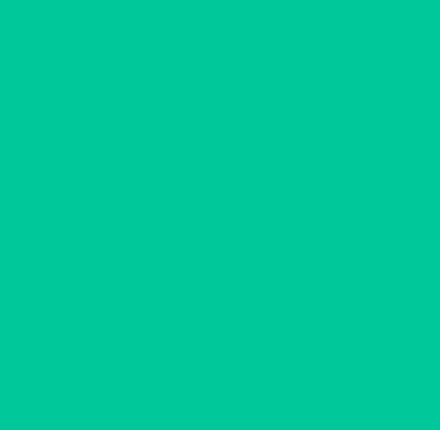
scroll to position [0, 0]
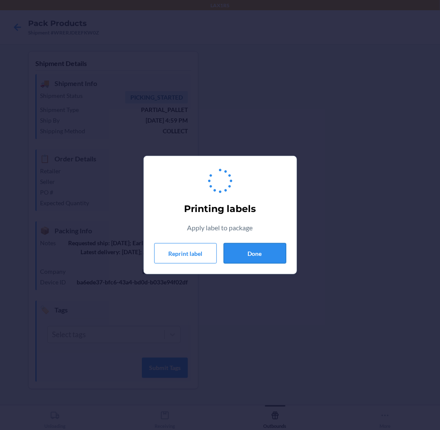
click at [257, 248] on button "Done" at bounding box center [254, 253] width 63 height 20
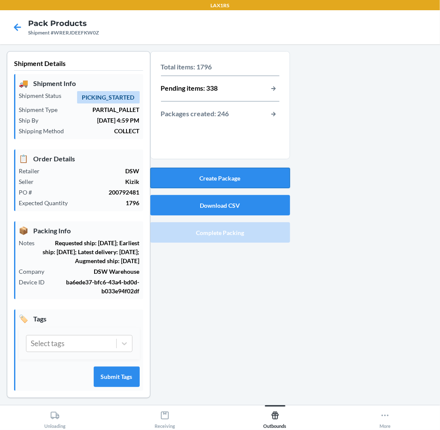
click at [263, 180] on button "Create Package" at bounding box center [220, 178] width 140 height 20
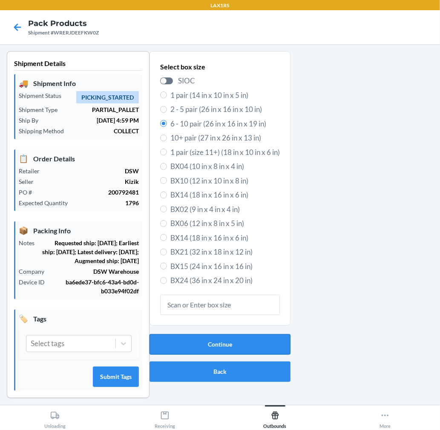
click at [237, 346] on button "Continue" at bounding box center [219, 344] width 141 height 20
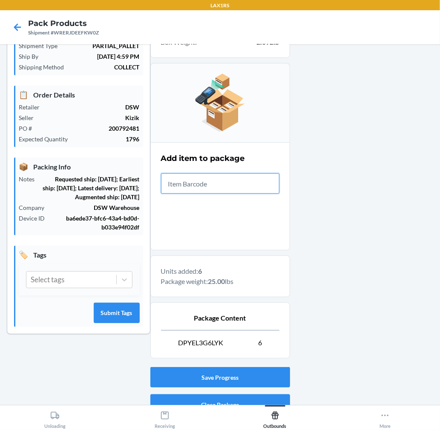
scroll to position [104, 0]
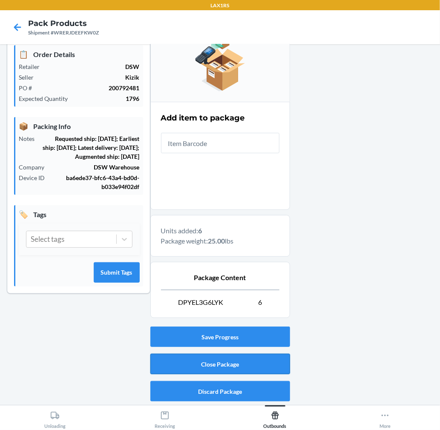
click at [214, 369] on button "Close Package" at bounding box center [220, 364] width 140 height 20
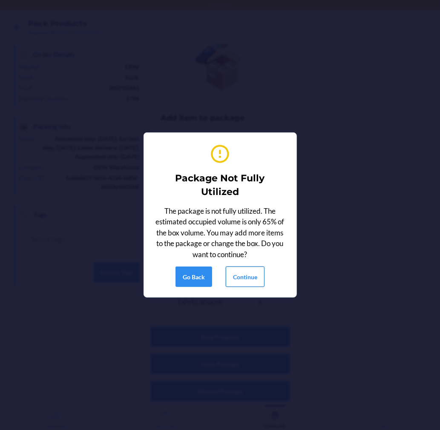
click at [249, 278] on button "Continue" at bounding box center [245, 276] width 39 height 20
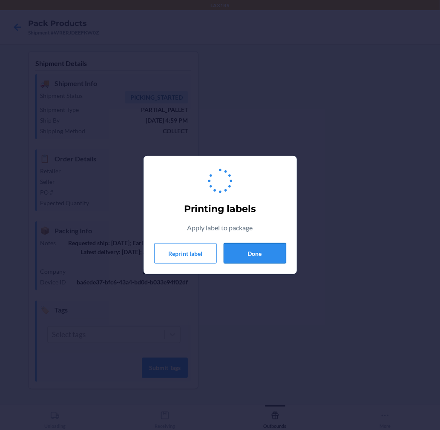
click at [252, 254] on button "Done" at bounding box center [254, 253] width 63 height 20
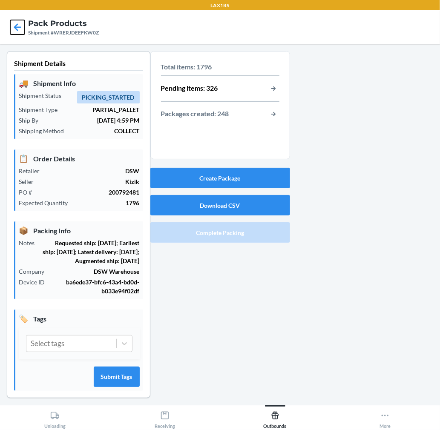
click at [19, 25] on icon at bounding box center [17, 27] width 14 height 14
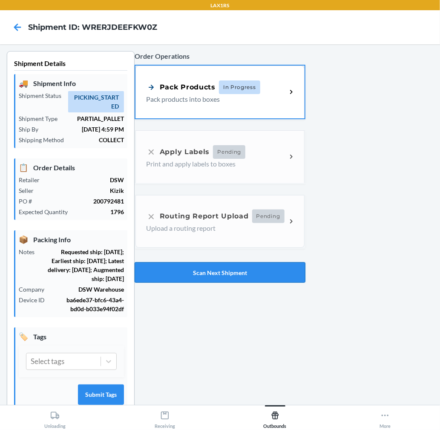
click at [221, 266] on button "Scan Next Shipment" at bounding box center [219, 272] width 171 height 20
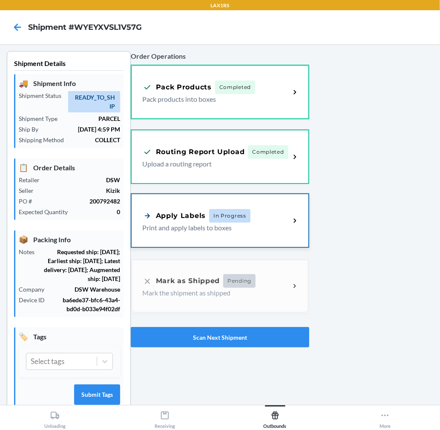
click at [198, 213] on div "Apply Labels" at bounding box center [173, 215] width 63 height 11
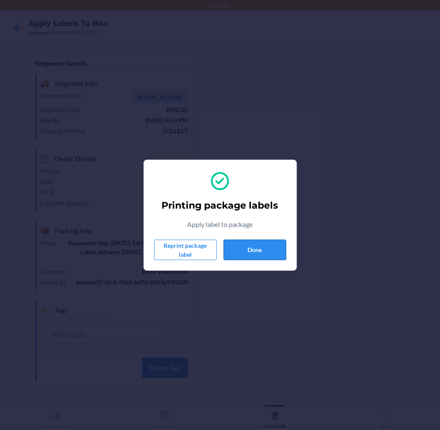
click at [267, 249] on button "Done" at bounding box center [254, 250] width 63 height 20
click at [269, 247] on button "Done" at bounding box center [254, 250] width 63 height 20
click at [256, 246] on button "Done" at bounding box center [254, 250] width 63 height 20
click at [253, 249] on button "Done" at bounding box center [254, 250] width 63 height 20
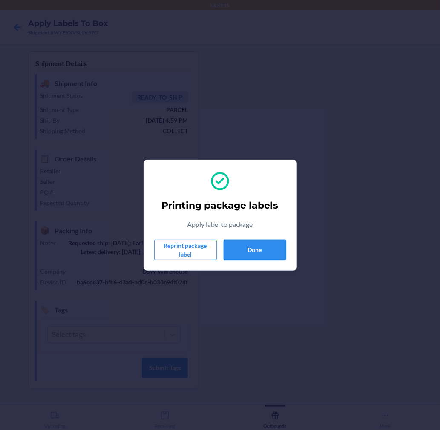
click at [262, 244] on button "Done" at bounding box center [254, 250] width 63 height 20
click at [274, 247] on button "Done" at bounding box center [254, 250] width 63 height 20
click at [261, 255] on button "Done" at bounding box center [254, 250] width 63 height 20
click at [250, 243] on button "Done" at bounding box center [254, 250] width 63 height 20
click at [269, 250] on button "Done" at bounding box center [254, 250] width 63 height 20
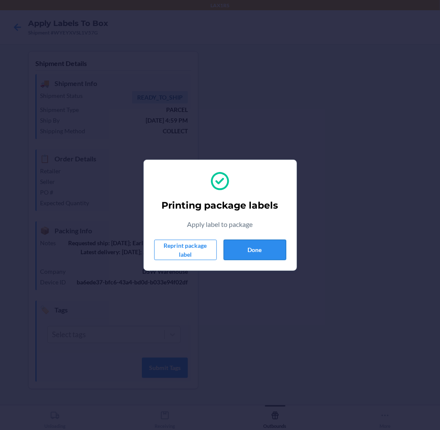
click at [257, 240] on button "Done" at bounding box center [254, 250] width 63 height 20
click at [259, 244] on button "Done" at bounding box center [254, 250] width 63 height 20
click at [282, 251] on button "Done" at bounding box center [254, 250] width 63 height 20
click at [260, 245] on button "Done" at bounding box center [254, 250] width 63 height 20
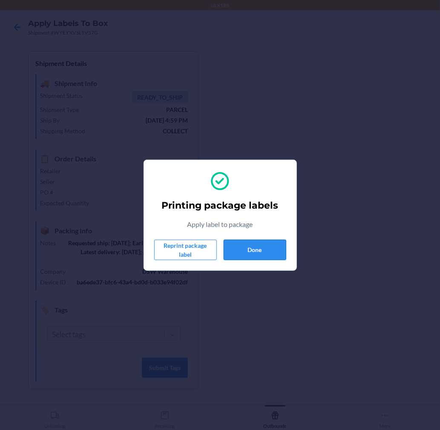
click at [260, 245] on button "Done" at bounding box center [254, 250] width 63 height 20
click at [257, 254] on button "Done" at bounding box center [254, 250] width 63 height 20
click at [279, 247] on button "Done" at bounding box center [254, 250] width 63 height 20
click at [266, 254] on button "Done" at bounding box center [254, 250] width 63 height 20
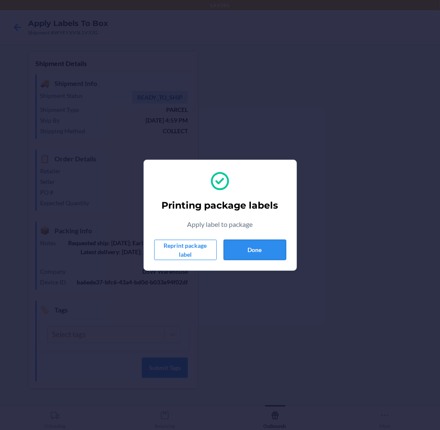
click at [251, 242] on button "Done" at bounding box center [254, 250] width 63 height 20
click at [254, 253] on button "Done" at bounding box center [254, 250] width 63 height 20
click at [248, 241] on button "Done" at bounding box center [254, 250] width 63 height 20
click at [277, 245] on button "Done" at bounding box center [254, 250] width 63 height 20
click at [269, 254] on button "Done" at bounding box center [254, 250] width 63 height 20
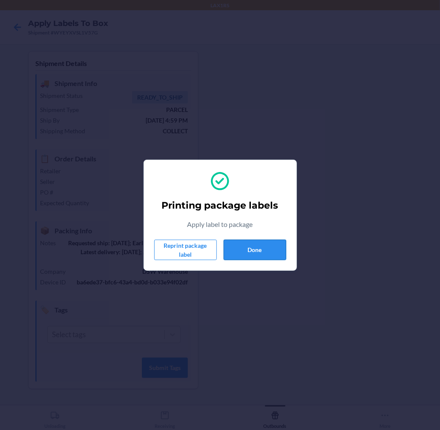
click at [254, 248] on button "Done" at bounding box center [254, 250] width 63 height 20
click at [251, 242] on button "Done" at bounding box center [254, 250] width 63 height 20
click at [254, 243] on button "Done" at bounding box center [254, 250] width 63 height 20
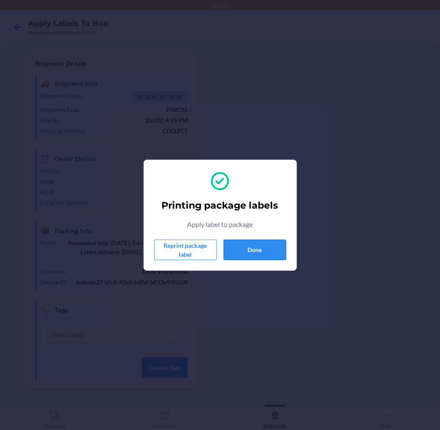
click at [254, 243] on button "Done" at bounding box center [254, 250] width 63 height 20
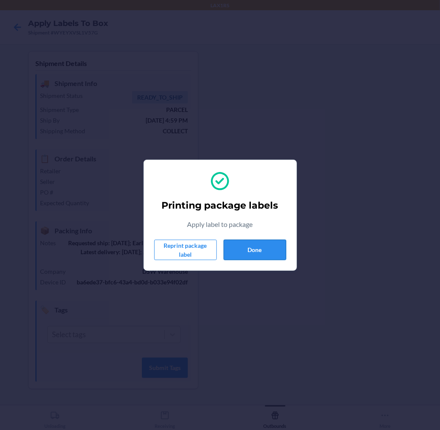
click at [248, 252] on button "Done" at bounding box center [254, 250] width 63 height 20
click at [249, 251] on button "Done" at bounding box center [254, 250] width 63 height 20
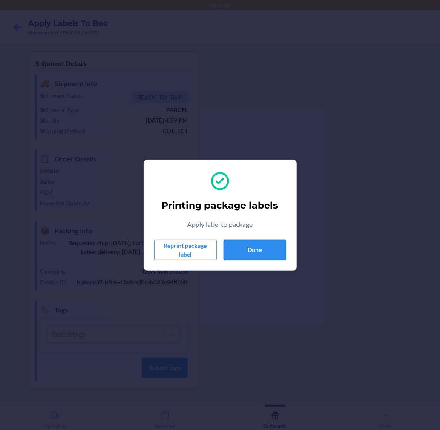
click at [249, 251] on button "Done" at bounding box center [254, 250] width 63 height 20
click at [257, 252] on button "Done" at bounding box center [254, 250] width 63 height 20
click at [276, 257] on button "Done" at bounding box center [254, 250] width 63 height 20
click at [276, 249] on button "Done" at bounding box center [254, 250] width 63 height 20
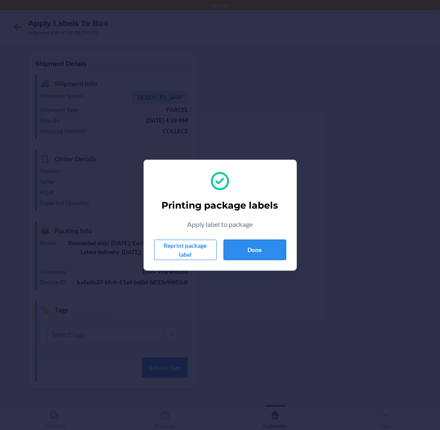
click at [267, 253] on button "Done" at bounding box center [254, 250] width 63 height 20
click at [265, 244] on button "Done" at bounding box center [254, 250] width 63 height 20
click at [264, 245] on button "Done" at bounding box center [254, 250] width 63 height 20
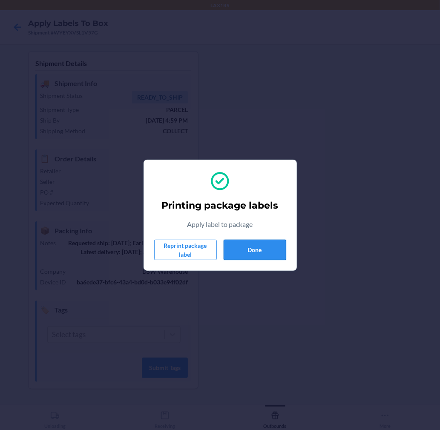
click at [267, 251] on button "Done" at bounding box center [254, 250] width 63 height 20
click at [259, 249] on button "Done" at bounding box center [254, 250] width 63 height 20
click at [260, 249] on button "Done" at bounding box center [254, 250] width 63 height 20
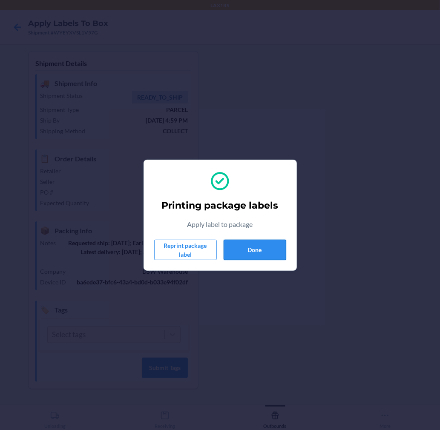
click at [260, 249] on button "Done" at bounding box center [254, 250] width 63 height 20
click at [284, 249] on button "Done" at bounding box center [254, 250] width 63 height 20
click at [266, 248] on button "Done" at bounding box center [254, 250] width 63 height 20
click at [262, 253] on button "Done" at bounding box center [254, 250] width 63 height 20
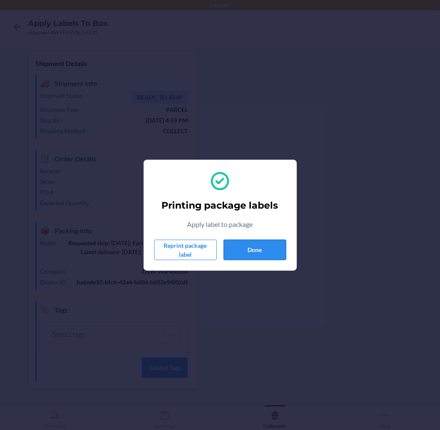
click at [260, 241] on button "Done" at bounding box center [254, 250] width 63 height 20
click at [275, 249] on button "Done" at bounding box center [254, 250] width 63 height 20
click at [274, 249] on button "Done" at bounding box center [254, 250] width 63 height 20
click at [248, 241] on button "Done" at bounding box center [254, 250] width 63 height 20
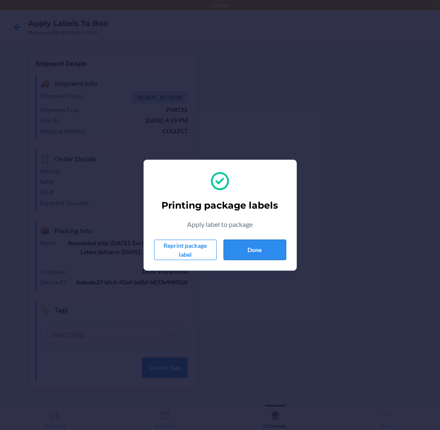
click at [266, 245] on button "Done" at bounding box center [254, 250] width 63 height 20
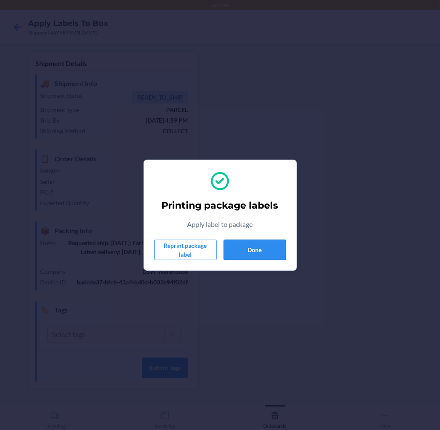
click at [266, 245] on button "Done" at bounding box center [254, 250] width 63 height 20
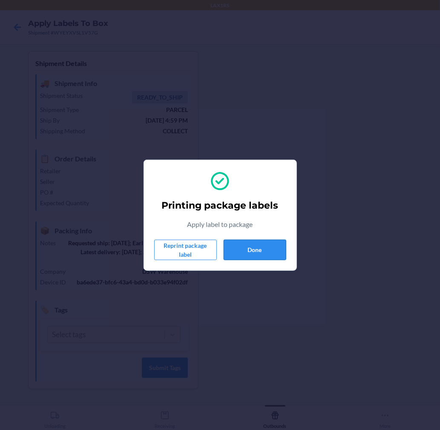
click at [266, 245] on button "Done" at bounding box center [254, 250] width 63 height 20
click at [265, 252] on button "Done" at bounding box center [254, 250] width 63 height 20
drag, startPoint x: 265, startPoint y: 252, endPoint x: 269, endPoint y: 254, distance: 5.3
click at [269, 254] on button "Done" at bounding box center [254, 250] width 63 height 20
click at [270, 254] on button "Done" at bounding box center [254, 250] width 63 height 20
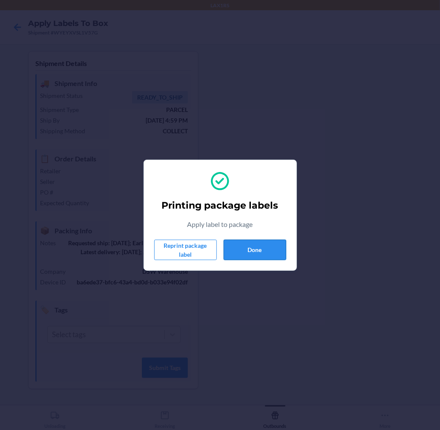
click at [271, 249] on button "Done" at bounding box center [254, 250] width 63 height 20
click at [273, 247] on button "Done" at bounding box center [254, 250] width 63 height 20
click at [274, 247] on button "Done" at bounding box center [254, 250] width 63 height 20
click at [386, 166] on div "Printing package labels Apply label to package Reprint package label Done" at bounding box center [220, 215] width 440 height 430
click at [241, 241] on button "Done" at bounding box center [254, 250] width 63 height 20
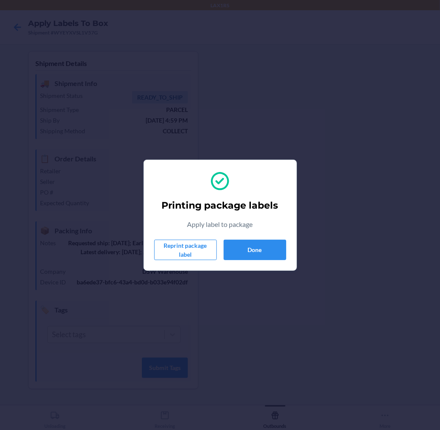
click at [242, 218] on div "Printing package labels Apply label to package Reprint package label Done" at bounding box center [220, 215] width 132 height 97
click at [241, 252] on button "Done" at bounding box center [254, 250] width 63 height 20
click at [253, 250] on button "Done" at bounding box center [254, 250] width 63 height 20
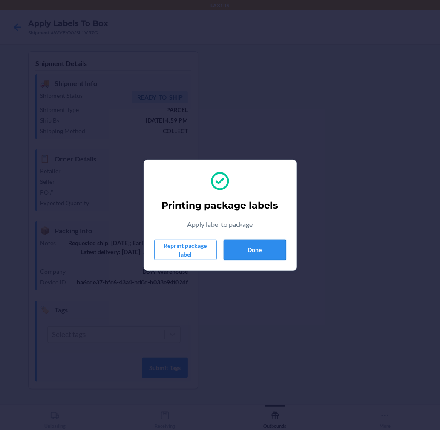
click at [253, 250] on button "Done" at bounding box center [254, 250] width 63 height 20
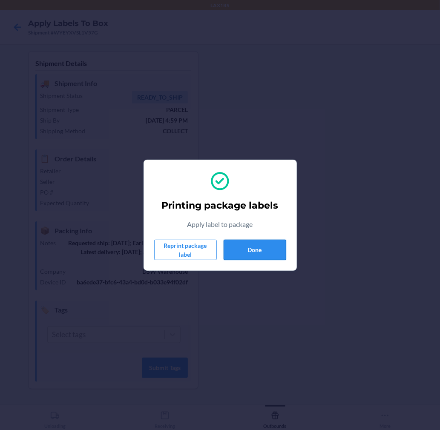
click at [253, 250] on button "Done" at bounding box center [254, 250] width 63 height 20
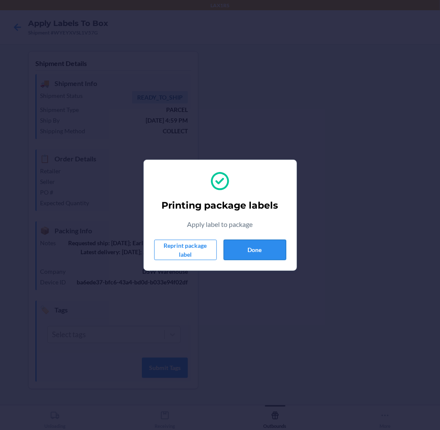
click at [253, 250] on button "Done" at bounding box center [254, 250] width 63 height 20
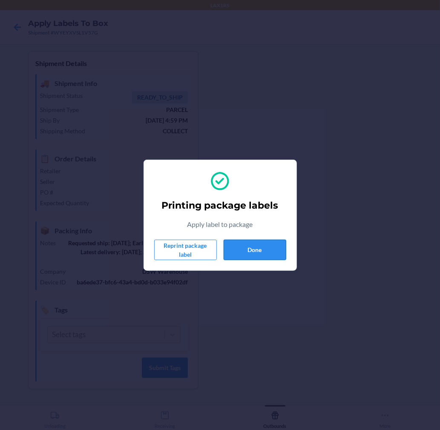
click at [253, 250] on button "Done" at bounding box center [254, 250] width 63 height 20
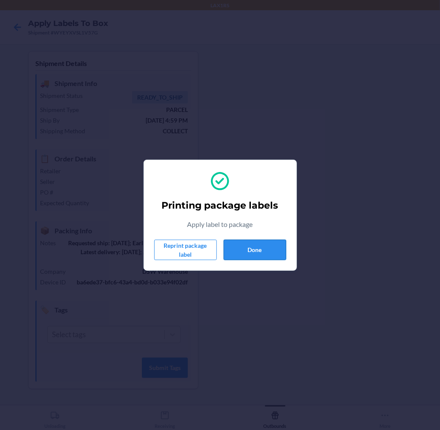
click at [253, 250] on button "Done" at bounding box center [254, 250] width 63 height 20
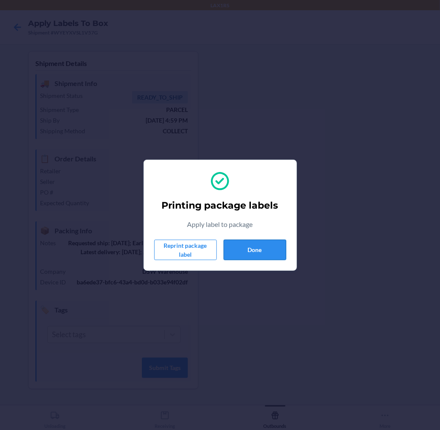
click at [253, 250] on button "Done" at bounding box center [254, 250] width 63 height 20
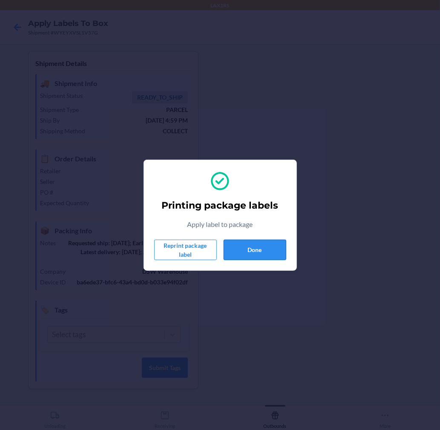
click at [253, 250] on button "Done" at bounding box center [254, 250] width 63 height 20
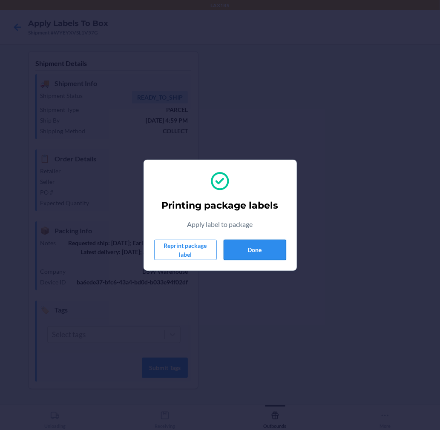
click at [253, 250] on button "Done" at bounding box center [254, 250] width 63 height 20
click at [248, 248] on button "Done" at bounding box center [254, 250] width 63 height 20
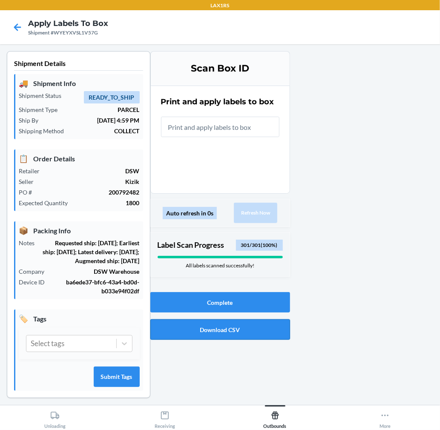
click at [203, 326] on button "Download CSV" at bounding box center [220, 329] width 140 height 20
click at [202, 306] on button "Complete" at bounding box center [220, 302] width 140 height 20
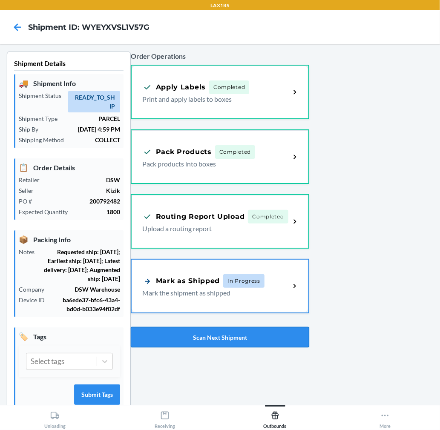
click at [223, 335] on button "Scan Next Shipment" at bounding box center [220, 337] width 179 height 20
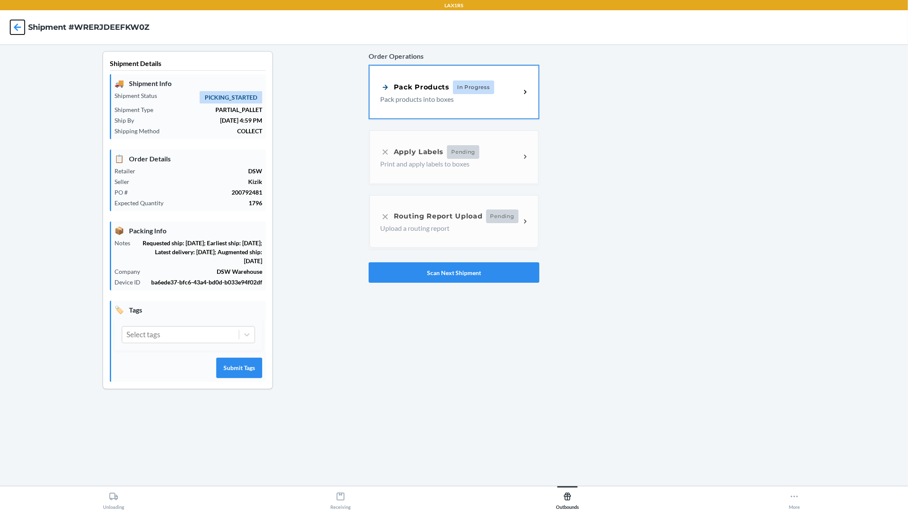
click at [18, 20] on icon at bounding box center [17, 27] width 14 height 14
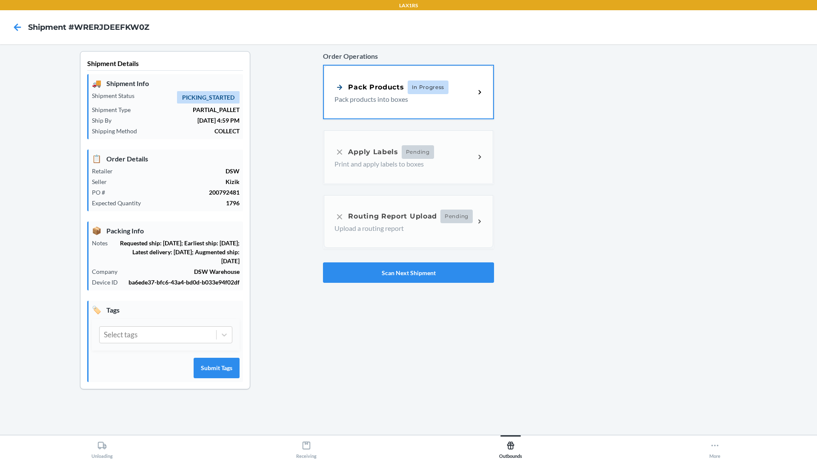
drag, startPoint x: 320, startPoint y: 234, endPoint x: 438, endPoint y: 102, distance: 177.3
click at [438, 102] on p "Pack products into boxes" at bounding box center [401, 99] width 134 height 10
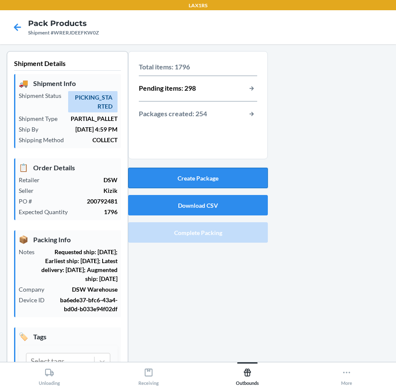
click at [169, 175] on button "Create Package" at bounding box center [198, 178] width 140 height 20
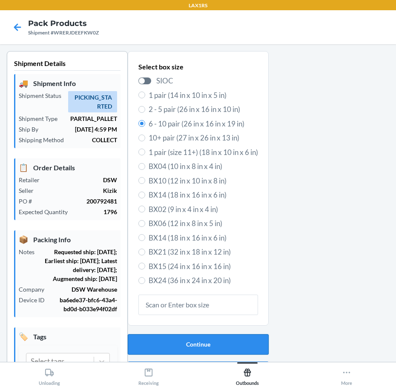
click at [182, 342] on button "Continue" at bounding box center [198, 344] width 141 height 20
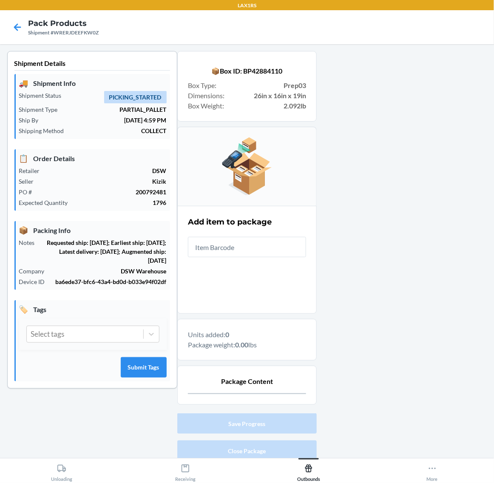
drag, startPoint x: 321, startPoint y: 0, endPoint x: 410, endPoint y: 349, distance: 360.0
click at [410, 349] on div at bounding box center [402, 271] width 171 height 441
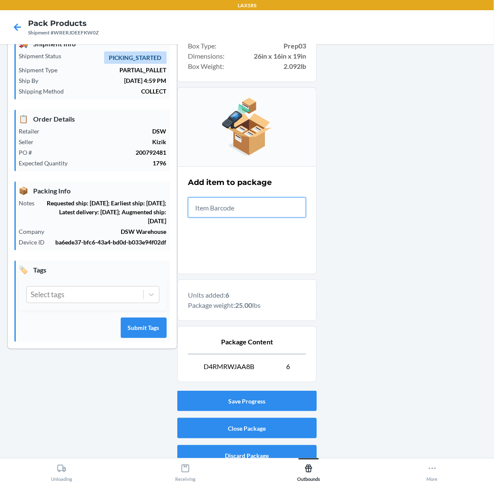
scroll to position [51, 0]
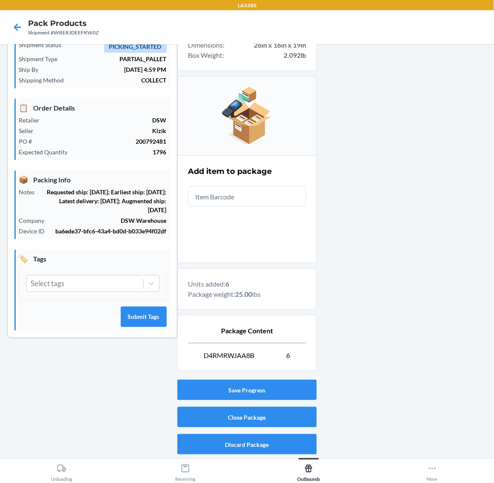
click at [303, 405] on div "Save Progress Close Package Discard Package" at bounding box center [247, 418] width 140 height 82
click at [303, 413] on button "Close Package" at bounding box center [247, 417] width 140 height 20
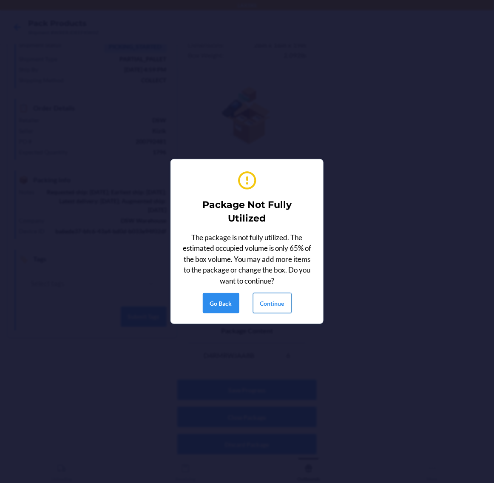
click at [277, 303] on button "Continue" at bounding box center [272, 303] width 39 height 20
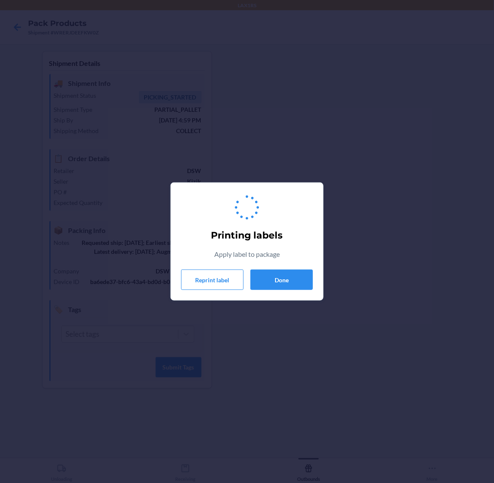
click at [279, 264] on div "Printing labels Apply label to package Reprint label Done" at bounding box center [247, 242] width 132 height 104
click at [279, 273] on button "Done" at bounding box center [282, 280] width 63 height 20
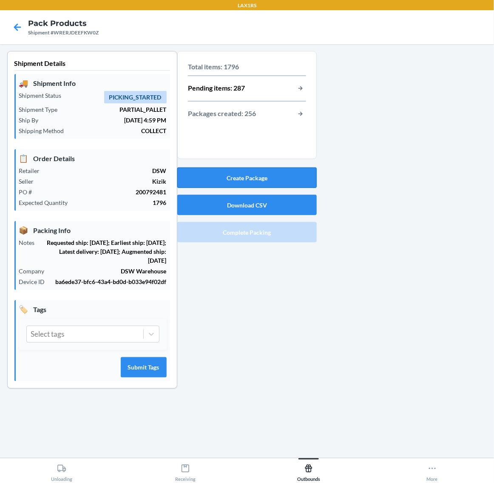
click at [283, 186] on button "Create Package" at bounding box center [247, 178] width 140 height 20
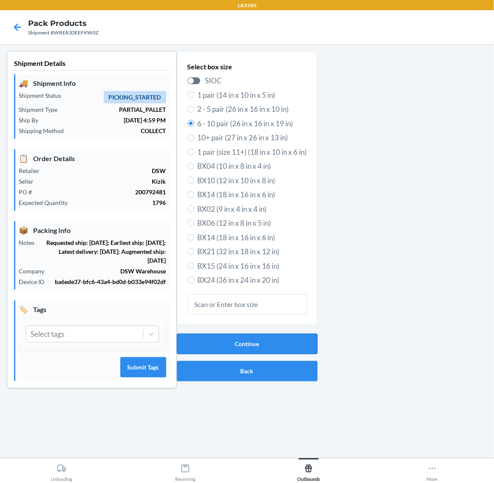
click at [241, 337] on button "Continue" at bounding box center [247, 344] width 141 height 20
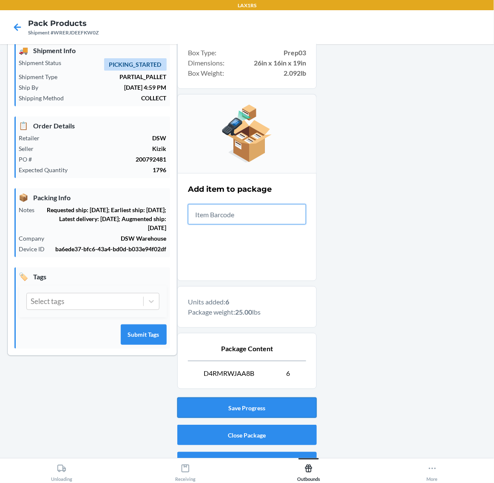
scroll to position [51, 0]
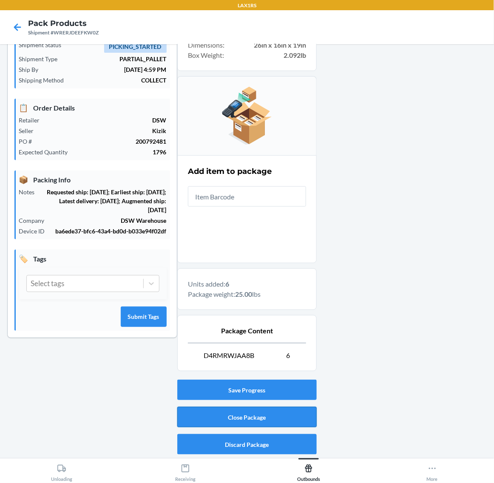
click at [262, 415] on button "Close Package" at bounding box center [247, 417] width 140 height 20
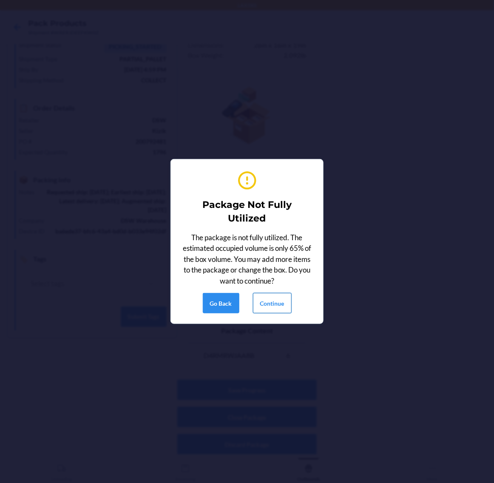
click at [267, 303] on button "Continue" at bounding box center [272, 303] width 39 height 20
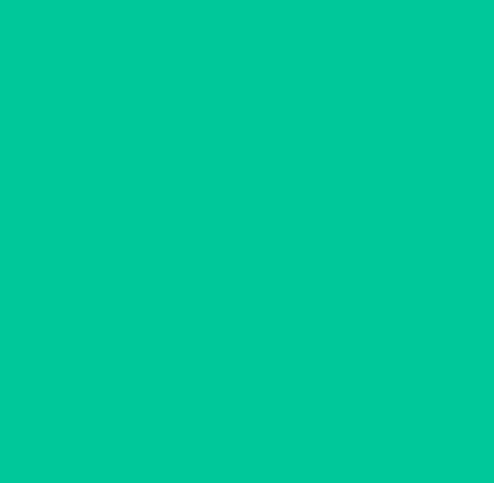
scroll to position [0, 0]
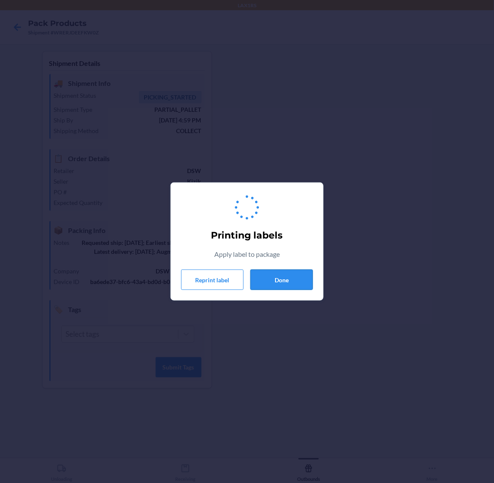
click at [290, 271] on button "Done" at bounding box center [282, 280] width 63 height 20
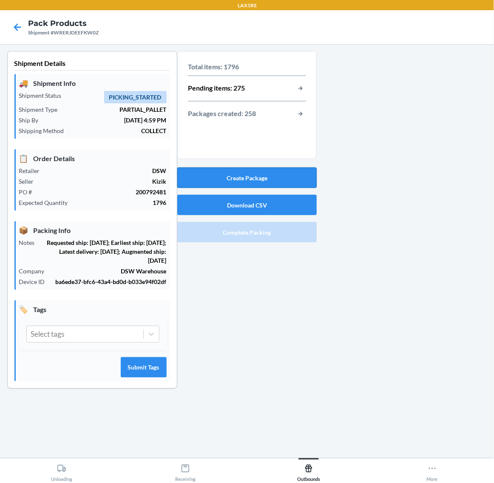
click at [261, 180] on button "Create Package" at bounding box center [247, 178] width 140 height 20
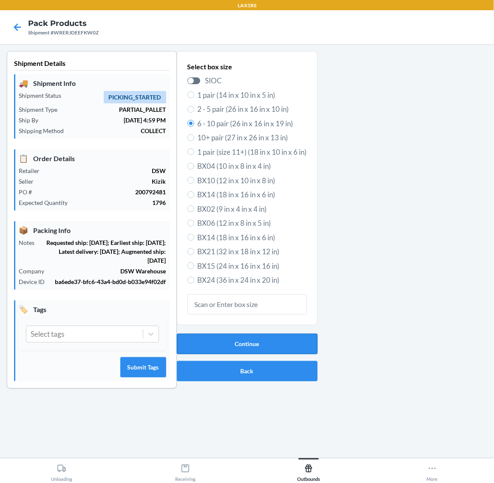
click at [260, 343] on button "Continue" at bounding box center [247, 344] width 141 height 20
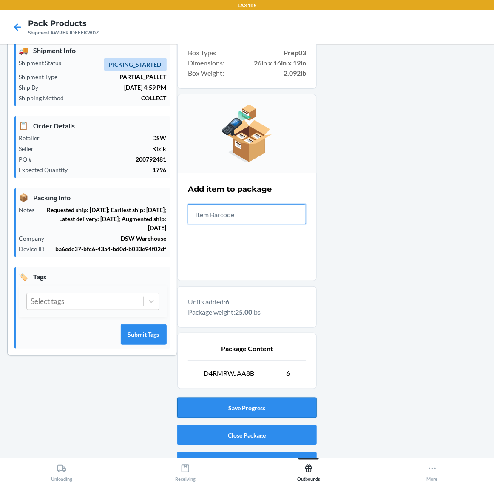
scroll to position [51, 0]
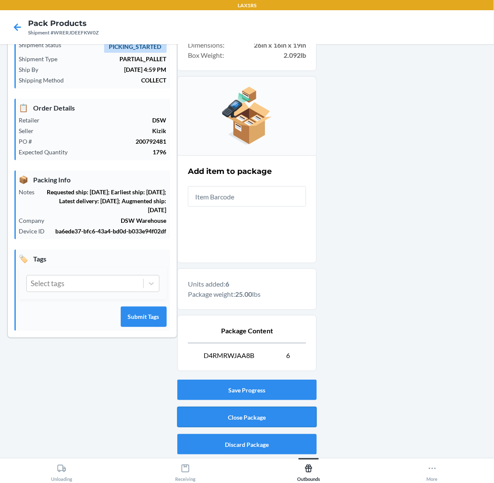
click at [284, 413] on button "Close Package" at bounding box center [247, 417] width 140 height 20
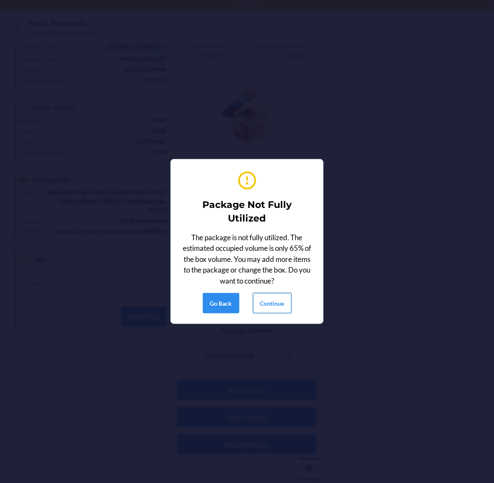
click at [276, 299] on button "Continue" at bounding box center [272, 303] width 39 height 20
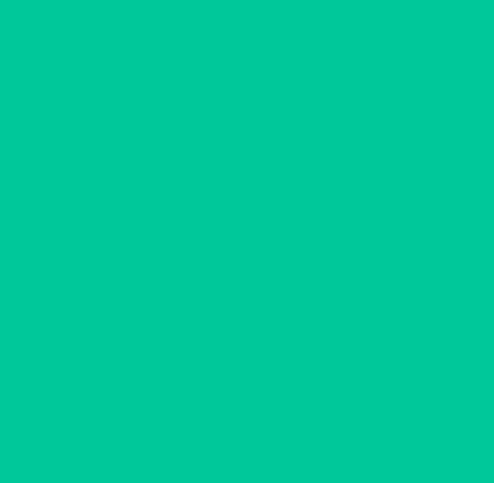
scroll to position [0, 0]
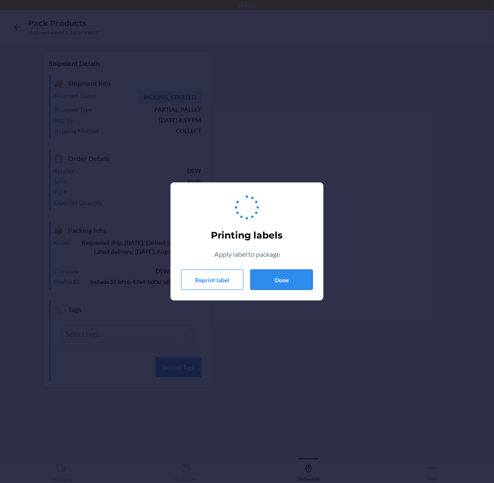
click at [285, 283] on button "Done" at bounding box center [282, 280] width 63 height 20
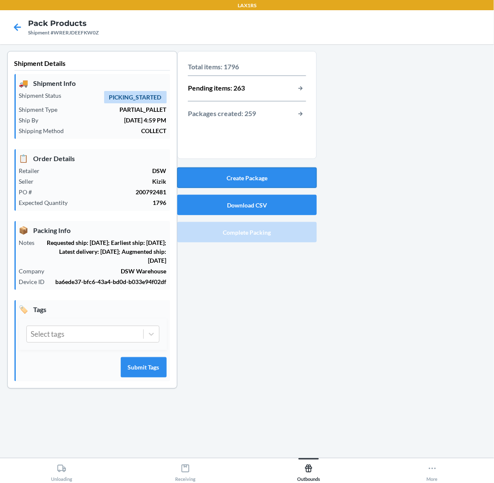
click at [281, 180] on button "Create Package" at bounding box center [247, 178] width 140 height 20
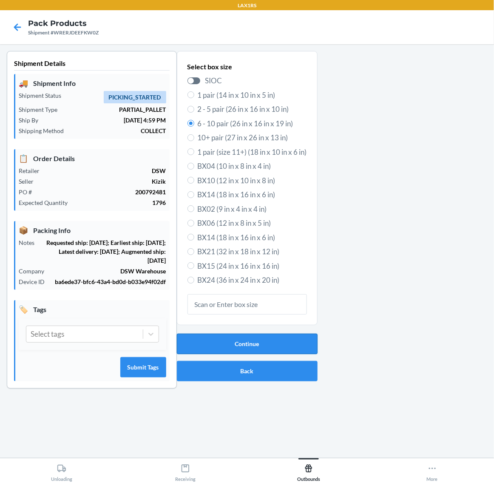
click at [261, 340] on button "Continue" at bounding box center [247, 344] width 141 height 20
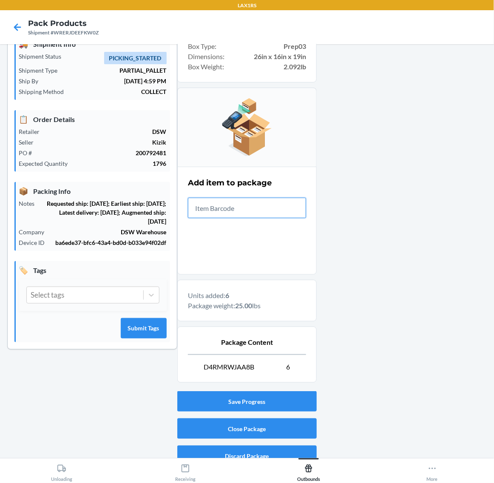
scroll to position [51, 0]
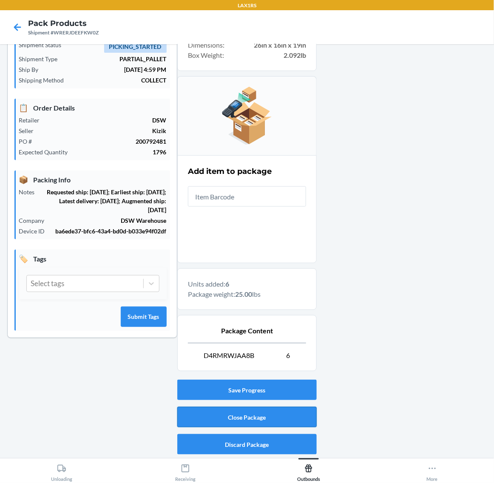
click at [283, 420] on button "Close Package" at bounding box center [247, 417] width 140 height 20
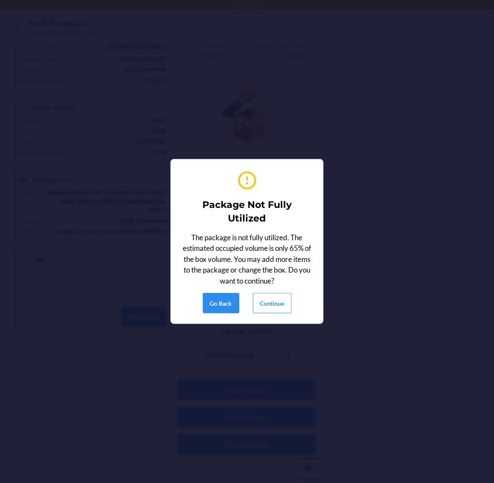
click at [276, 315] on div "Package Not Fully Utilized The package is not fully utilized. The estimated occ…" at bounding box center [247, 241] width 132 height 151
click at [274, 307] on button "Continue" at bounding box center [272, 303] width 39 height 20
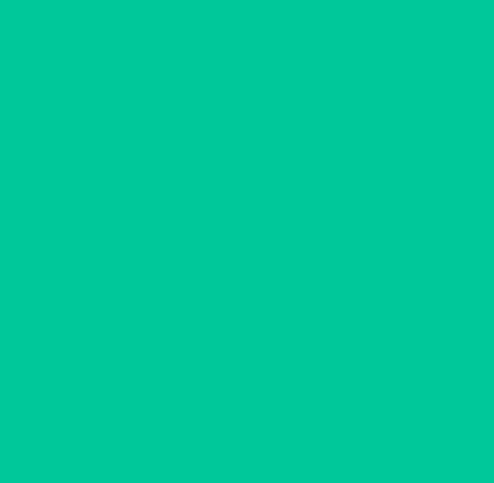
scroll to position [0, 0]
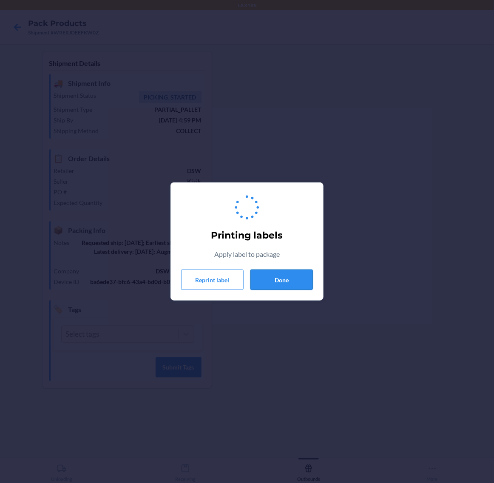
click at [288, 271] on button "Done" at bounding box center [282, 280] width 63 height 20
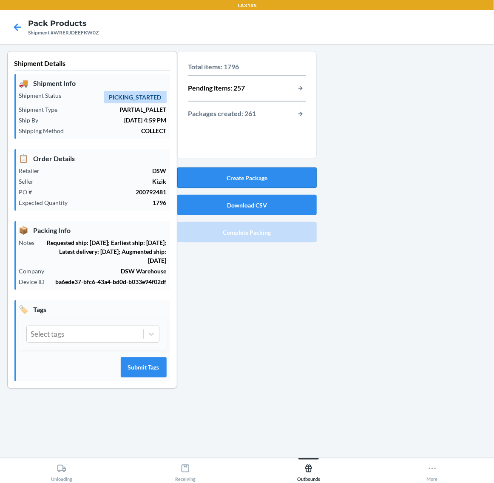
click at [276, 176] on button "Create Package" at bounding box center [247, 178] width 140 height 20
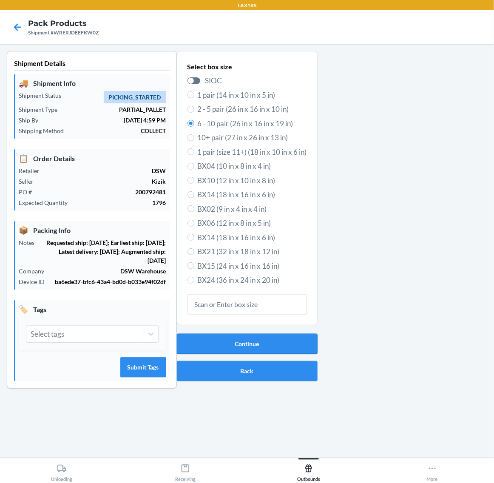
click at [256, 337] on button "Continue" at bounding box center [247, 344] width 141 height 20
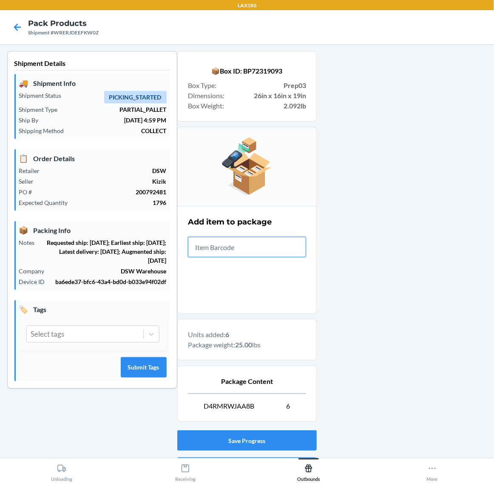
scroll to position [51, 0]
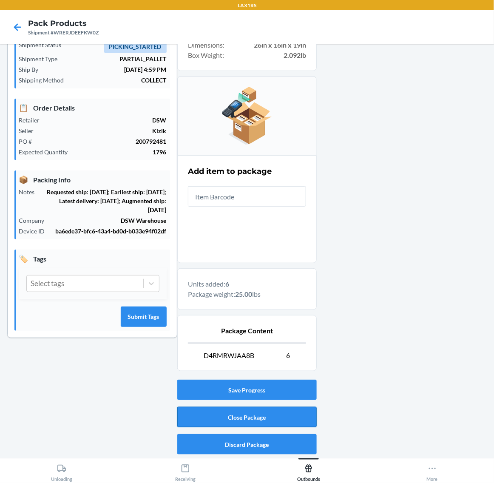
click at [280, 412] on button "Close Package" at bounding box center [247, 417] width 140 height 20
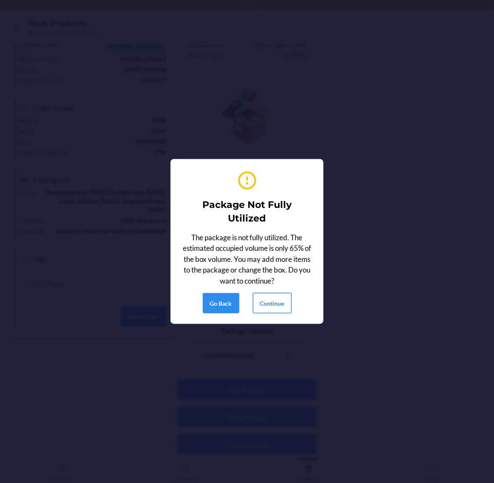
click at [279, 299] on button "Continue" at bounding box center [272, 303] width 39 height 20
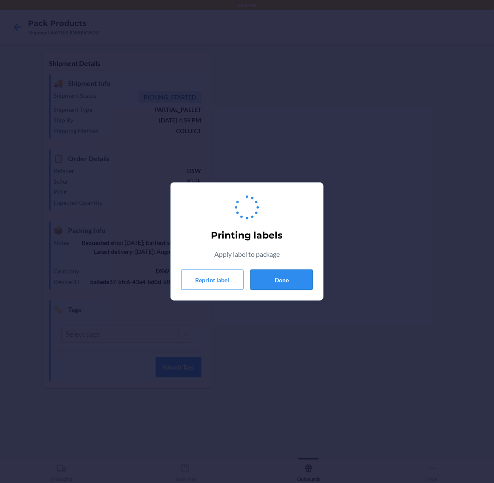
click at [278, 273] on button "Done" at bounding box center [282, 280] width 63 height 20
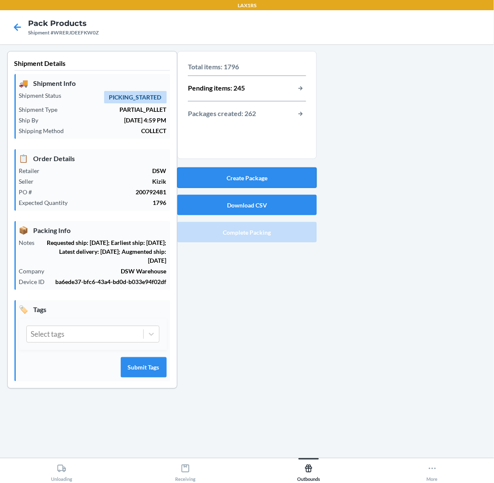
click at [266, 177] on button "Create Package" at bounding box center [247, 178] width 140 height 20
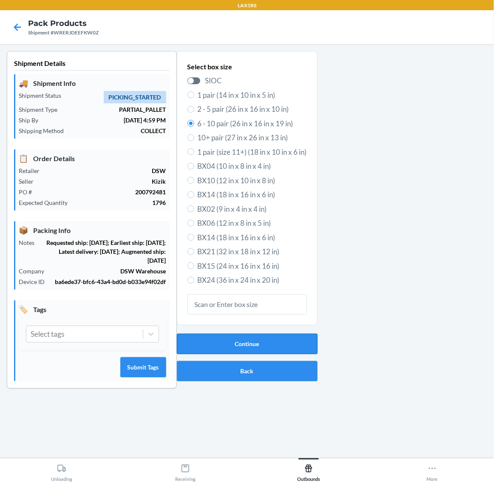
click at [230, 343] on button "Continue" at bounding box center [247, 344] width 141 height 20
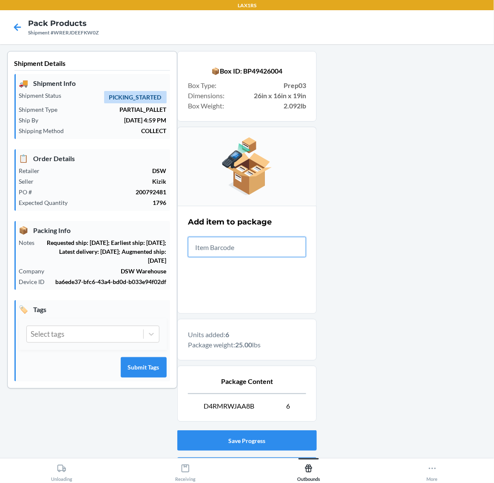
scroll to position [51, 0]
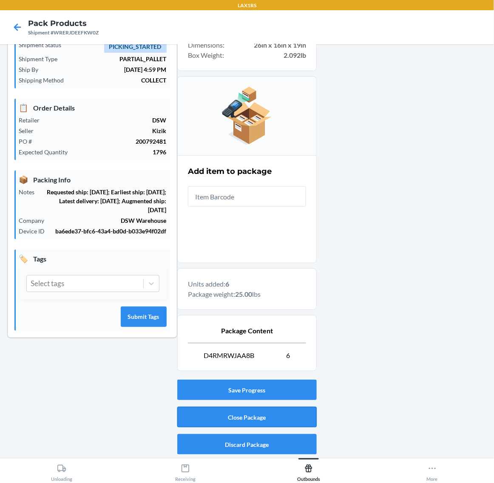
click at [234, 414] on button "Close Package" at bounding box center [247, 417] width 140 height 20
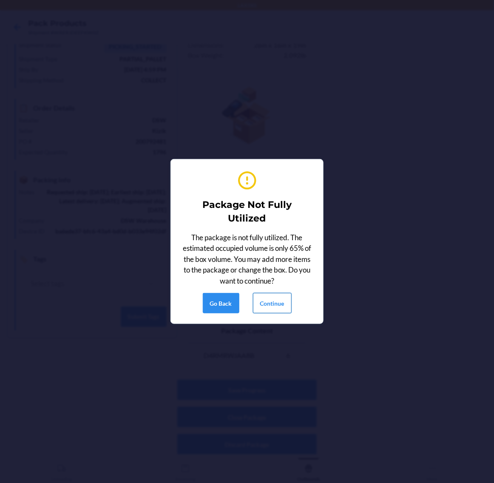
click at [266, 300] on button "Continue" at bounding box center [272, 303] width 39 height 20
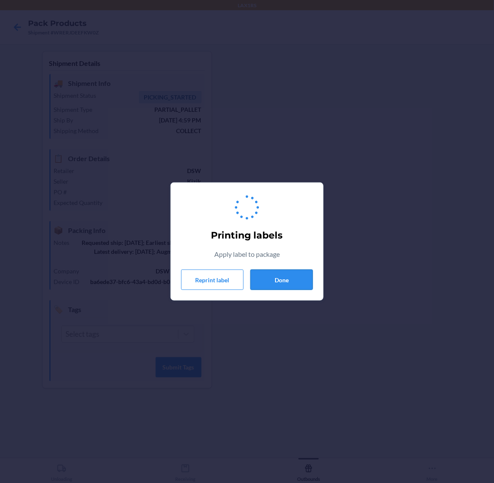
click at [283, 275] on button "Done" at bounding box center [282, 280] width 63 height 20
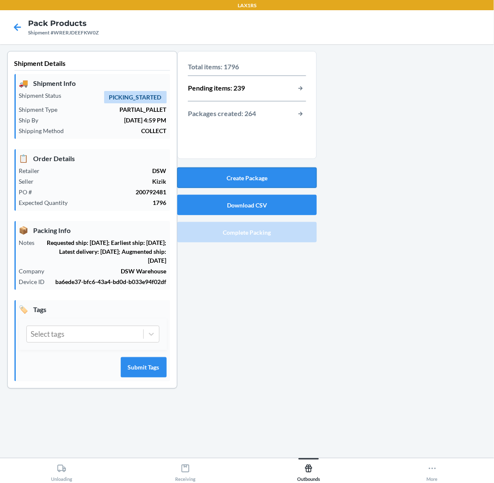
click at [265, 171] on button "Create Package" at bounding box center [247, 178] width 140 height 20
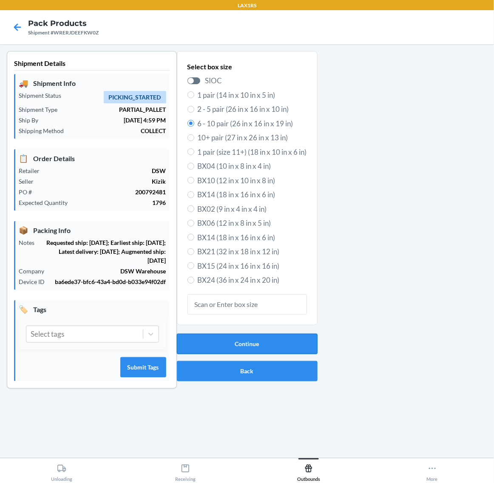
click at [267, 340] on button "Continue" at bounding box center [247, 344] width 141 height 20
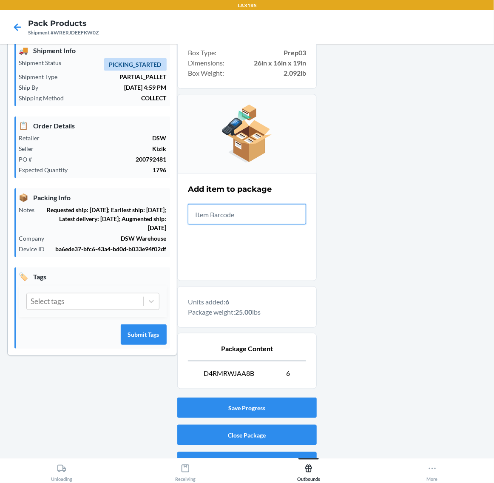
scroll to position [51, 0]
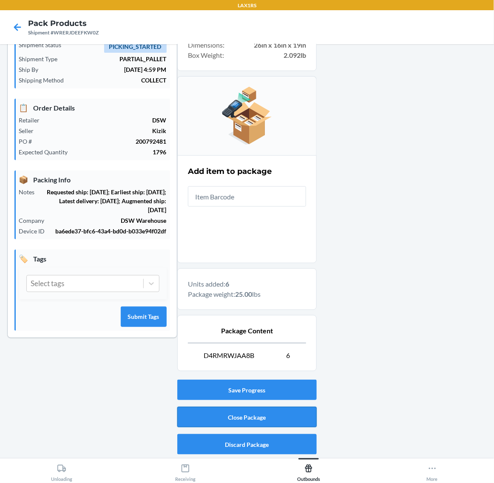
click at [300, 409] on button "Close Package" at bounding box center [247, 417] width 140 height 20
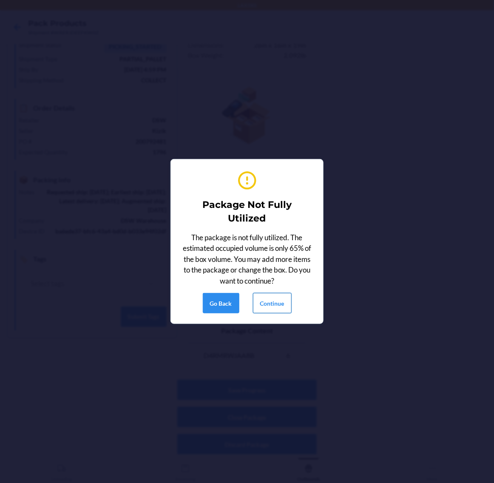
click at [263, 294] on button "Continue" at bounding box center [272, 303] width 39 height 20
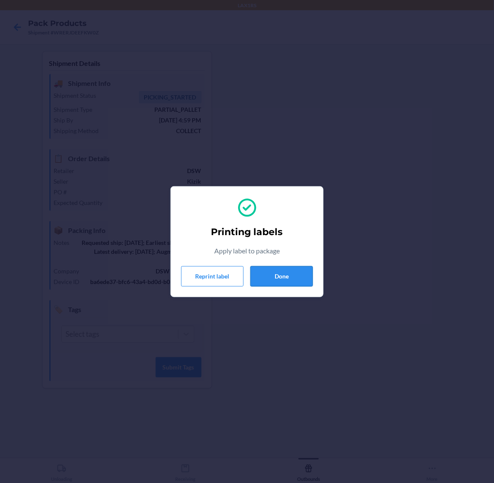
click at [290, 272] on button "Done" at bounding box center [282, 276] width 63 height 20
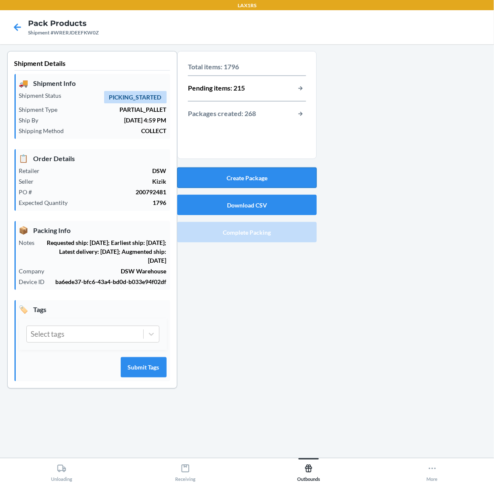
click at [248, 183] on button "Create Package" at bounding box center [247, 178] width 140 height 20
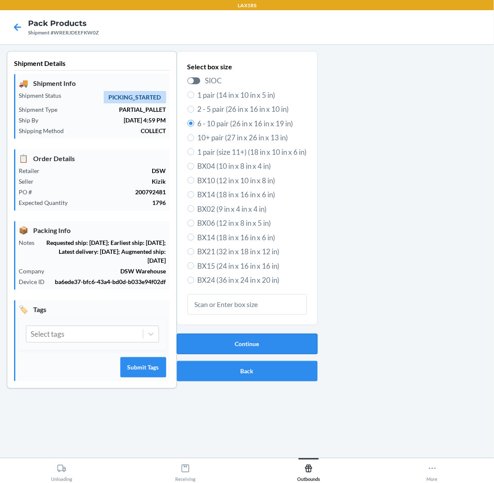
click at [240, 344] on button "Continue" at bounding box center [247, 344] width 141 height 20
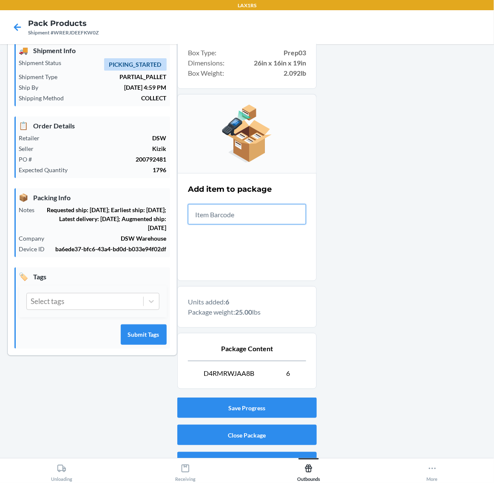
scroll to position [51, 0]
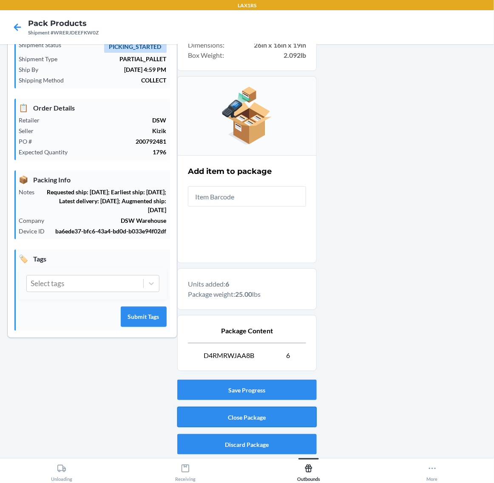
click at [272, 413] on button "Close Package" at bounding box center [247, 417] width 140 height 20
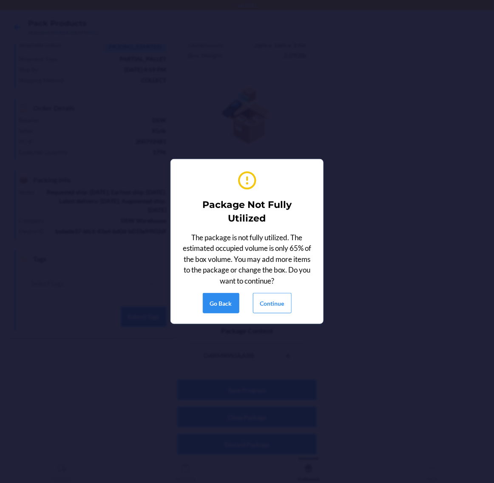
click at [269, 292] on div "Package Not Fully Utilized The package is not fully utilized. The estimated occ…" at bounding box center [247, 241] width 132 height 151
click at [271, 306] on button "Continue" at bounding box center [272, 303] width 39 height 20
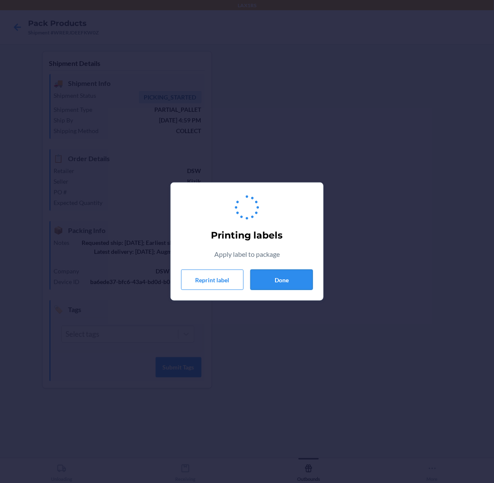
click at [281, 275] on button "Done" at bounding box center [282, 280] width 63 height 20
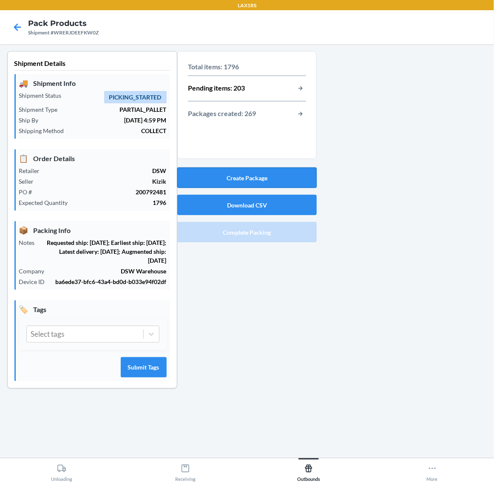
click at [280, 177] on button "Create Package" at bounding box center [247, 178] width 140 height 20
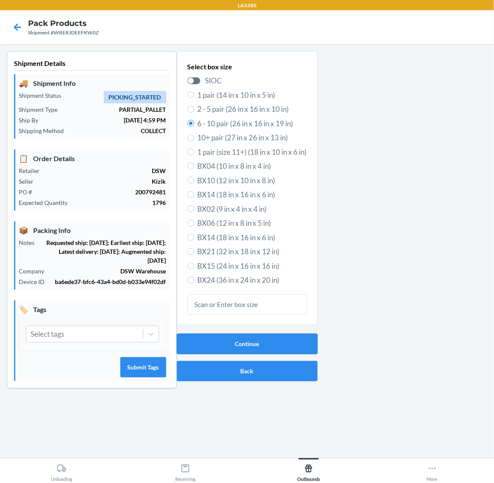
click at [274, 343] on button "Continue" at bounding box center [247, 344] width 141 height 20
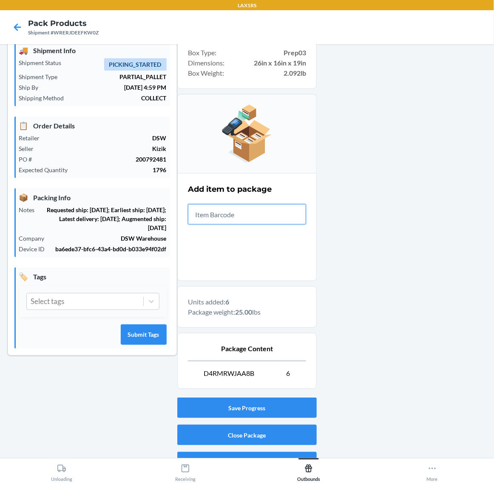
scroll to position [51, 0]
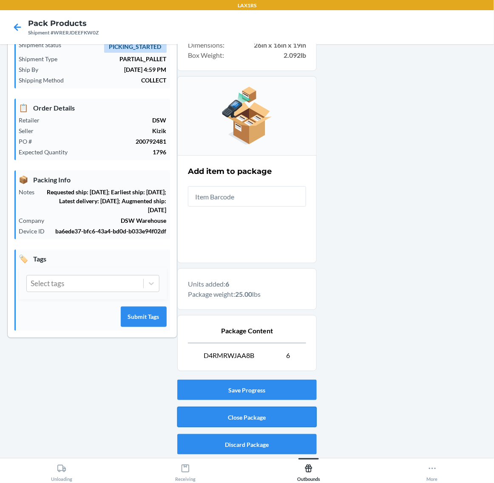
click at [299, 413] on button "Close Package" at bounding box center [247, 417] width 140 height 20
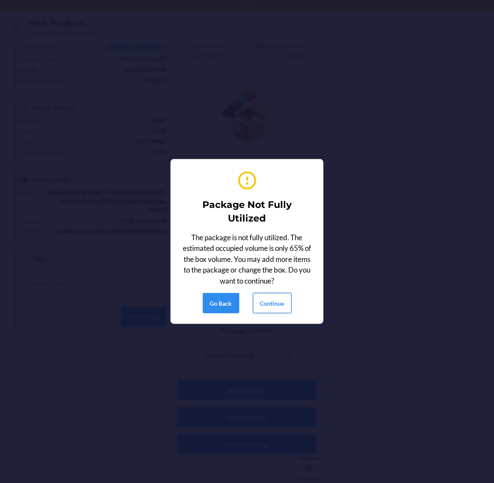
click at [279, 302] on button "Continue" at bounding box center [272, 303] width 39 height 20
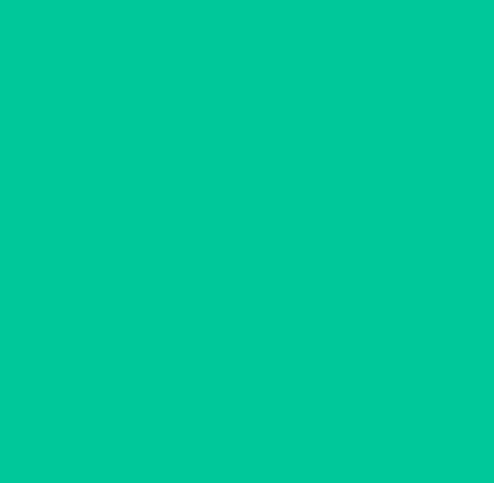
scroll to position [0, 0]
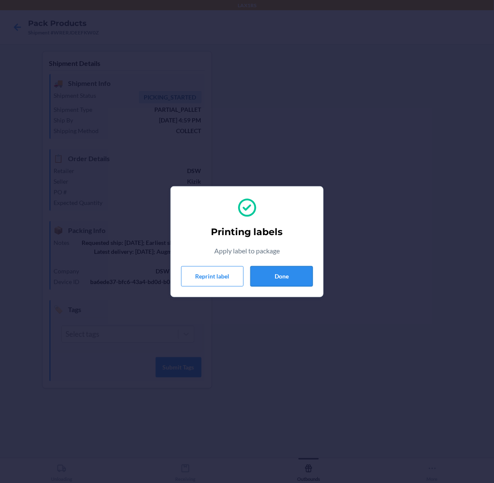
click at [280, 279] on button "Done" at bounding box center [282, 276] width 63 height 20
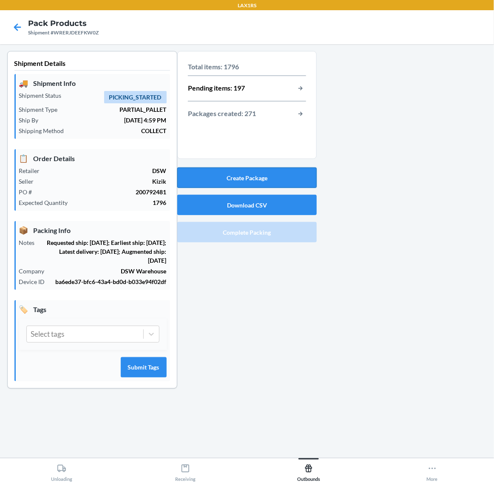
click at [271, 175] on button "Create Package" at bounding box center [247, 178] width 140 height 20
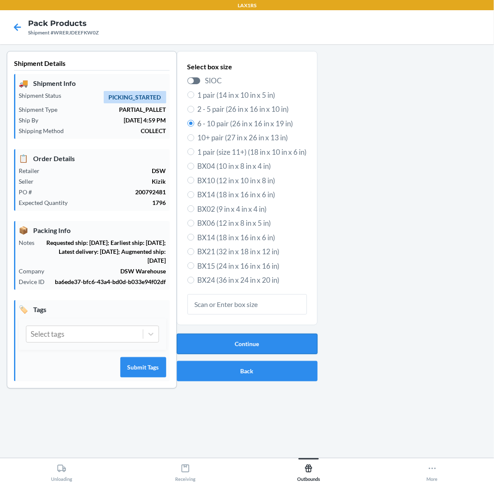
click at [260, 347] on button "Continue" at bounding box center [247, 344] width 141 height 20
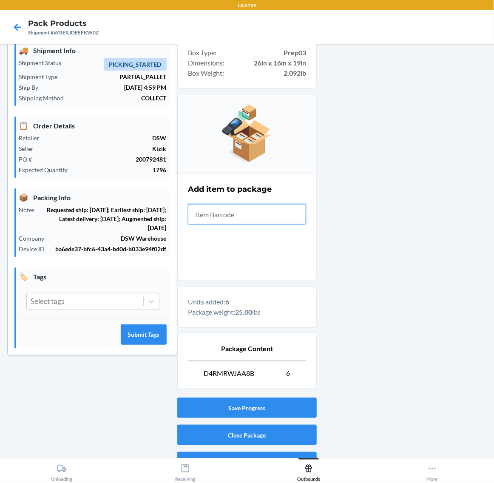
scroll to position [51, 0]
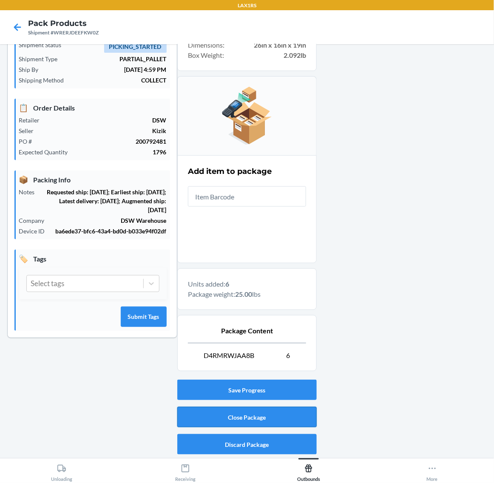
click at [301, 418] on button "Close Package" at bounding box center [247, 417] width 140 height 20
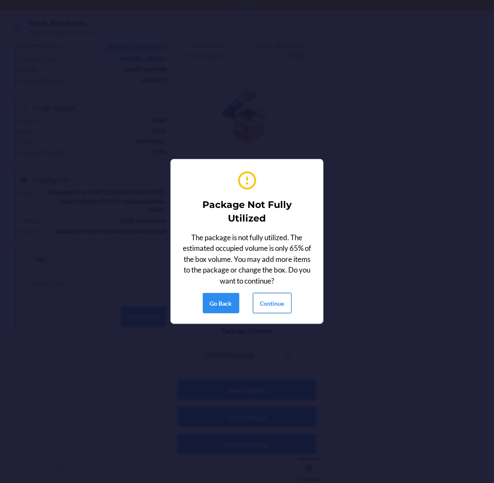
click at [279, 303] on button "Continue" at bounding box center [272, 303] width 39 height 20
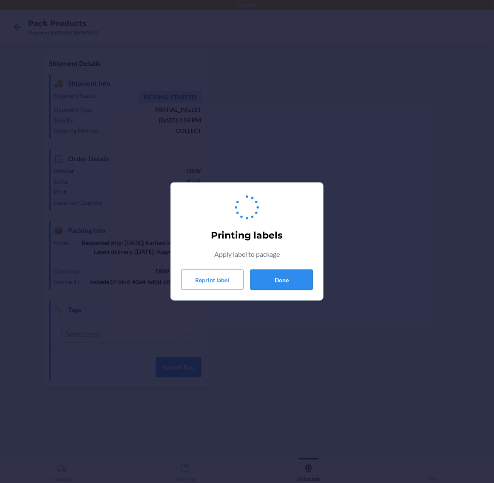
click at [288, 274] on button "Done" at bounding box center [282, 280] width 63 height 20
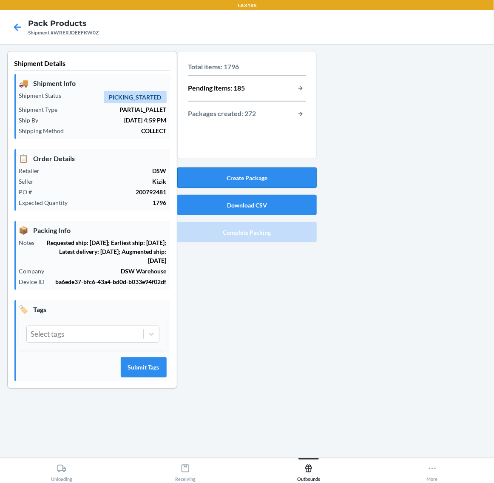
click at [279, 182] on button "Create Package" at bounding box center [247, 178] width 140 height 20
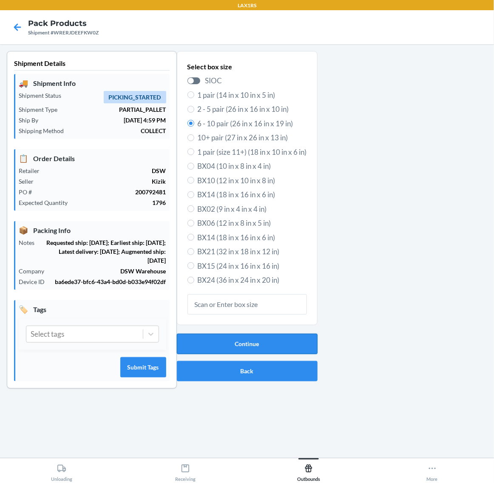
click at [269, 344] on button "Continue" at bounding box center [247, 344] width 141 height 20
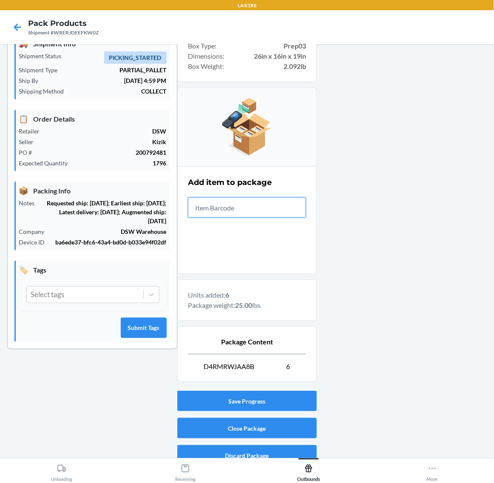
scroll to position [51, 0]
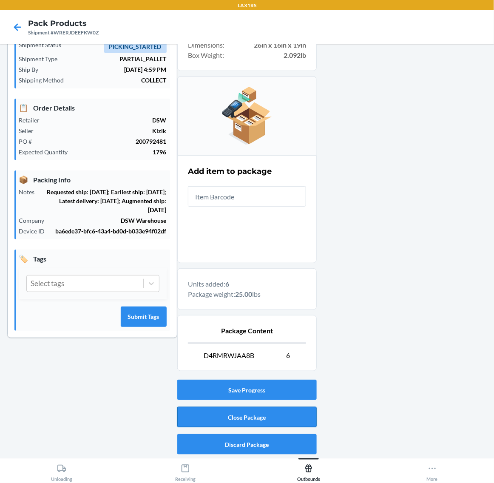
click at [297, 418] on button "Close Package" at bounding box center [247, 417] width 140 height 20
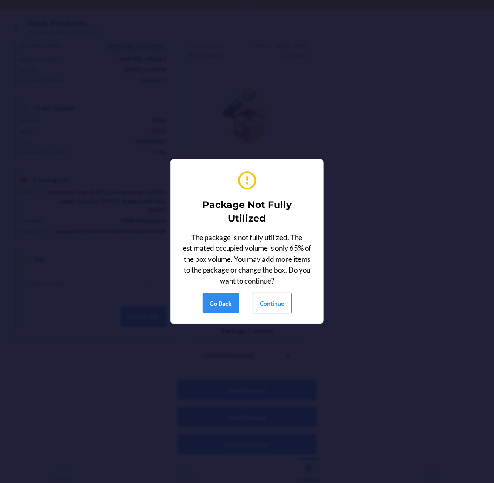
click at [278, 305] on button "Continue" at bounding box center [272, 303] width 39 height 20
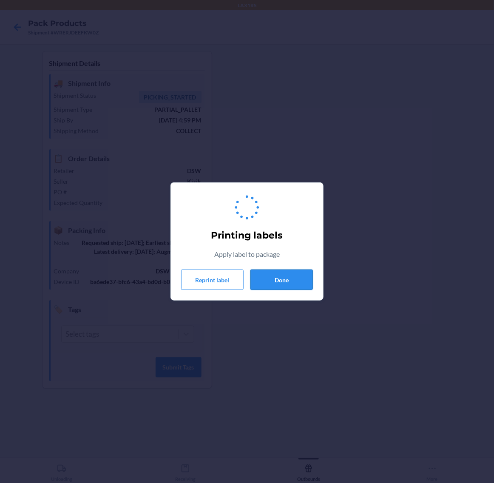
click at [286, 275] on button "Done" at bounding box center [282, 280] width 63 height 20
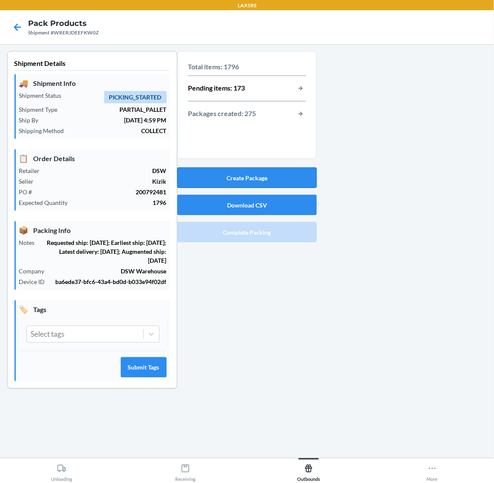
click at [267, 178] on button "Create Package" at bounding box center [247, 178] width 140 height 20
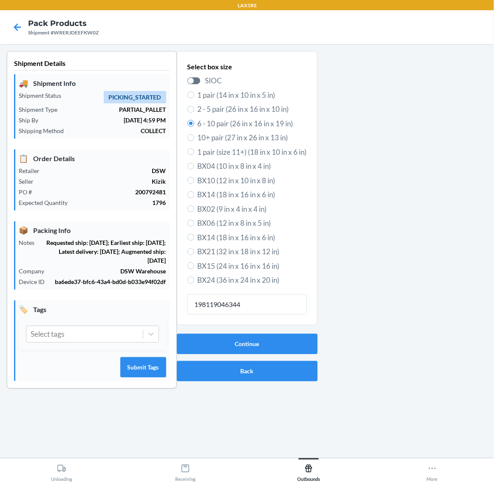
type input "198119046344"
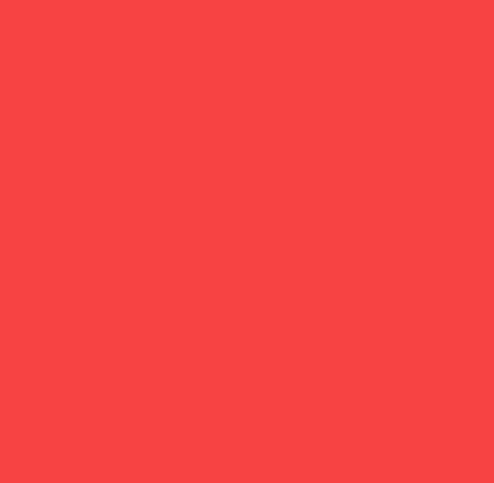
click at [301, 339] on div "Continue Back" at bounding box center [247, 366] width 141 height 54
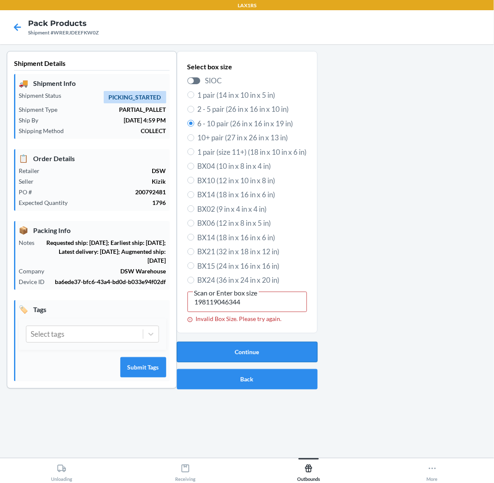
click at [260, 354] on button "Continue" at bounding box center [247, 352] width 141 height 20
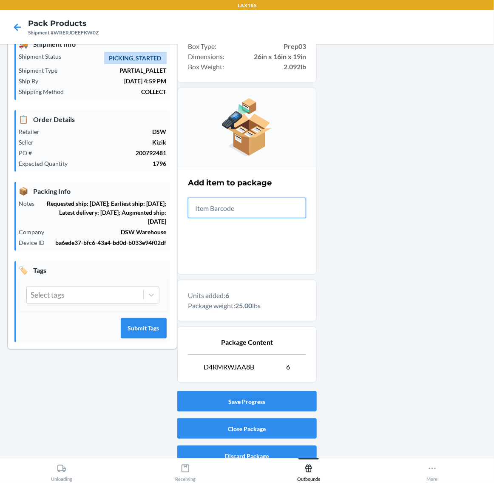
scroll to position [51, 0]
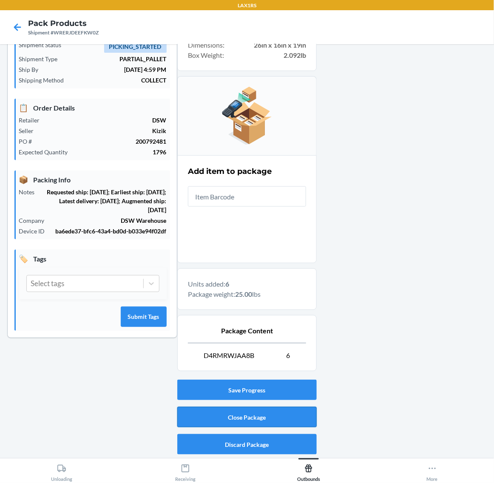
click at [292, 411] on button "Close Package" at bounding box center [247, 417] width 140 height 20
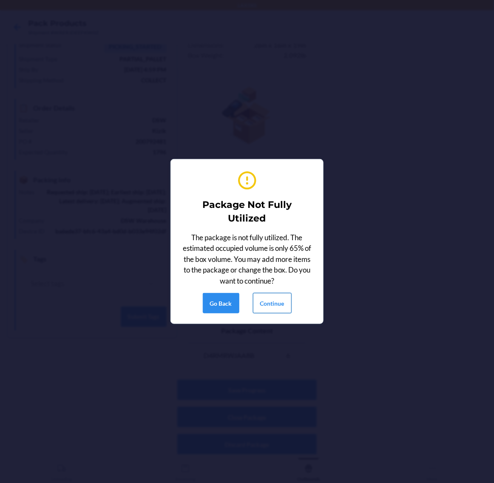
click at [272, 303] on button "Continue" at bounding box center [272, 303] width 39 height 20
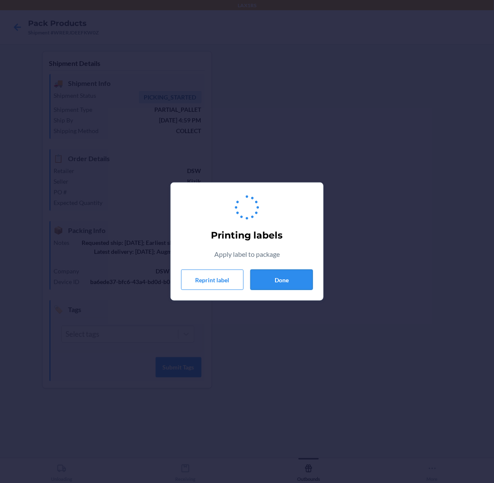
click at [279, 289] on button "Done" at bounding box center [282, 280] width 63 height 20
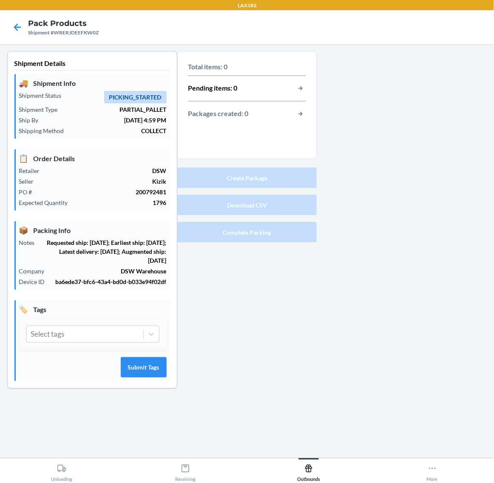
click at [283, 281] on div "Total items: 0 Pending items: 0 Packages created: 0 Create Package Download CSV…" at bounding box center [247, 226] width 140 height 351
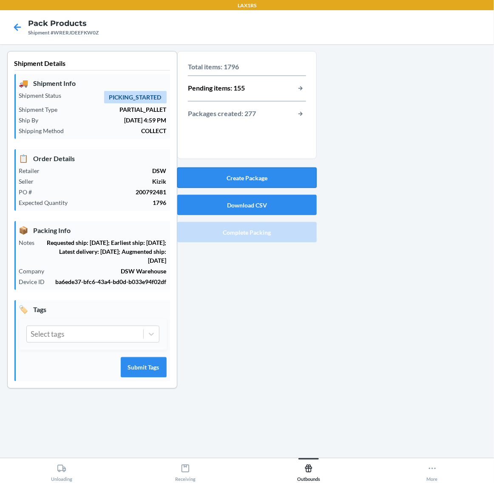
click at [282, 178] on button "Create Package" at bounding box center [247, 178] width 140 height 20
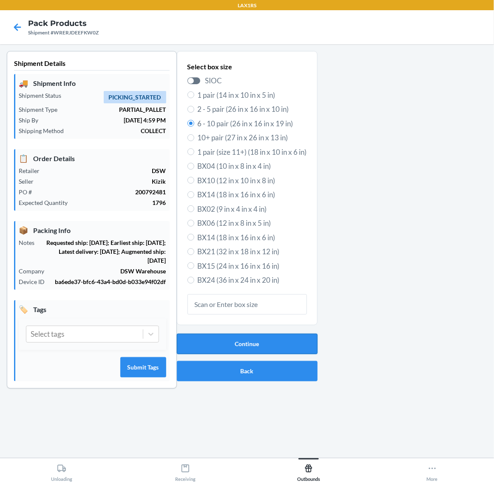
click at [296, 338] on button "Continue" at bounding box center [247, 344] width 141 height 20
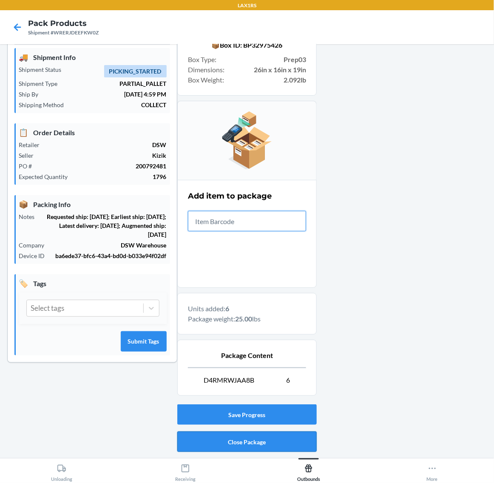
scroll to position [51, 0]
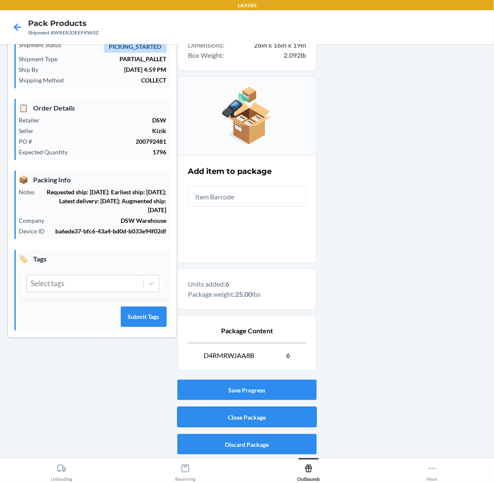
click at [288, 416] on button "Close Package" at bounding box center [247, 417] width 140 height 20
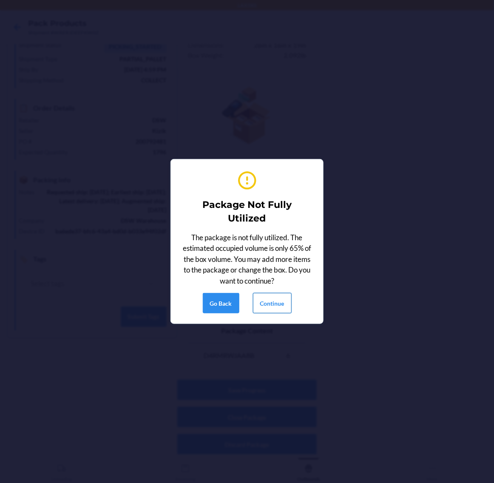
click at [273, 302] on button "Continue" at bounding box center [272, 303] width 39 height 20
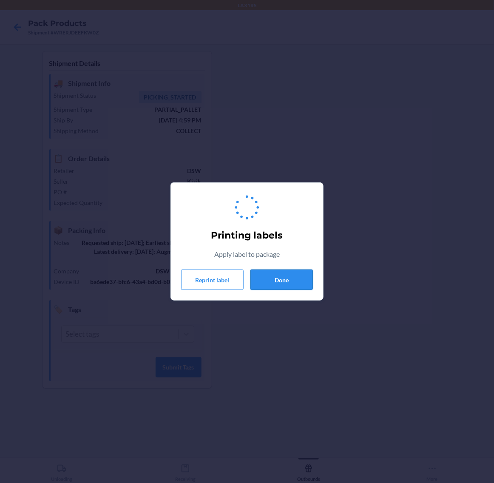
click at [284, 286] on button "Done" at bounding box center [282, 280] width 63 height 20
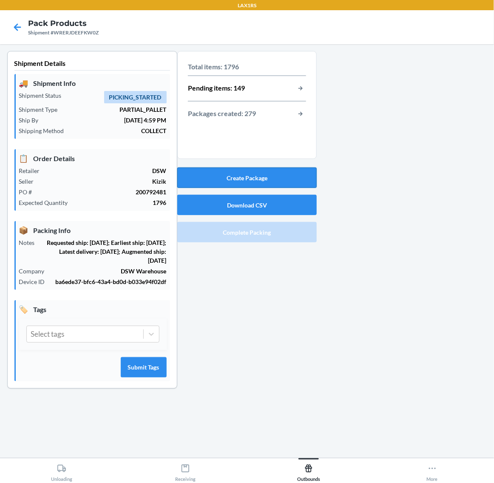
click at [287, 181] on button "Create Package" at bounding box center [247, 178] width 140 height 20
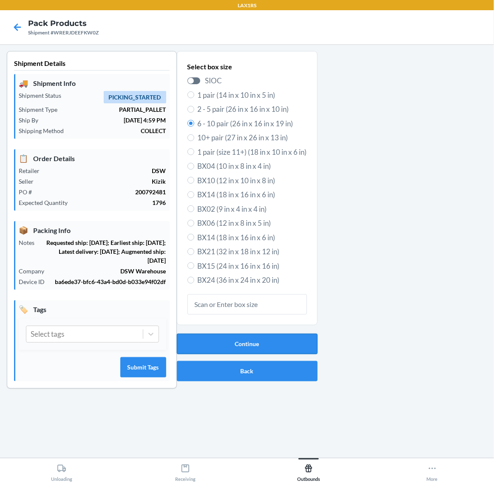
click at [274, 334] on button "Continue" at bounding box center [247, 344] width 141 height 20
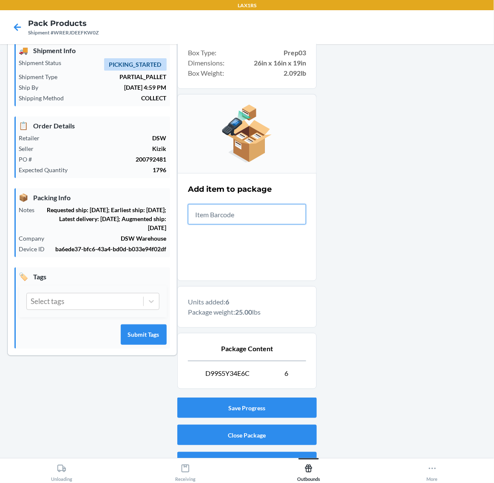
scroll to position [51, 0]
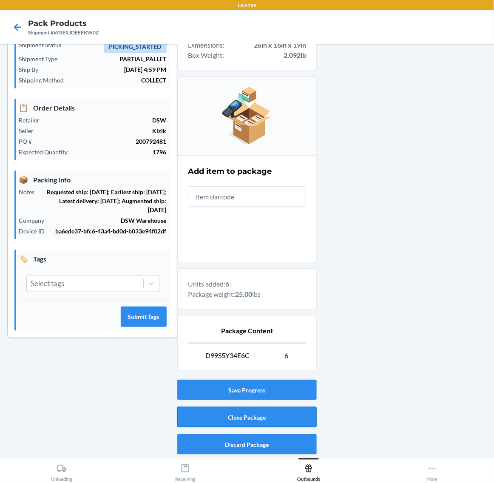
click at [303, 415] on button "Close Package" at bounding box center [247, 417] width 140 height 20
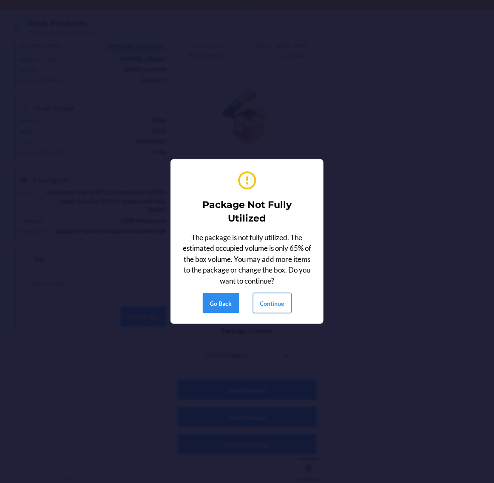
click at [275, 308] on button "Continue" at bounding box center [272, 303] width 39 height 20
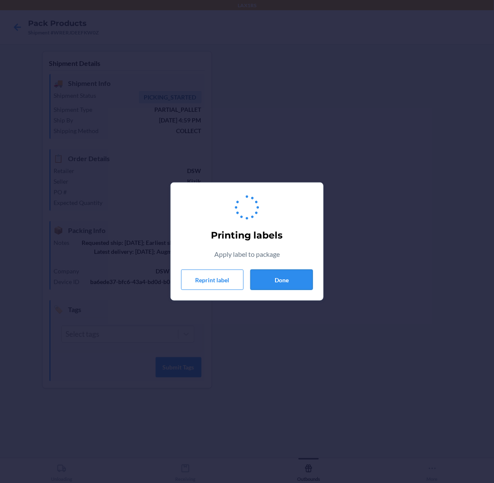
click at [284, 271] on button "Done" at bounding box center [282, 280] width 63 height 20
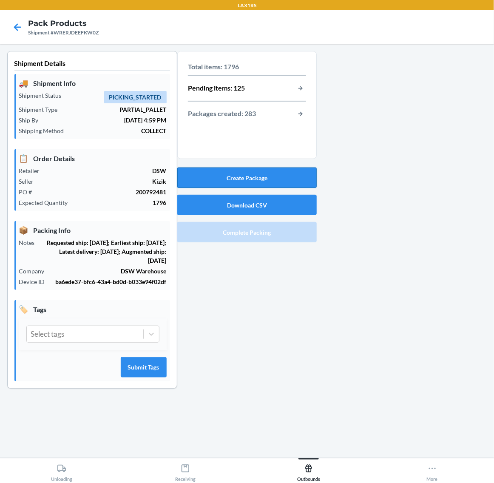
click at [274, 175] on button "Create Package" at bounding box center [247, 178] width 140 height 20
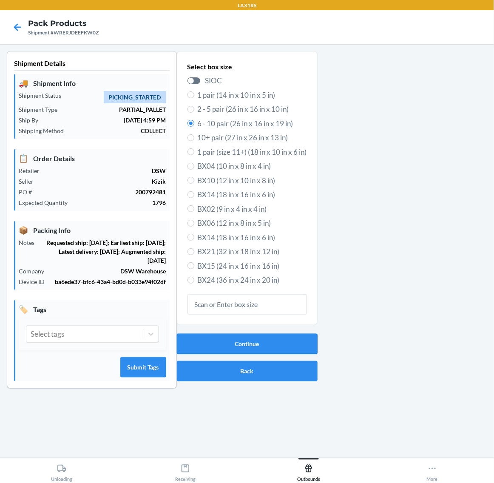
click at [275, 335] on button "Continue" at bounding box center [247, 344] width 141 height 20
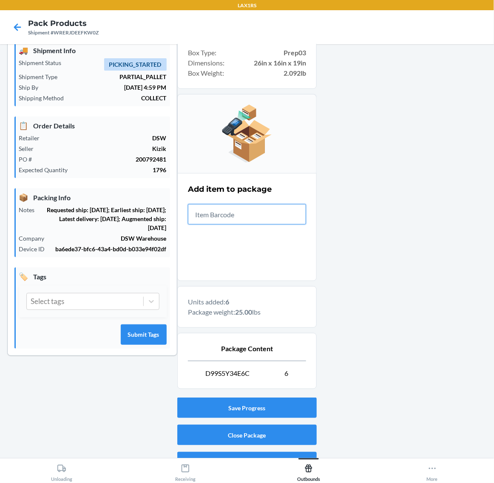
scroll to position [51, 0]
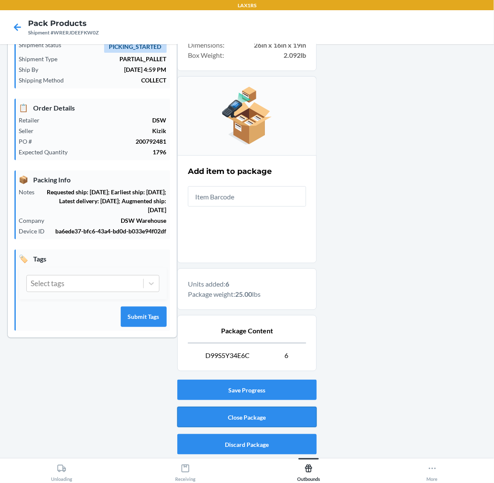
click at [271, 415] on button "Close Package" at bounding box center [247, 417] width 140 height 20
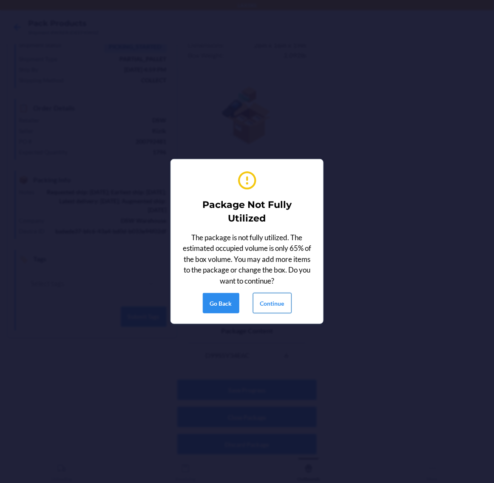
click at [277, 296] on button "Continue" at bounding box center [272, 303] width 39 height 20
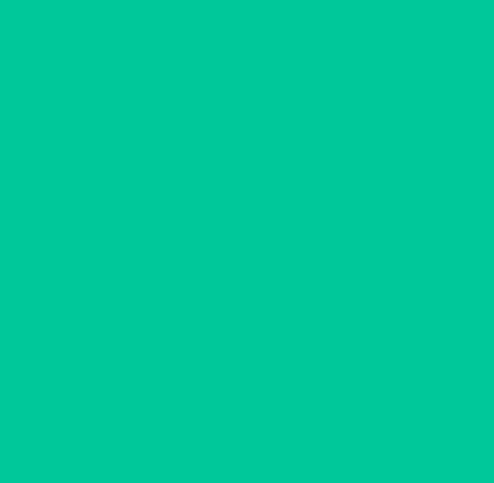
scroll to position [0, 0]
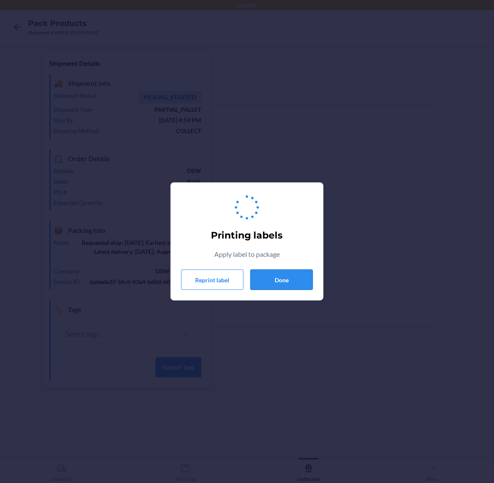
click at [283, 277] on button "Done" at bounding box center [282, 280] width 63 height 20
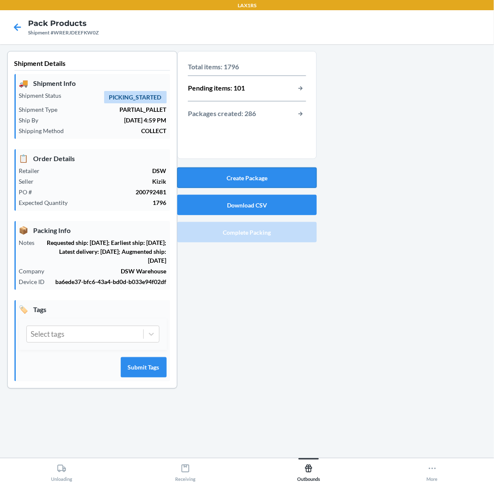
click at [280, 184] on button "Create Package" at bounding box center [247, 178] width 140 height 20
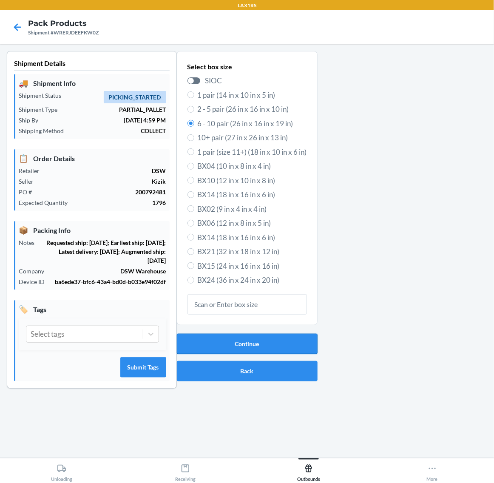
click at [285, 341] on button "Continue" at bounding box center [247, 344] width 141 height 20
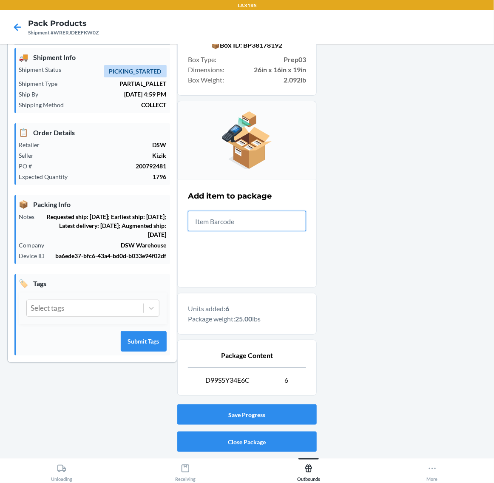
scroll to position [51, 0]
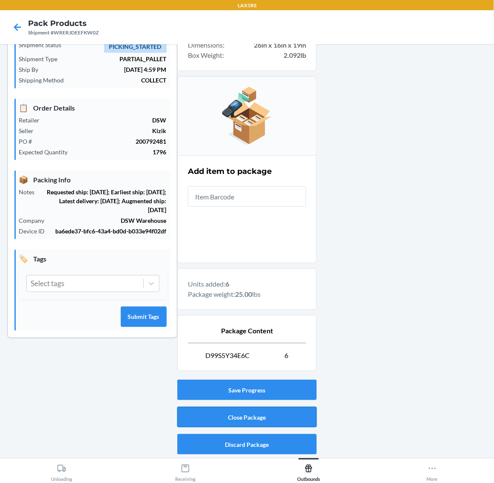
click at [296, 421] on button "Close Package" at bounding box center [247, 417] width 140 height 20
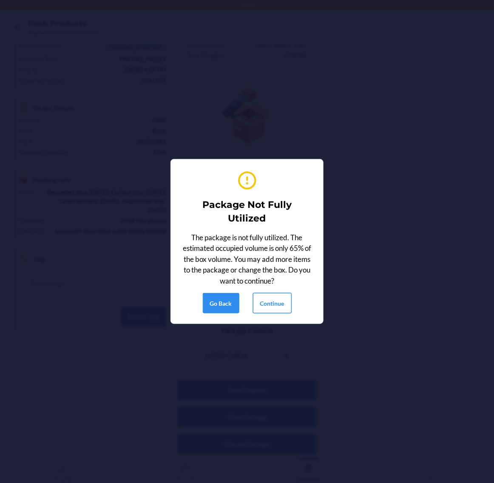
click at [267, 300] on button "Continue" at bounding box center [272, 303] width 39 height 20
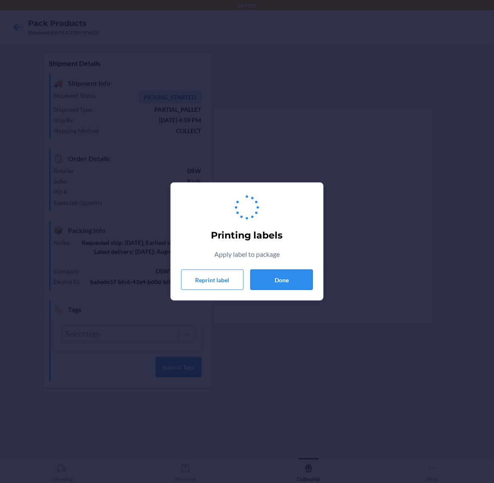
click at [279, 282] on button "Done" at bounding box center [282, 280] width 63 height 20
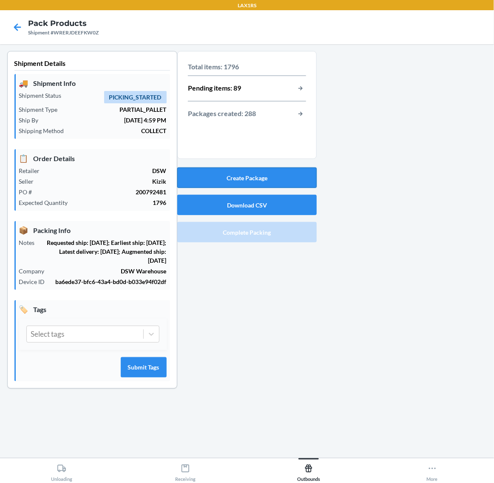
click at [273, 172] on button "Create Package" at bounding box center [247, 178] width 140 height 20
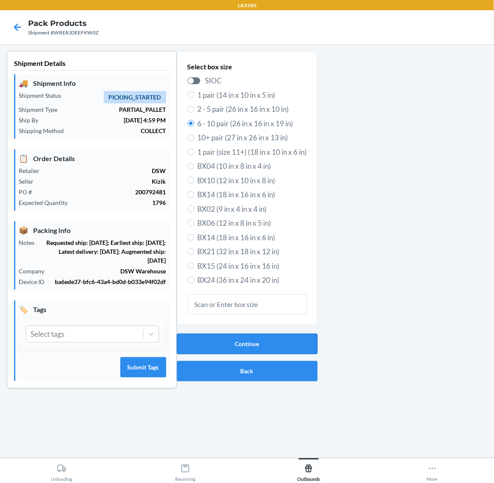
click at [283, 348] on button "Continue" at bounding box center [247, 344] width 141 height 20
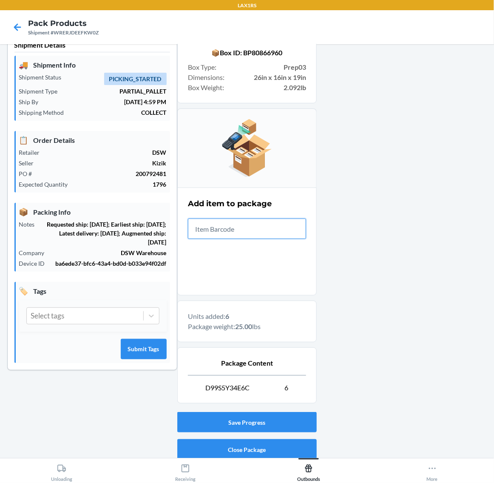
scroll to position [51, 0]
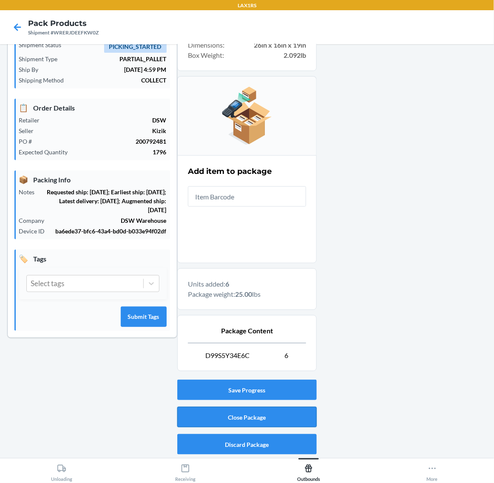
click at [257, 416] on button "Close Package" at bounding box center [247, 417] width 140 height 20
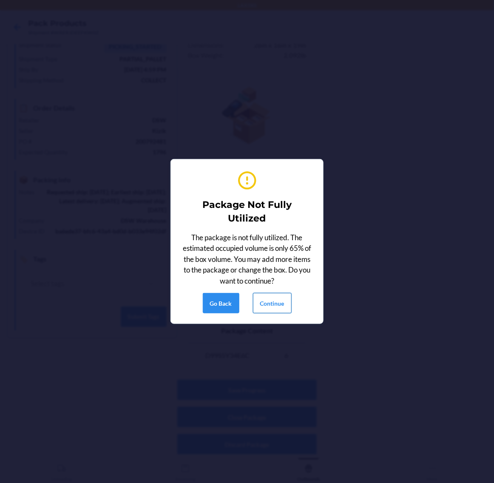
click at [275, 301] on button "Continue" at bounding box center [272, 303] width 39 height 20
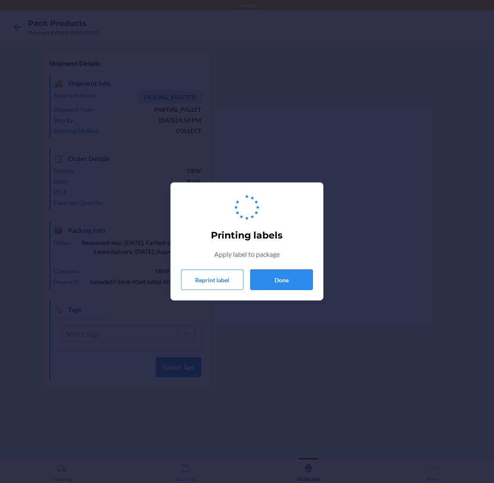
click at [288, 274] on button "Done" at bounding box center [282, 280] width 63 height 20
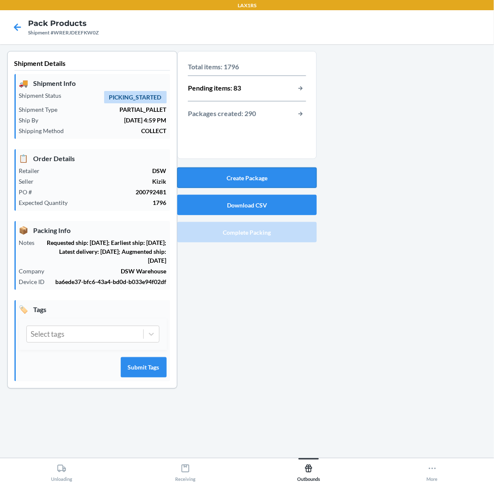
click at [284, 171] on button "Create Package" at bounding box center [247, 178] width 140 height 20
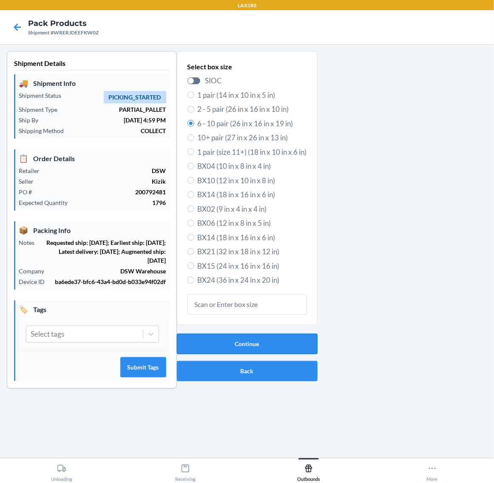
click at [257, 340] on button "Continue" at bounding box center [247, 344] width 141 height 20
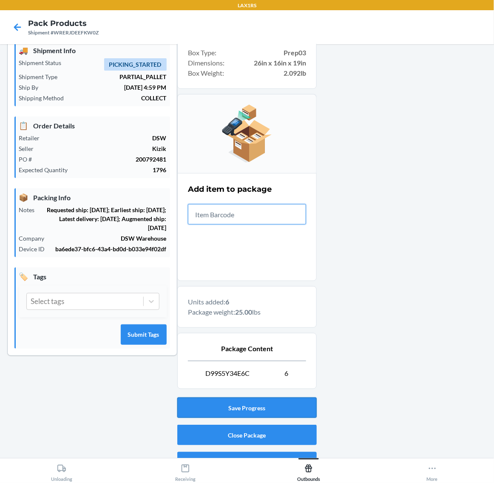
scroll to position [51, 0]
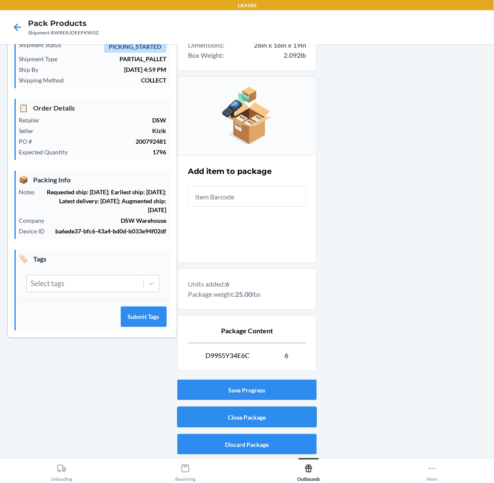
click at [282, 420] on button "Close Package" at bounding box center [247, 417] width 140 height 20
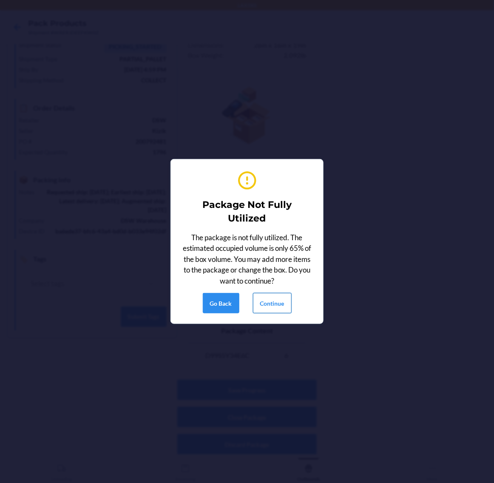
click at [270, 301] on button "Continue" at bounding box center [272, 303] width 39 height 20
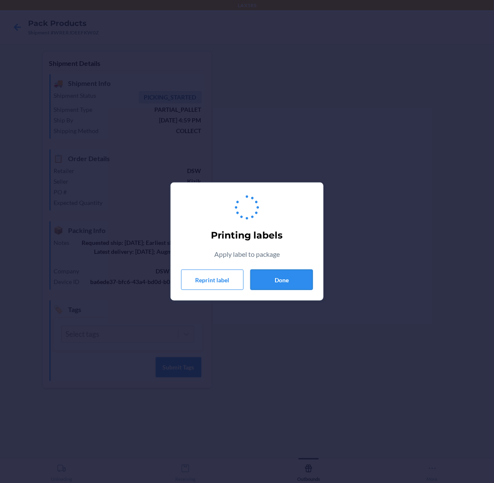
click at [289, 271] on button "Done" at bounding box center [282, 280] width 63 height 20
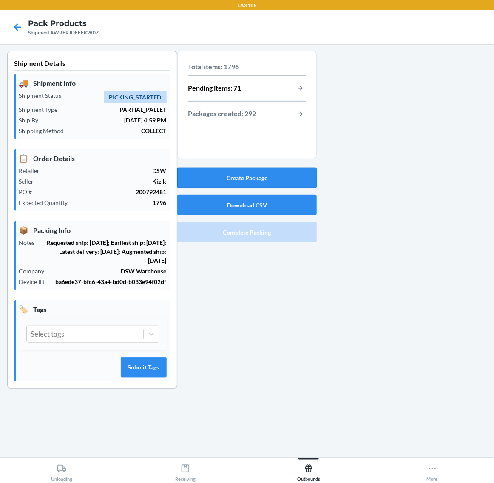
click at [267, 171] on button "Create Package" at bounding box center [247, 178] width 140 height 20
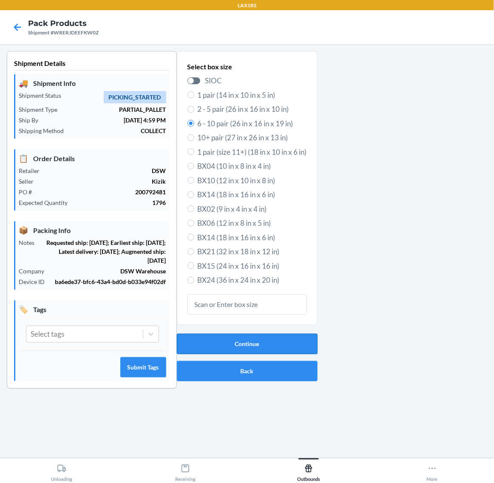
click at [246, 337] on button "Continue" at bounding box center [247, 344] width 141 height 20
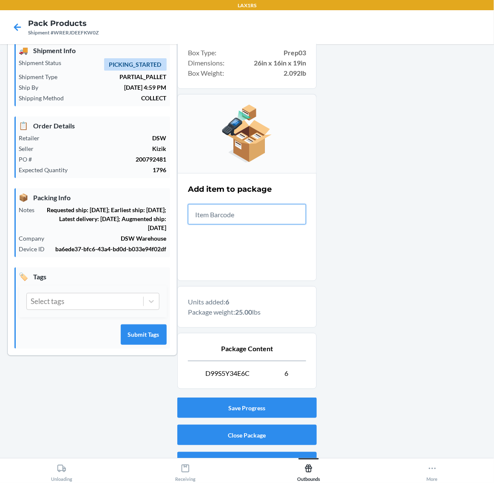
scroll to position [51, 0]
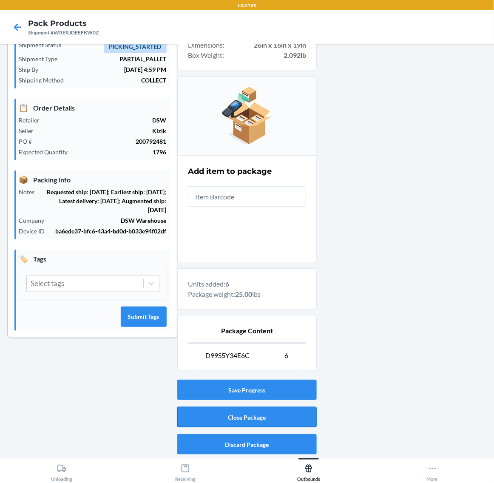
click at [280, 409] on button "Close Package" at bounding box center [247, 417] width 140 height 20
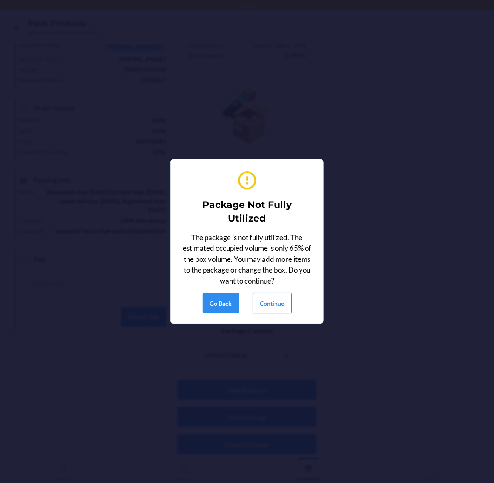
click at [287, 298] on button "Continue" at bounding box center [272, 303] width 39 height 20
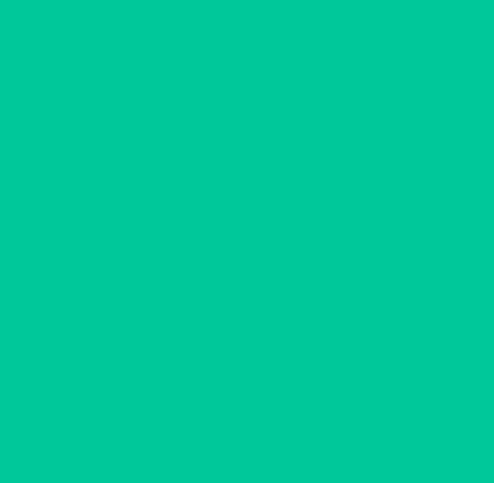
scroll to position [0, 0]
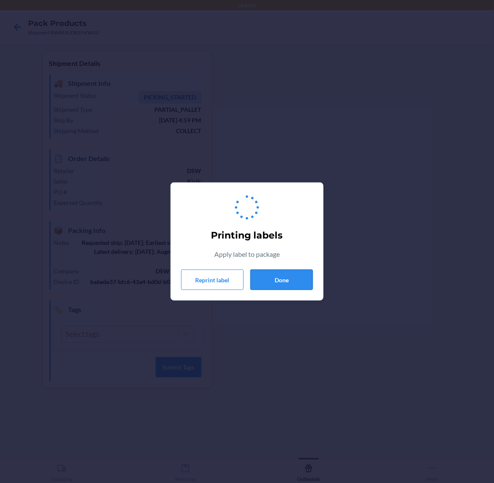
click at [277, 283] on button "Done" at bounding box center [282, 280] width 63 height 20
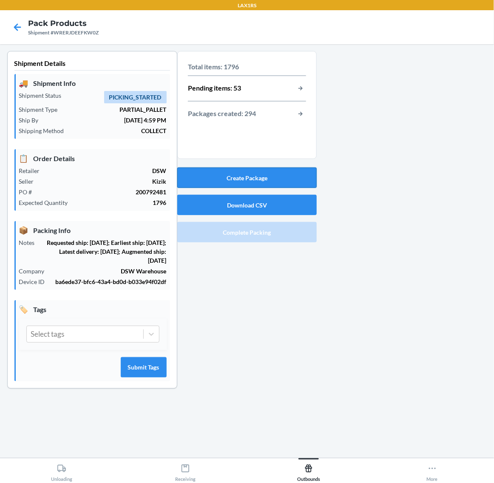
click at [275, 180] on button "Create Package" at bounding box center [247, 178] width 140 height 20
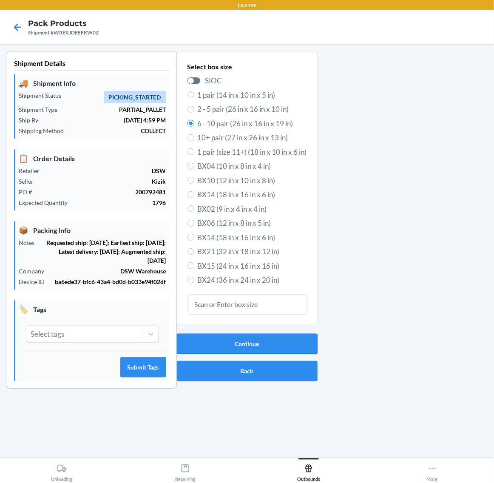
click at [266, 341] on button "Continue" at bounding box center [247, 344] width 141 height 20
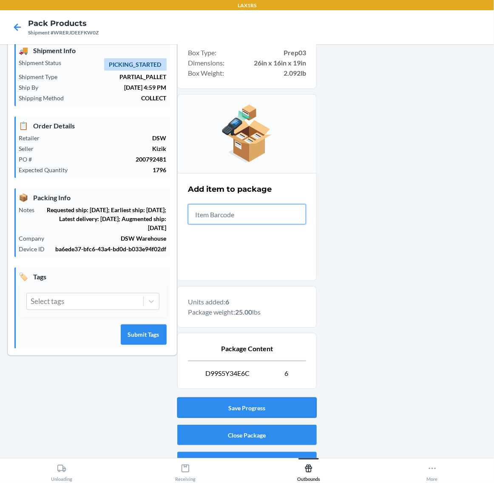
scroll to position [51, 0]
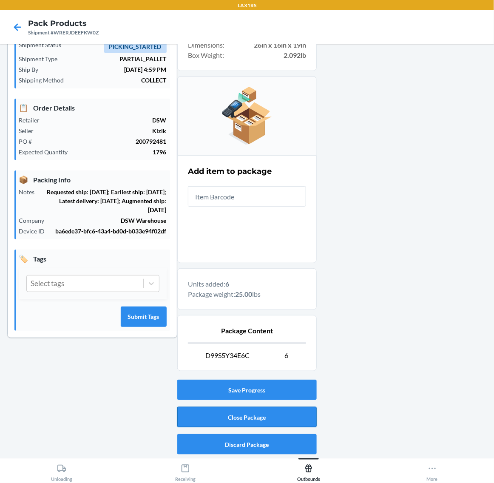
click at [277, 416] on button "Close Package" at bounding box center [247, 417] width 140 height 20
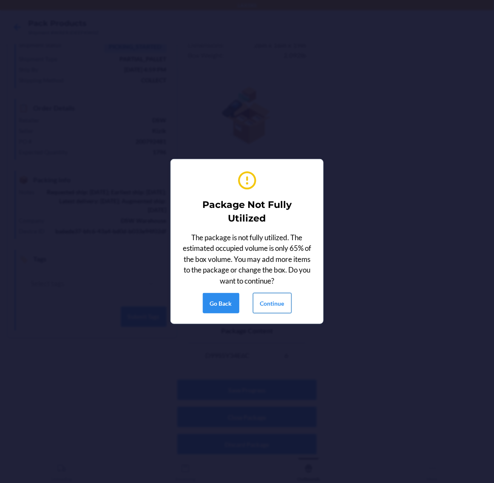
click at [266, 299] on button "Continue" at bounding box center [272, 303] width 39 height 20
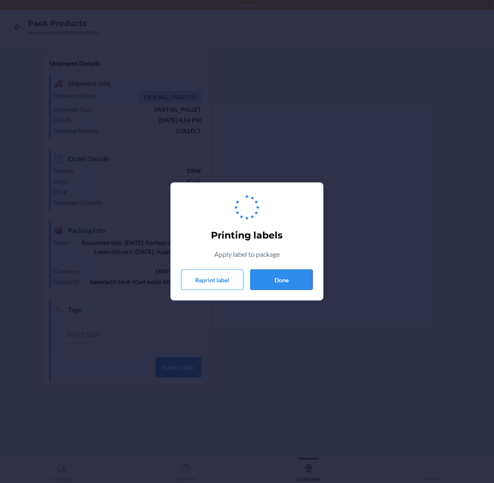
click at [289, 278] on button "Done" at bounding box center [282, 280] width 63 height 20
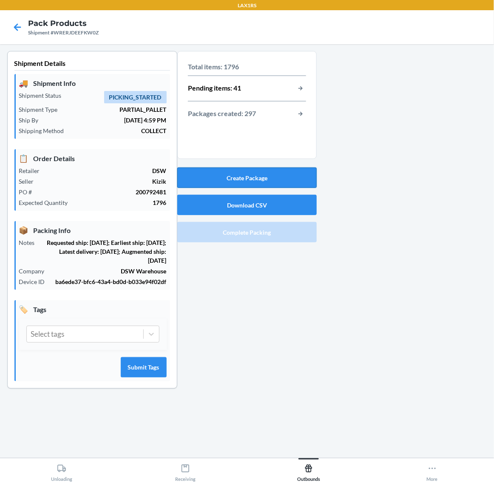
click at [277, 176] on button "Create Package" at bounding box center [247, 178] width 140 height 20
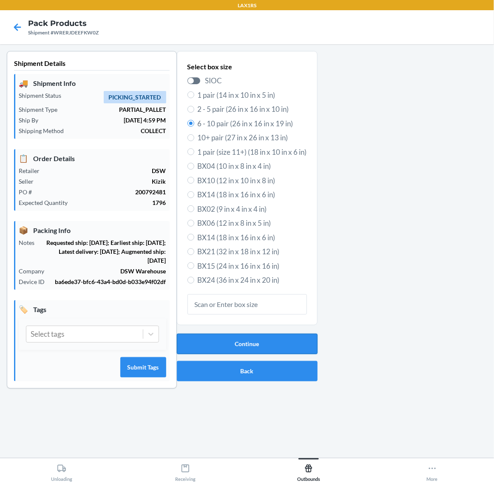
click at [288, 343] on button "Continue" at bounding box center [247, 344] width 141 height 20
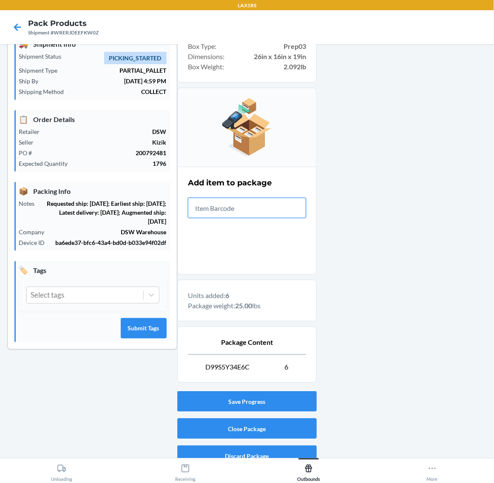
scroll to position [51, 0]
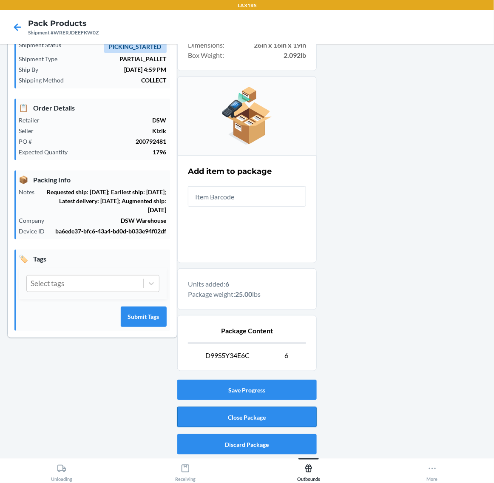
click at [286, 413] on button "Close Package" at bounding box center [247, 417] width 140 height 20
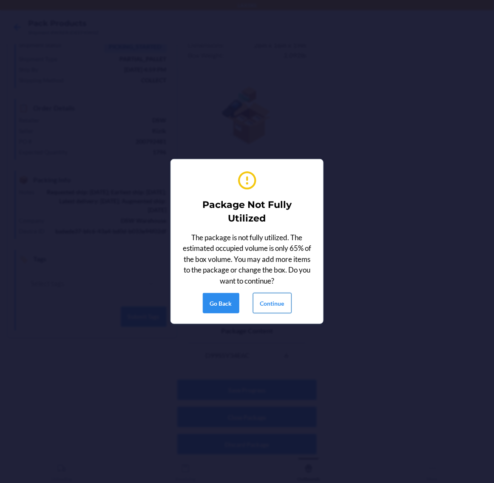
click at [267, 305] on button "Continue" at bounding box center [272, 303] width 39 height 20
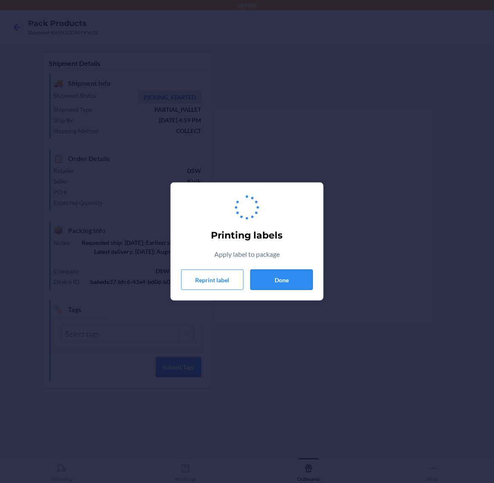
click at [281, 277] on button "Done" at bounding box center [282, 280] width 63 height 20
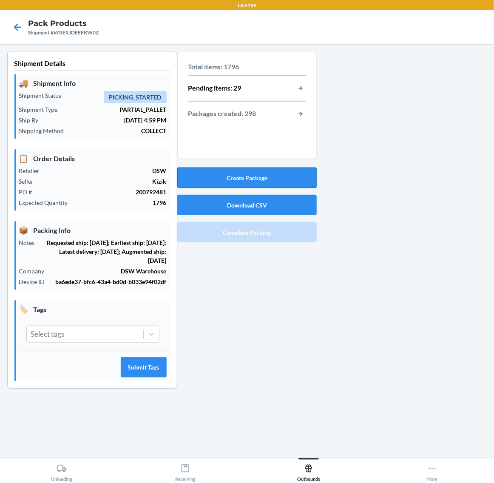
click at [252, 169] on button "Create Package" at bounding box center [247, 178] width 140 height 20
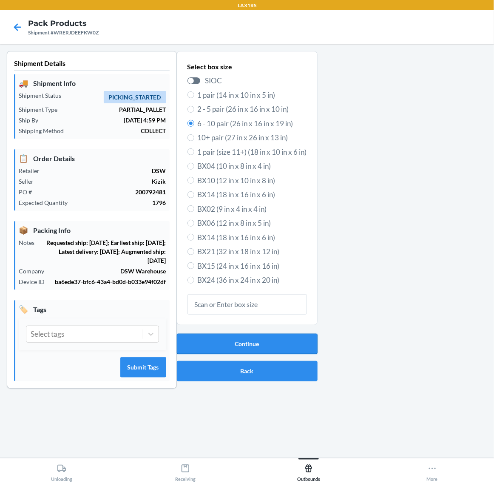
click at [281, 343] on button "Continue" at bounding box center [247, 344] width 141 height 20
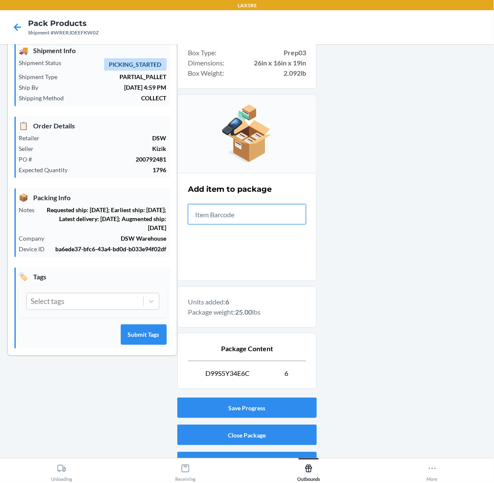
scroll to position [51, 0]
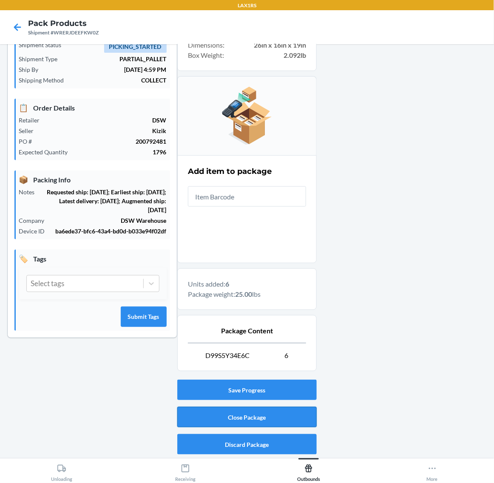
click at [294, 418] on button "Close Package" at bounding box center [247, 417] width 140 height 20
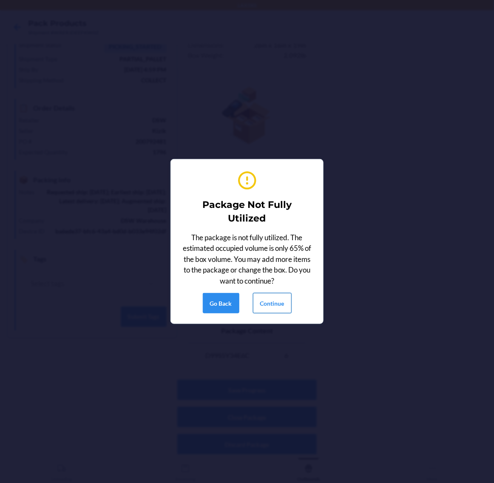
click at [275, 301] on button "Continue" at bounding box center [272, 303] width 39 height 20
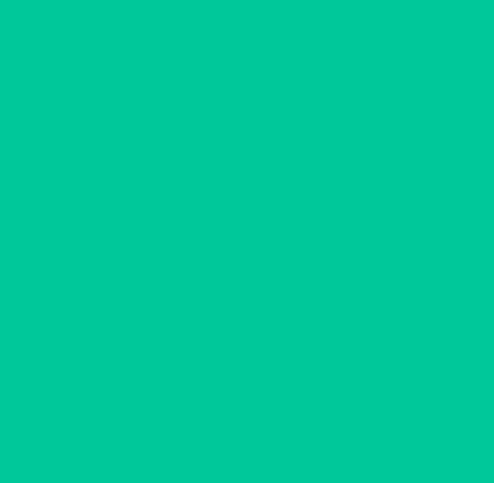
scroll to position [0, 0]
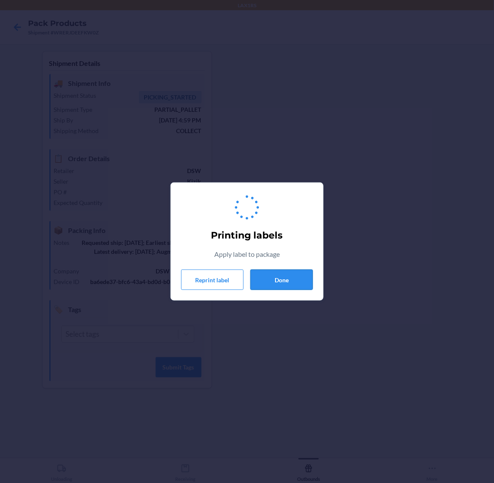
click at [279, 277] on button "Done" at bounding box center [282, 280] width 63 height 20
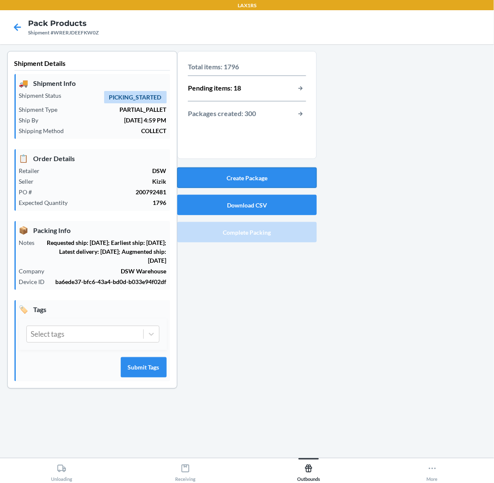
click at [237, 174] on button "Create Package" at bounding box center [247, 178] width 140 height 20
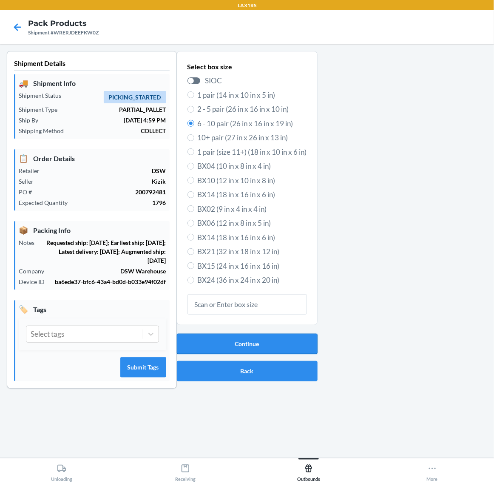
click at [237, 339] on button "Continue" at bounding box center [247, 344] width 141 height 20
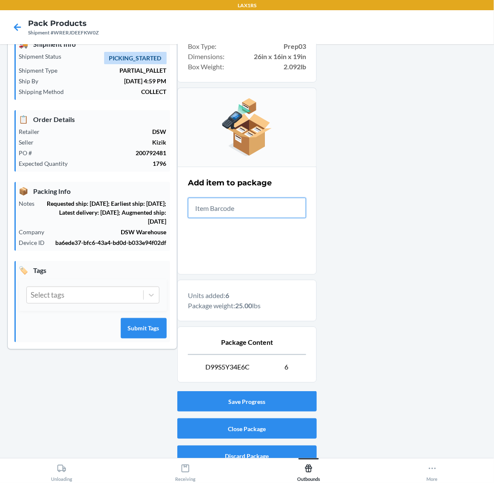
scroll to position [51, 0]
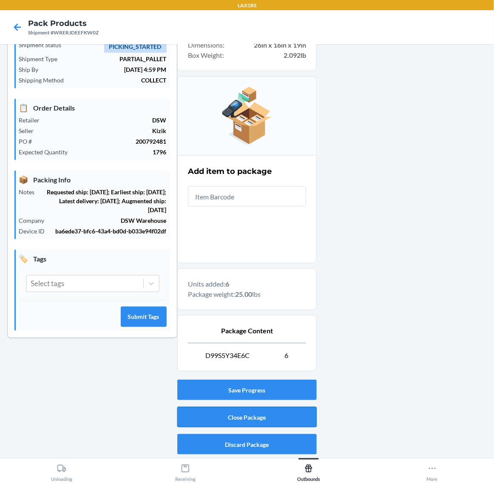
click at [273, 409] on button "Close Package" at bounding box center [247, 417] width 140 height 20
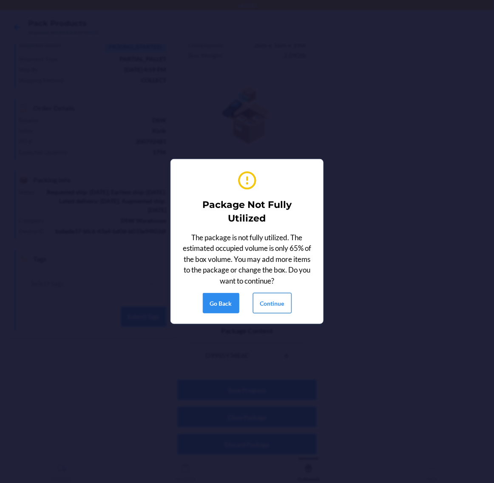
click at [271, 301] on button "Continue" at bounding box center [272, 303] width 39 height 20
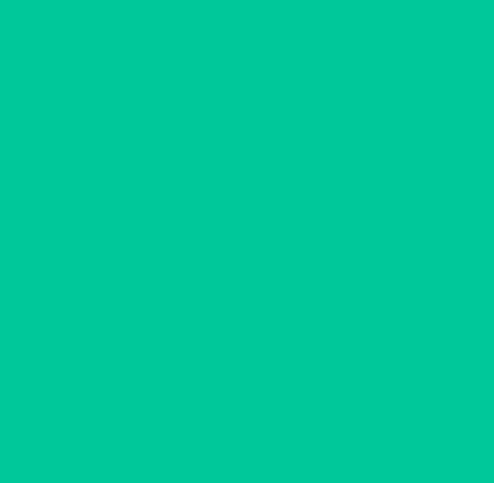
scroll to position [0, 0]
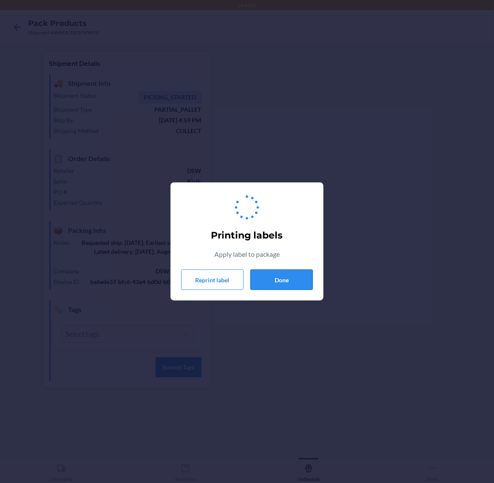
click at [271, 281] on button "Done" at bounding box center [282, 280] width 63 height 20
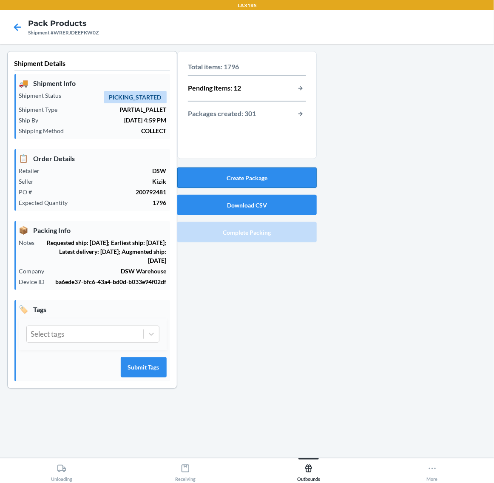
click at [272, 174] on button "Create Package" at bounding box center [247, 178] width 140 height 20
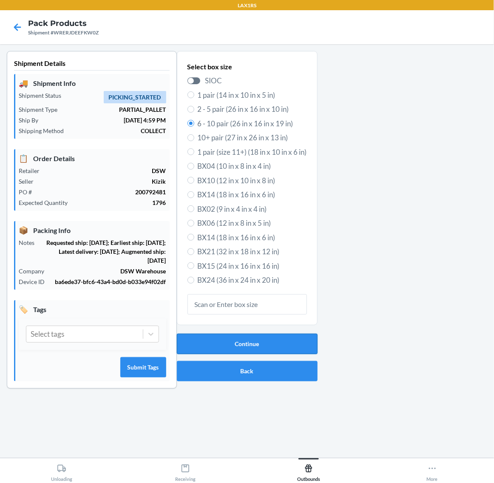
click at [277, 349] on button "Continue" at bounding box center [247, 344] width 141 height 20
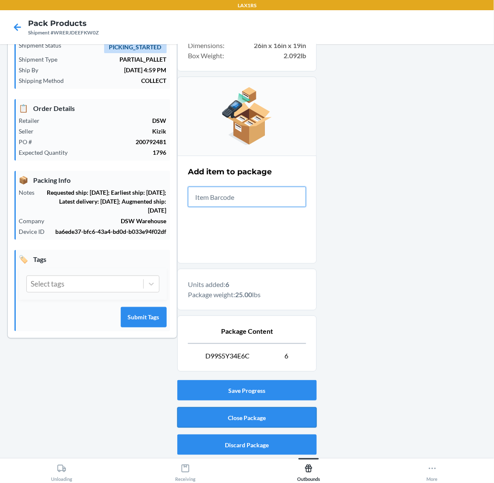
scroll to position [51, 0]
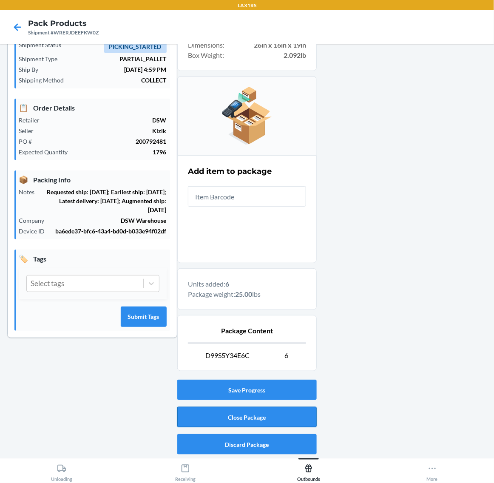
click at [277, 415] on button "Close Package" at bounding box center [247, 417] width 140 height 20
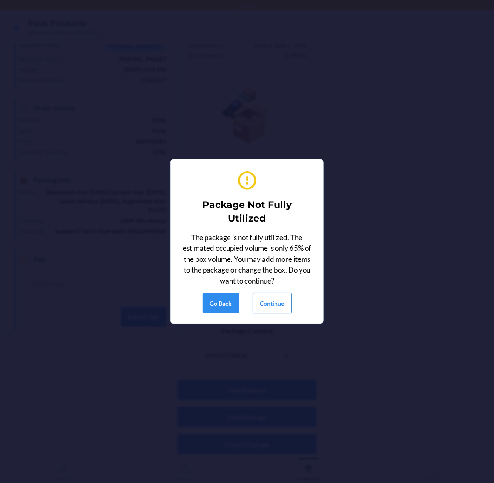
click at [281, 305] on button "Continue" at bounding box center [272, 303] width 39 height 20
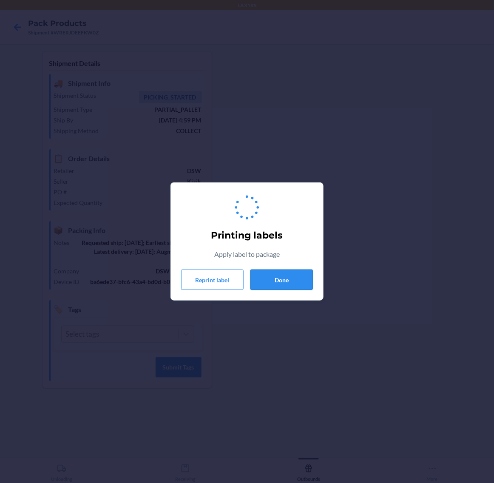
click at [281, 278] on button "Done" at bounding box center [282, 280] width 63 height 20
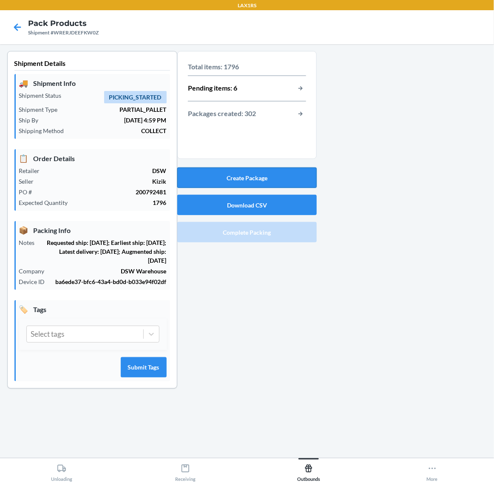
click at [283, 183] on button "Create Package" at bounding box center [247, 178] width 140 height 20
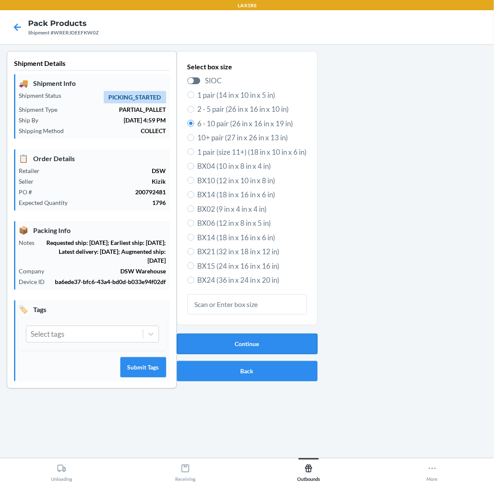
click at [275, 343] on button "Continue" at bounding box center [247, 344] width 141 height 20
